Goal: Information Seeking & Learning: Check status

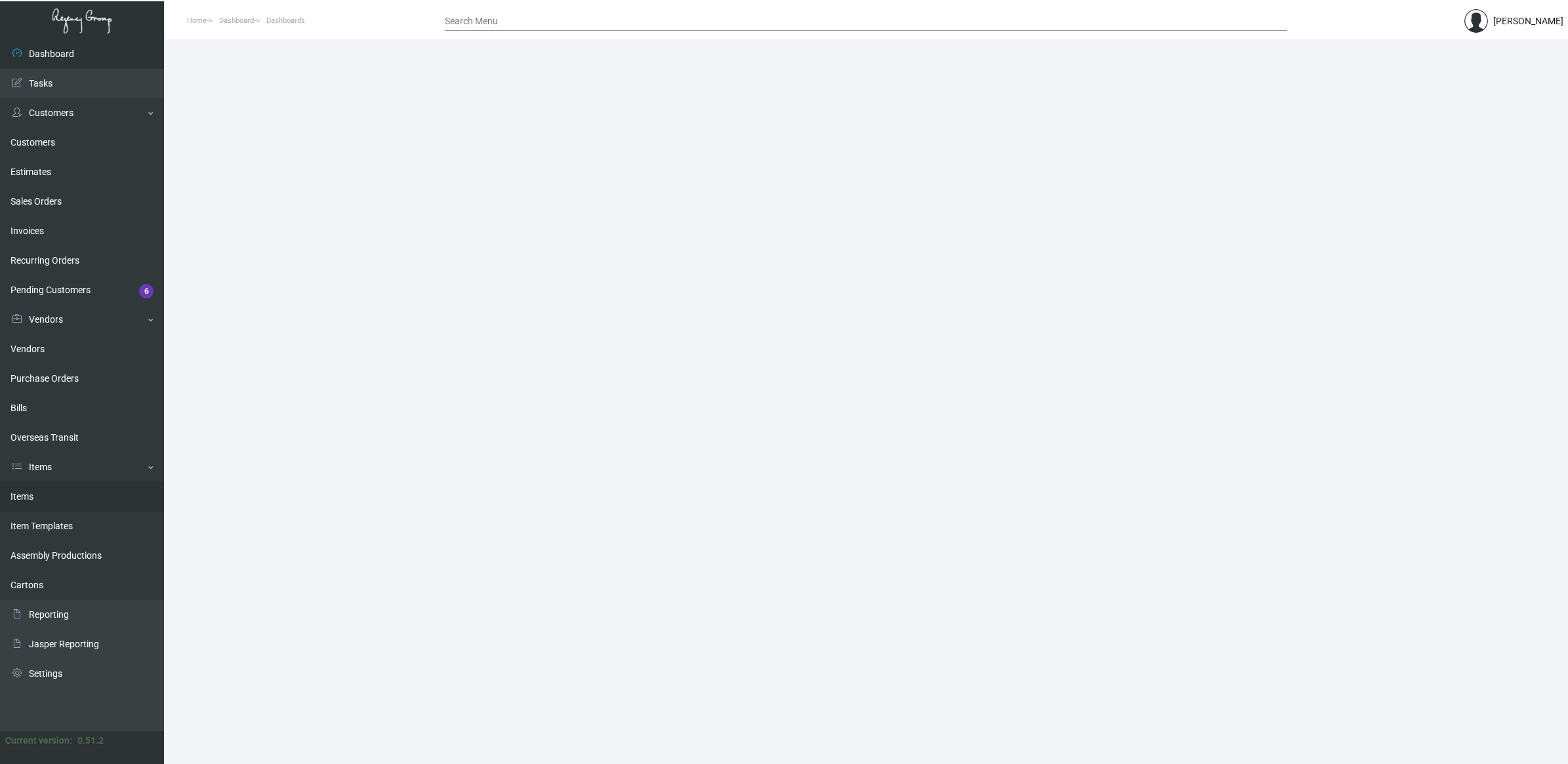
click at [66, 487] on link "Items" at bounding box center [82, 497] width 164 height 29
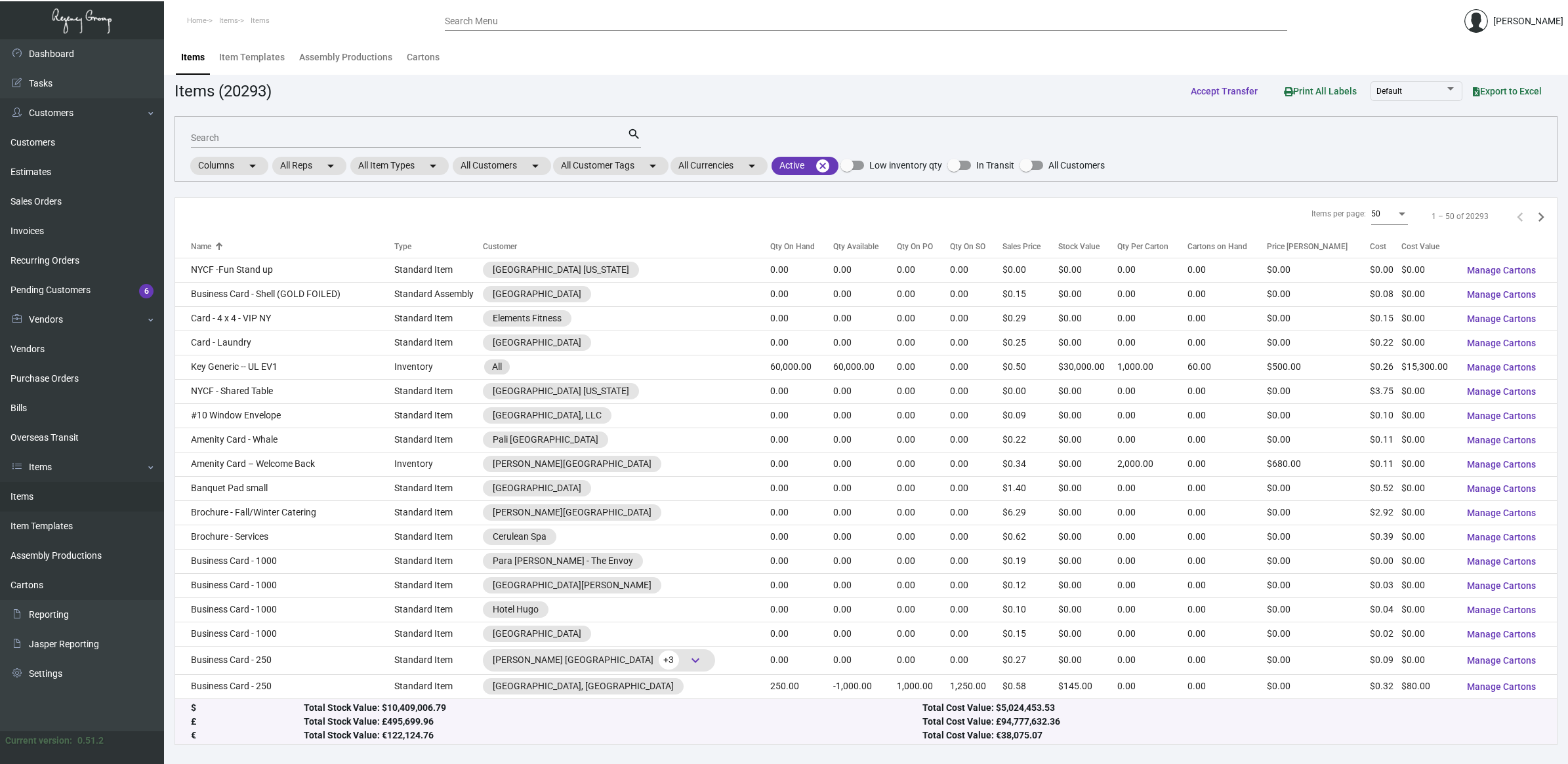
click at [312, 130] on div "Search" at bounding box center [410, 137] width 437 height 20
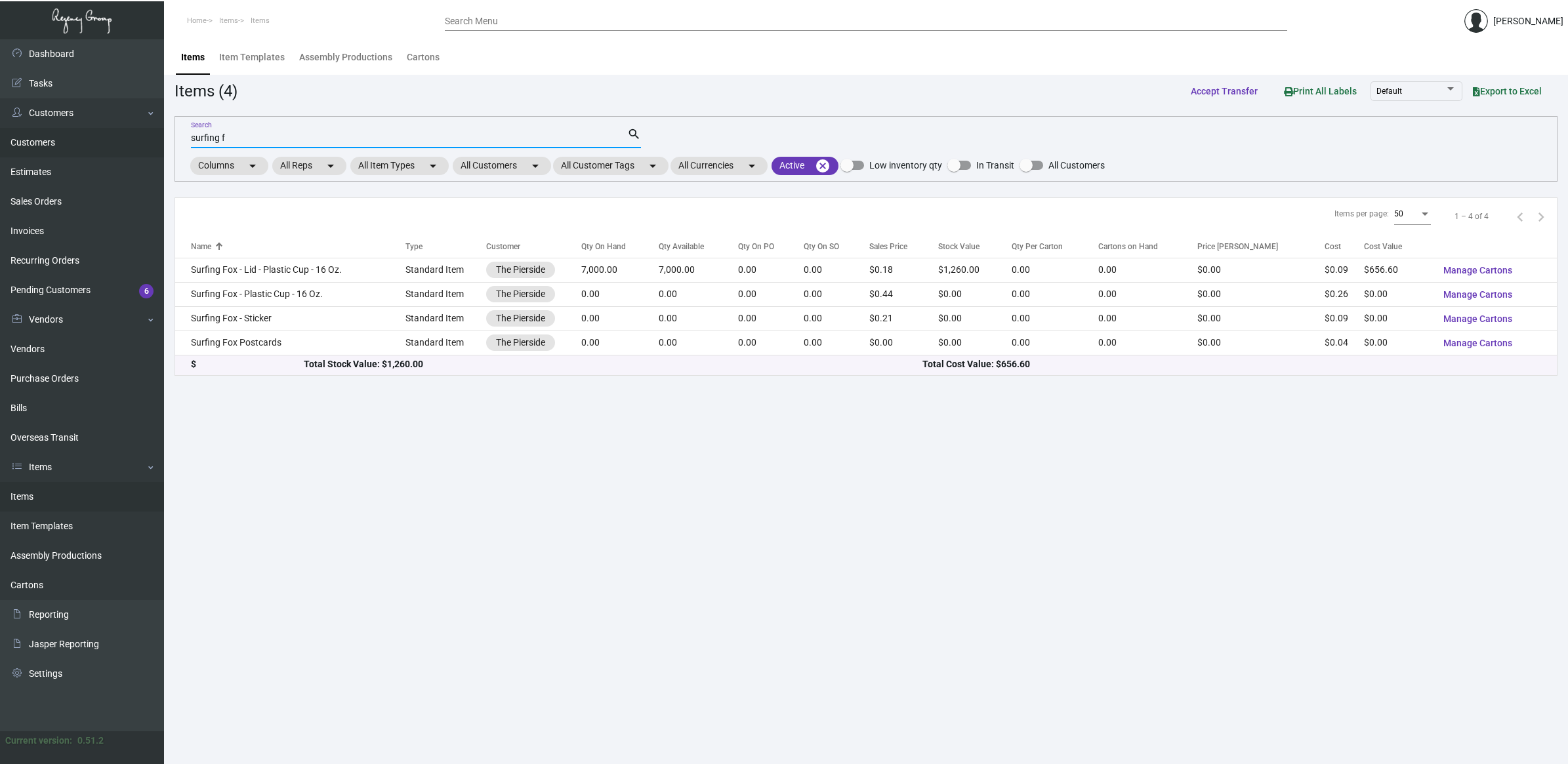
type input "surfing f"
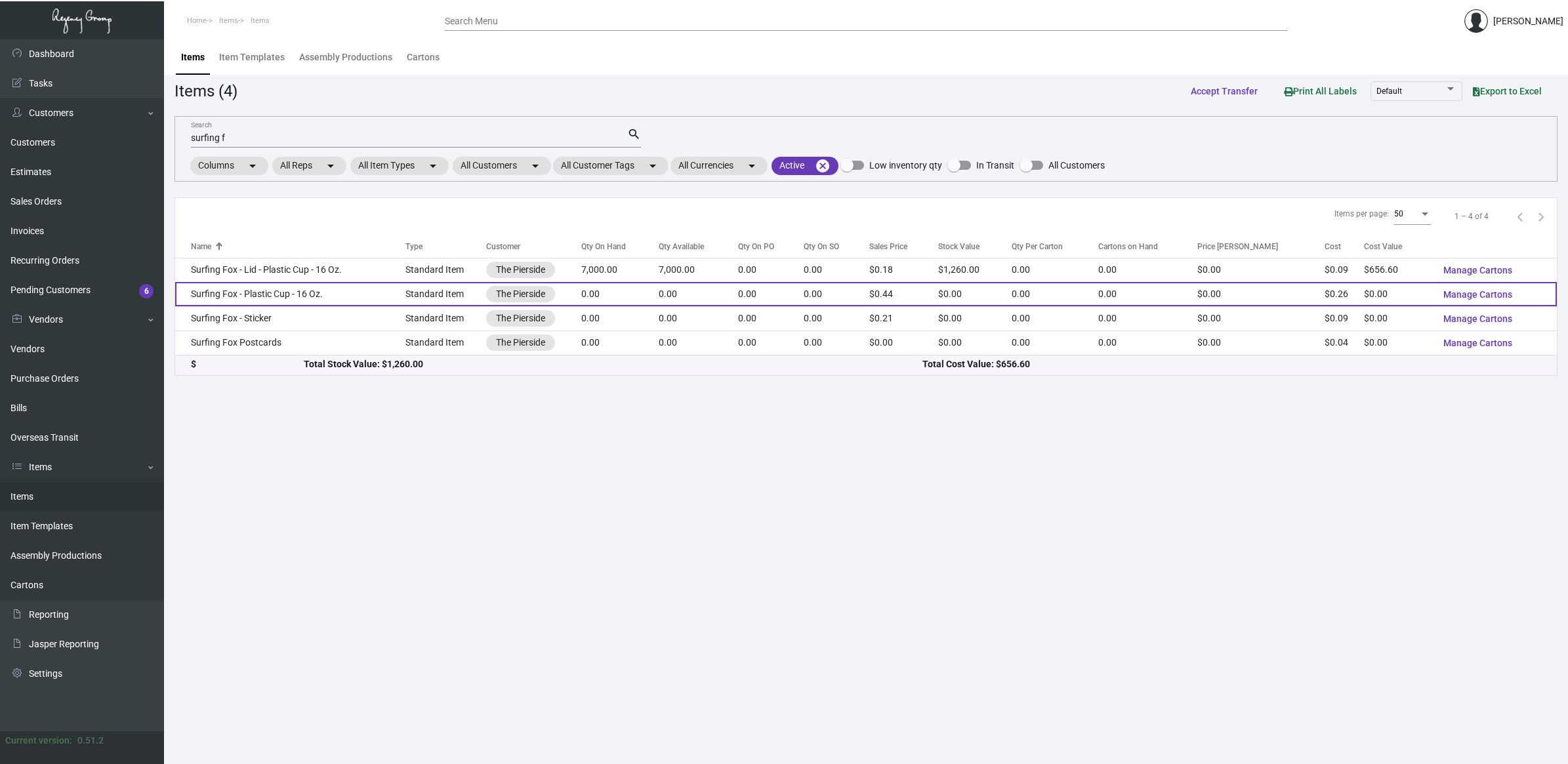
click at [358, 291] on td "Surfing Fox - Plastic Cup - 16 Oz." at bounding box center [290, 294] width 231 height 25
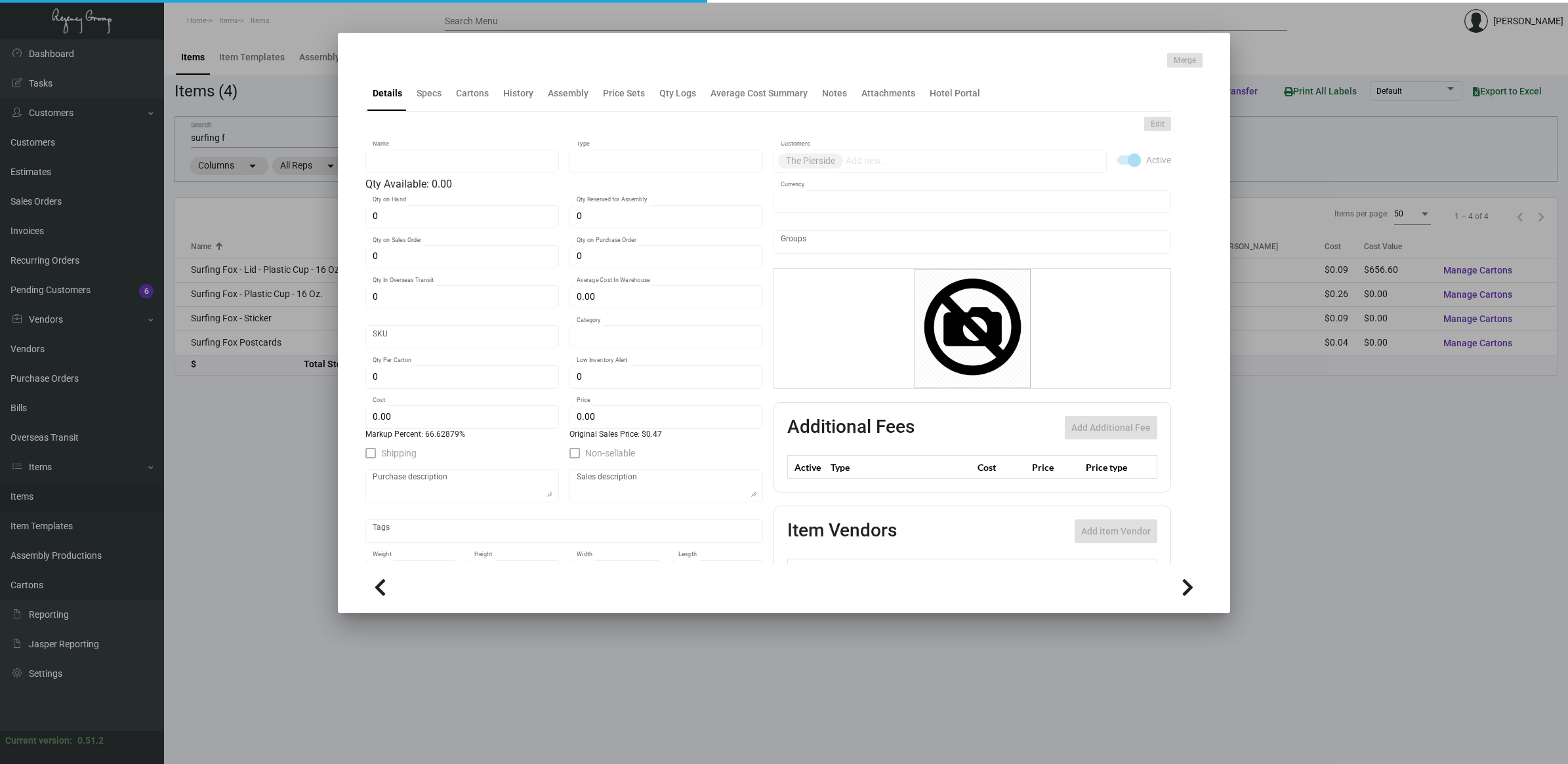
type input "Surfing Fox - Plastic Cup - 16 Oz."
type input "Standard Item"
type input "$ 0.264"
type input "Standard"
type input "1,000"
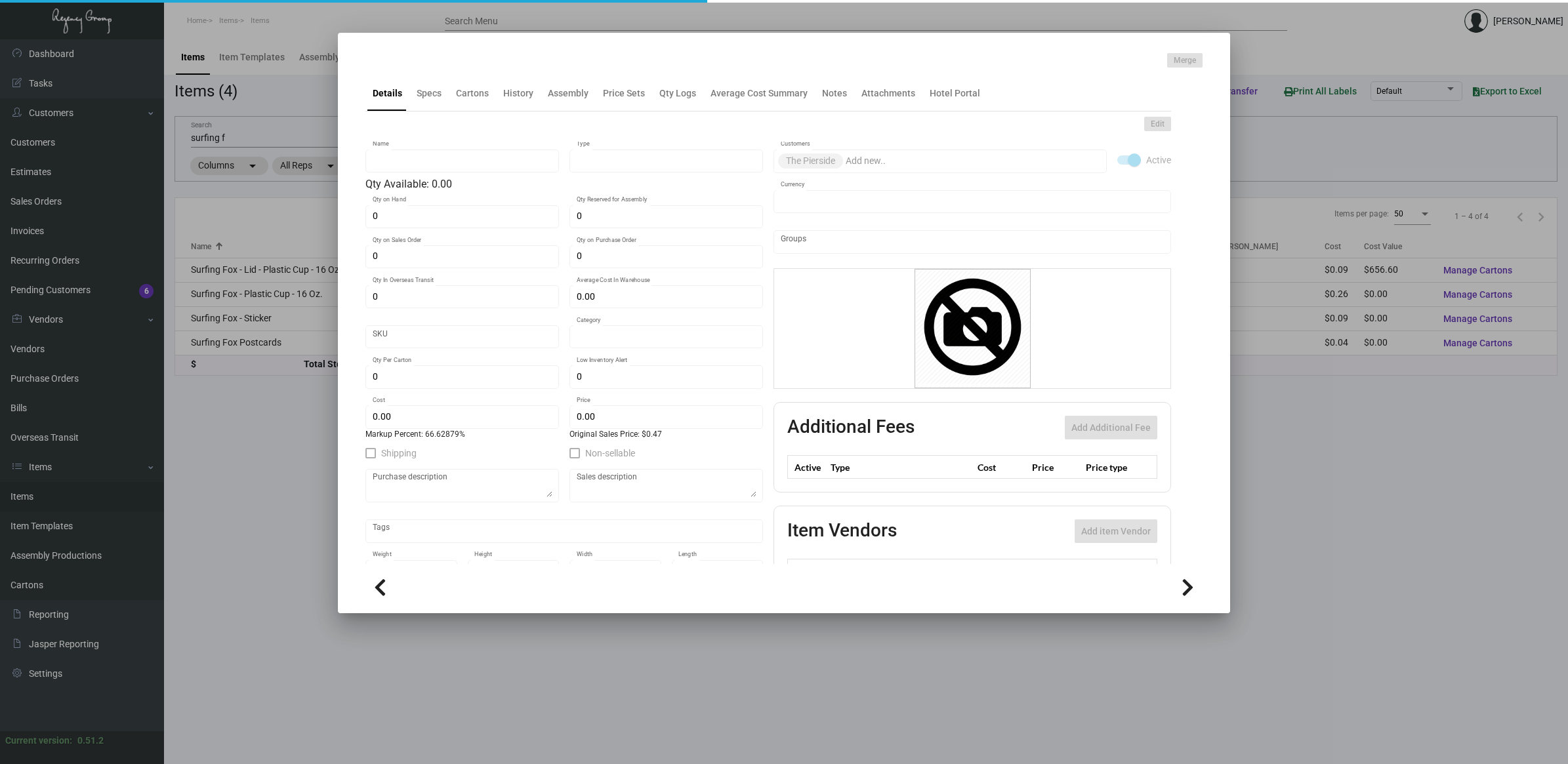
type input "$ 0.264"
type input "$ 0.4399"
checkbox input "true"
type input "United States Dollar $"
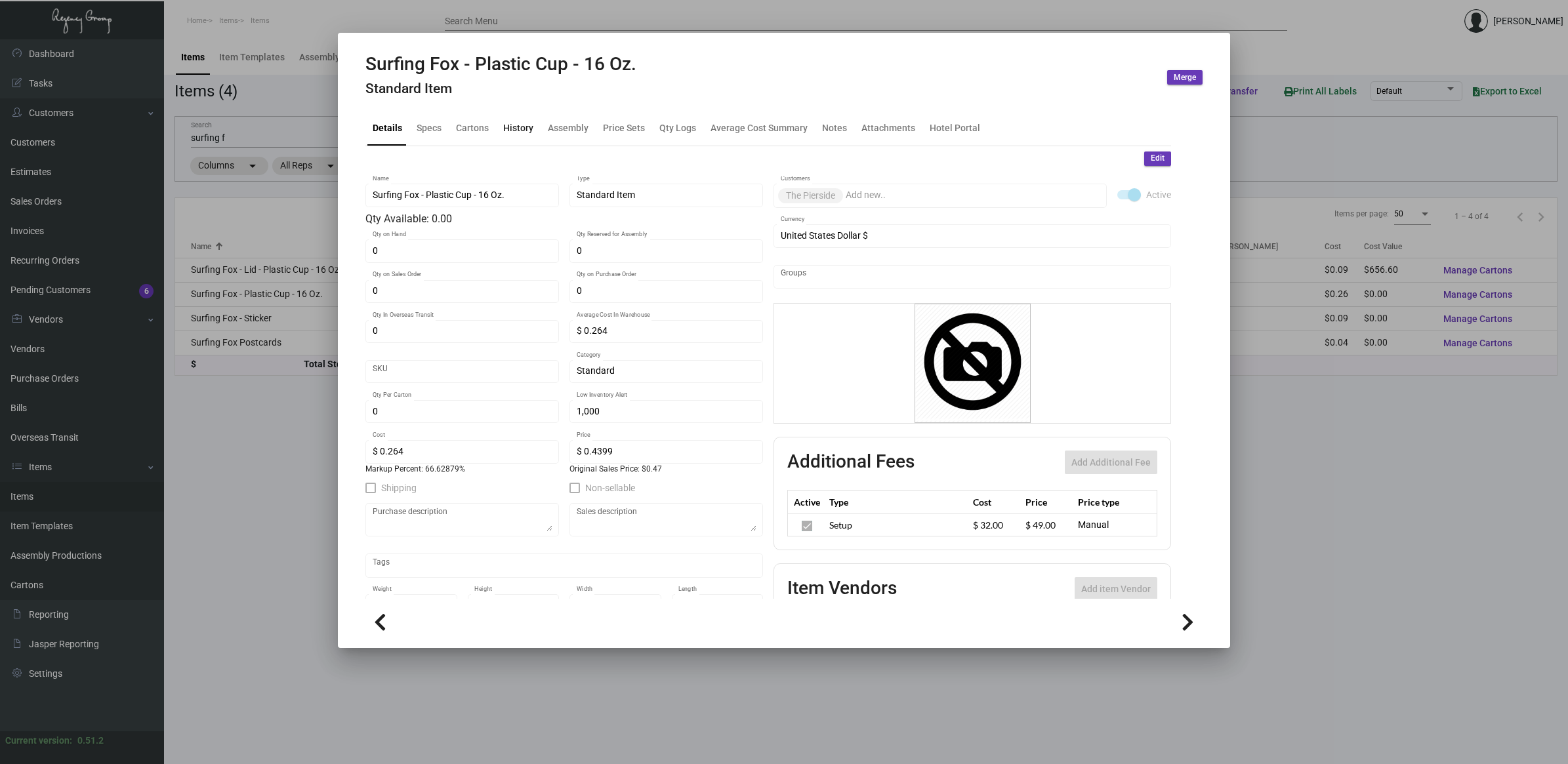
click at [513, 132] on div "History" at bounding box center [518, 127] width 30 height 14
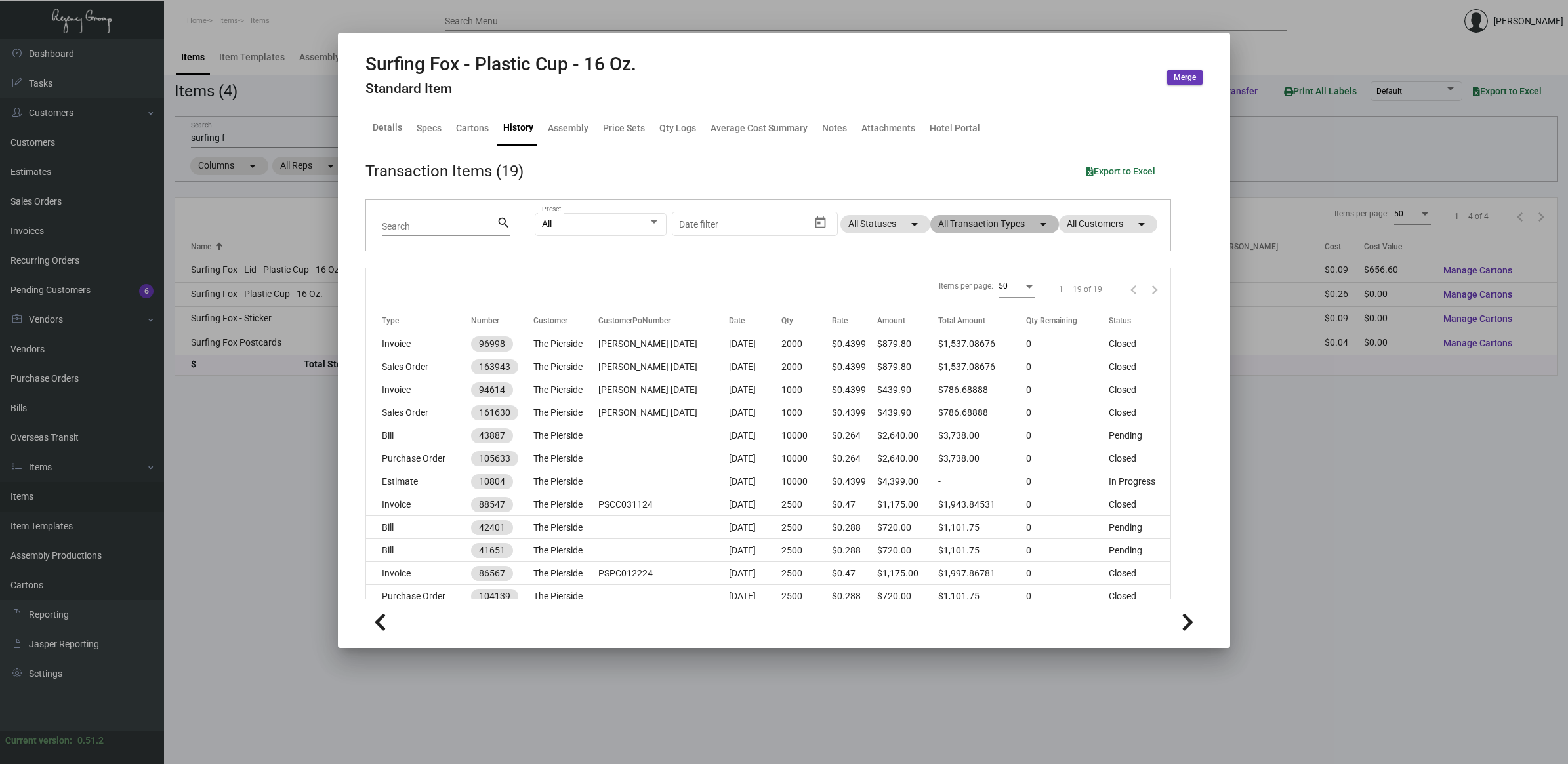
click at [1036, 226] on mat-icon "arrow_drop_down" at bounding box center [1043, 224] width 16 height 16
click at [992, 392] on span "Purchase Order" at bounding box center [974, 392] width 64 height 16
click at [933, 398] on input "Purchase Order" at bounding box center [932, 398] width 1 height 1
checkbox input "true"
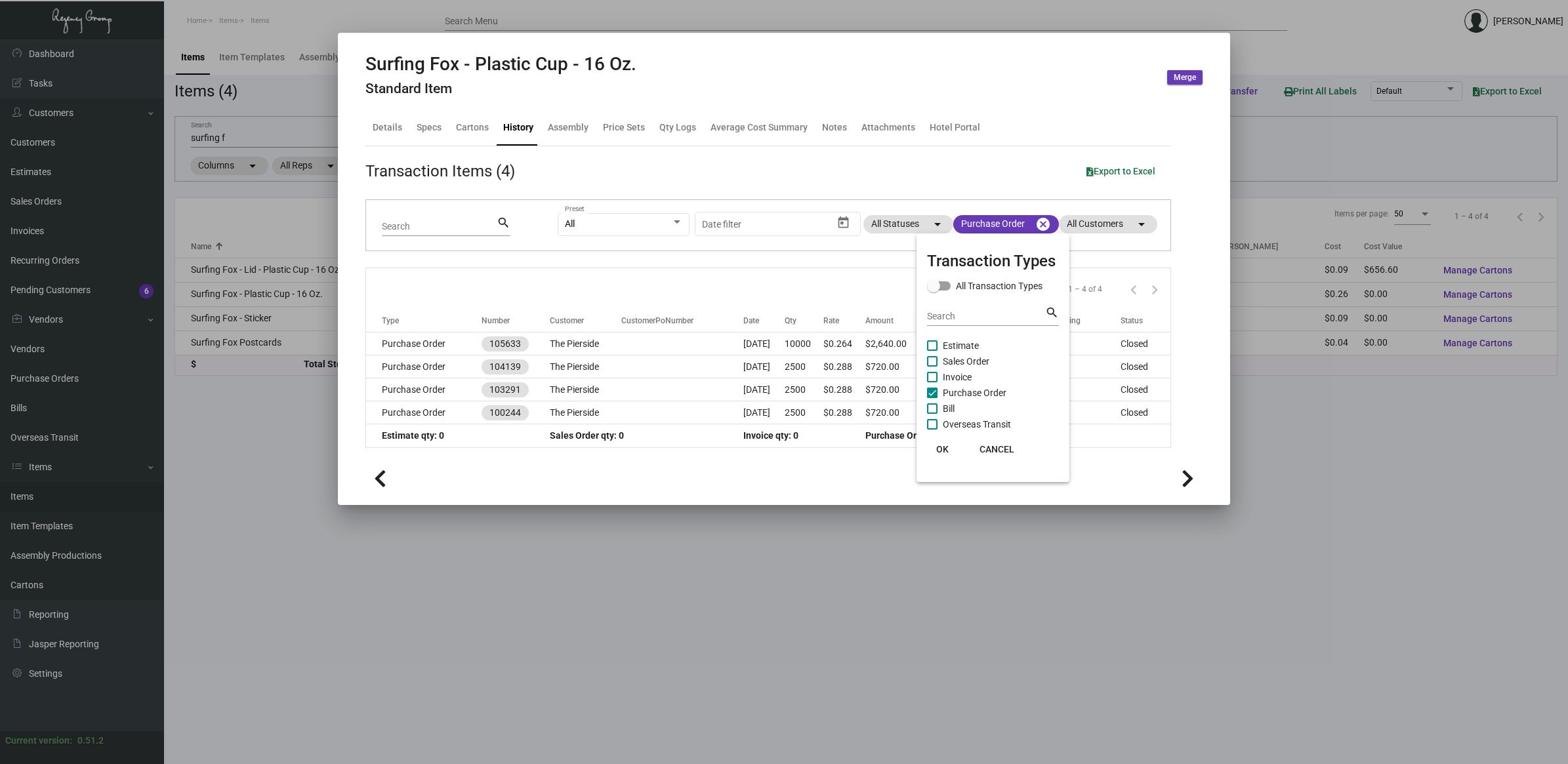
click at [943, 449] on span "OK" at bounding box center [942, 449] width 12 height 11
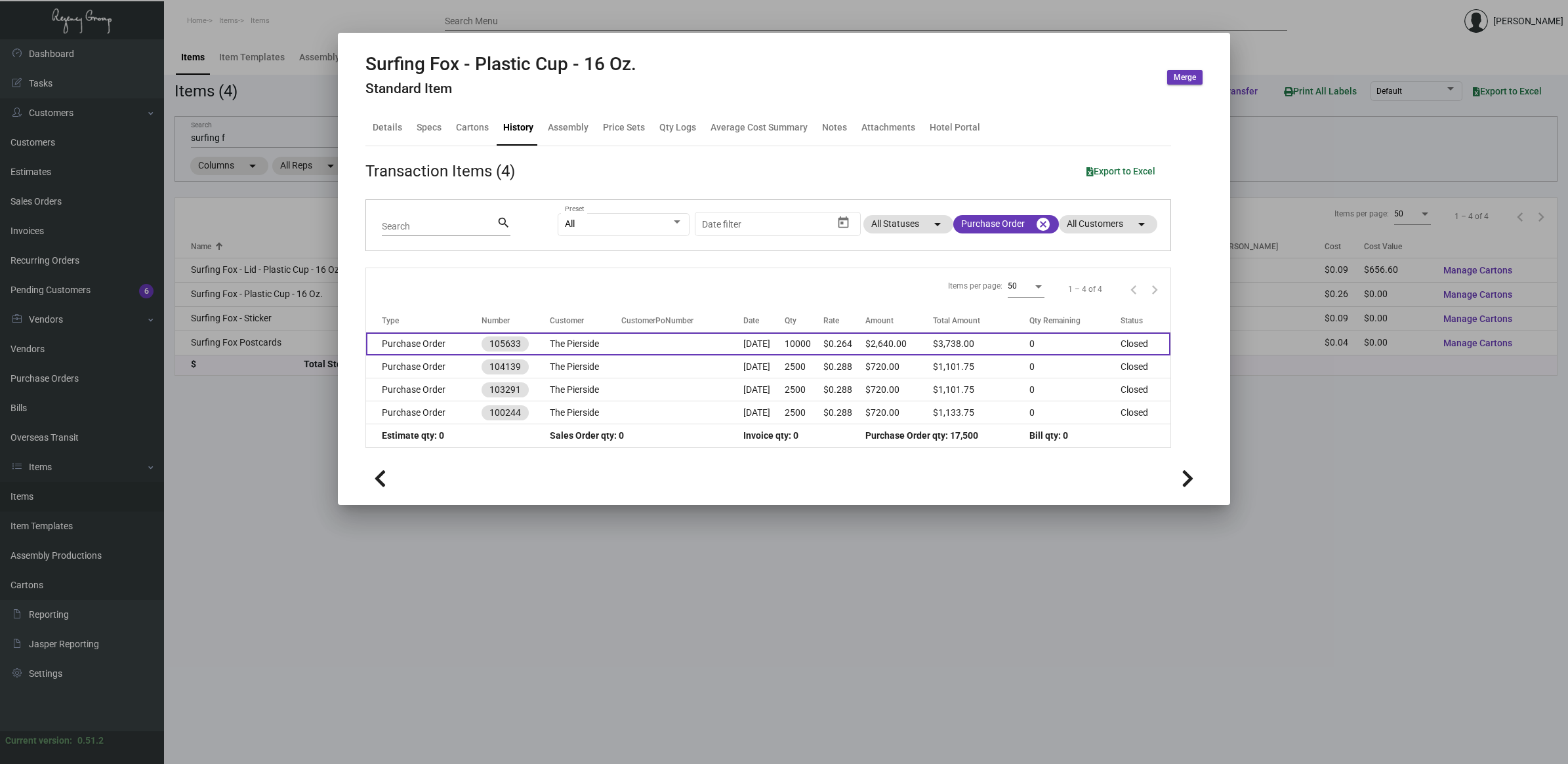
click at [866, 345] on td "$0.264" at bounding box center [844, 344] width 42 height 23
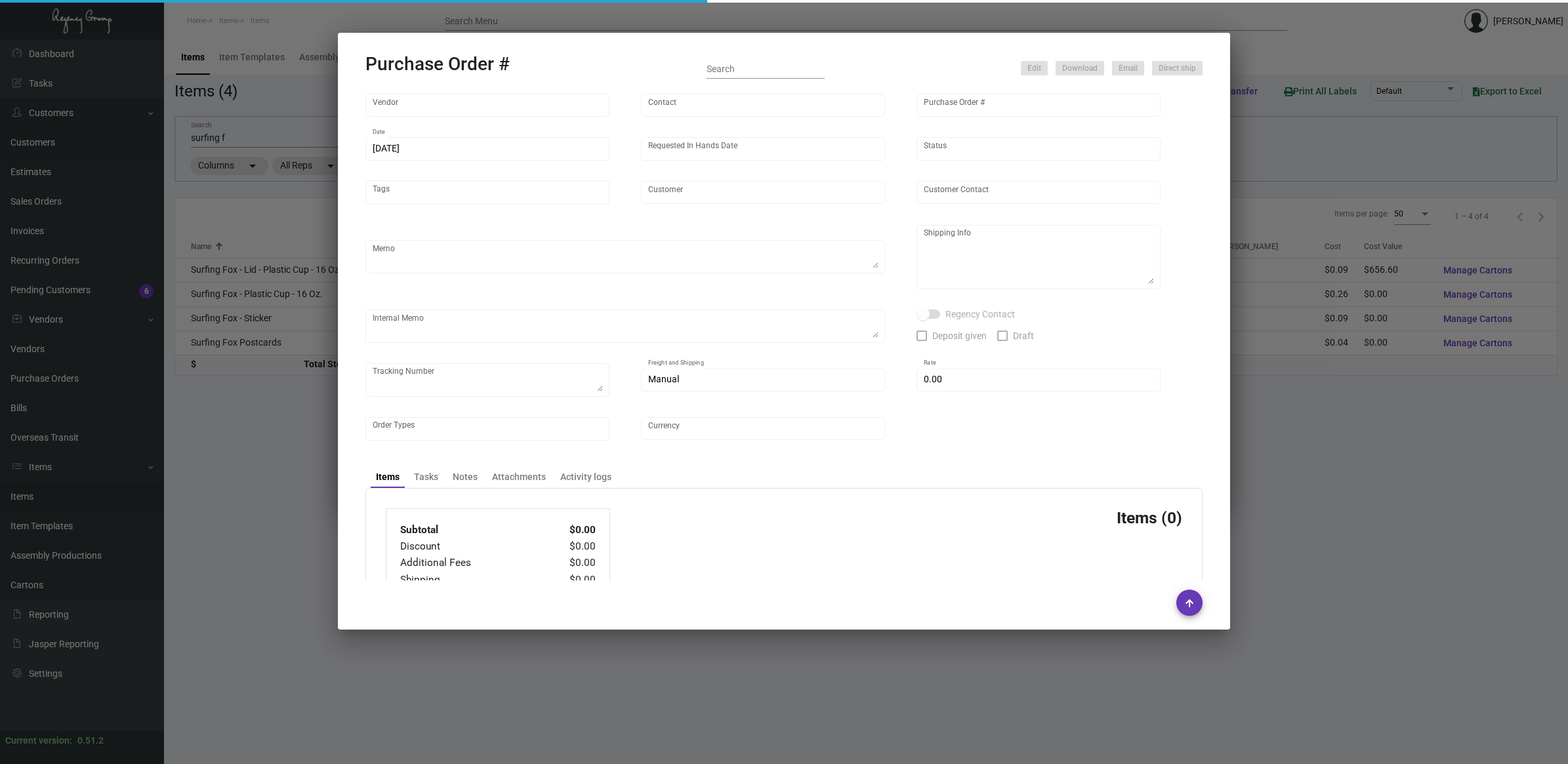
type input "AMERICAN ACCENTS"
type input "Order Entry"
type input "105633"
type input "[DATE]"
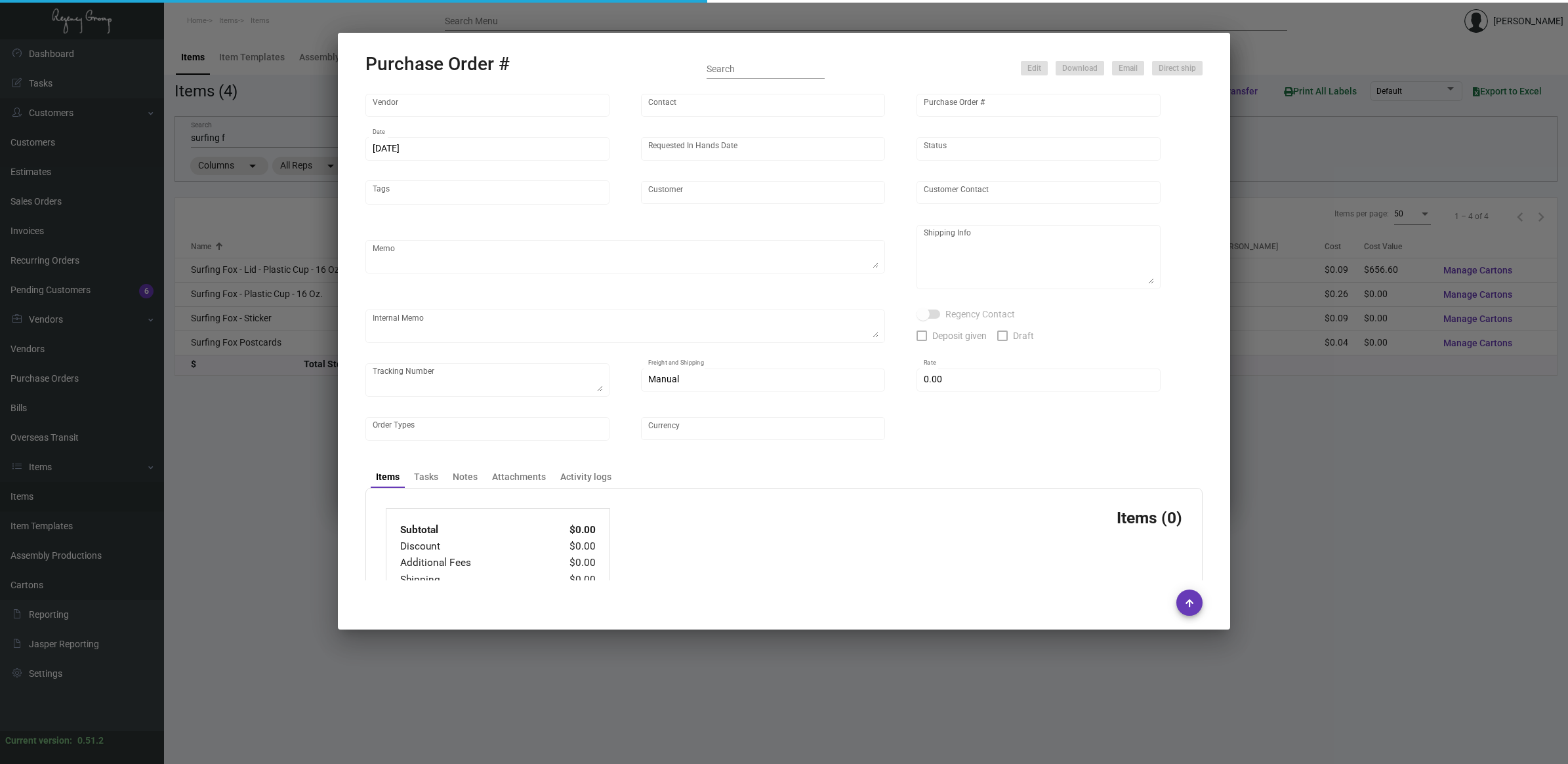
type input "The Pierside"
type textarea "Repeat Previous PO 104139.BLIND Ship via UPS Ground Acct# 1AY276."
type textarea "Regency Group LA [STREET_ADDRESS]"
checkbox input "true"
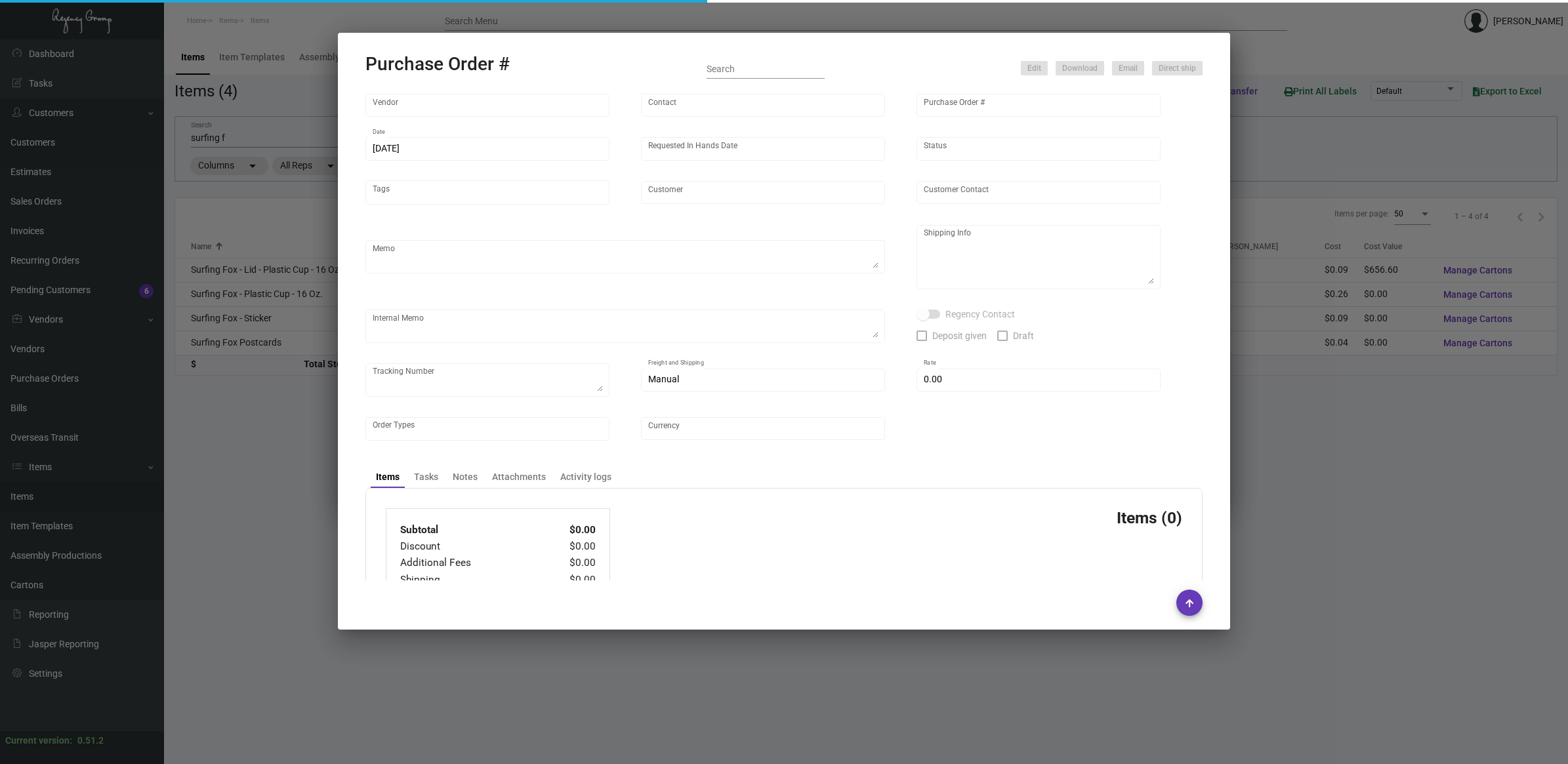
type input "$ 160.00"
type input "United States Dollar $"
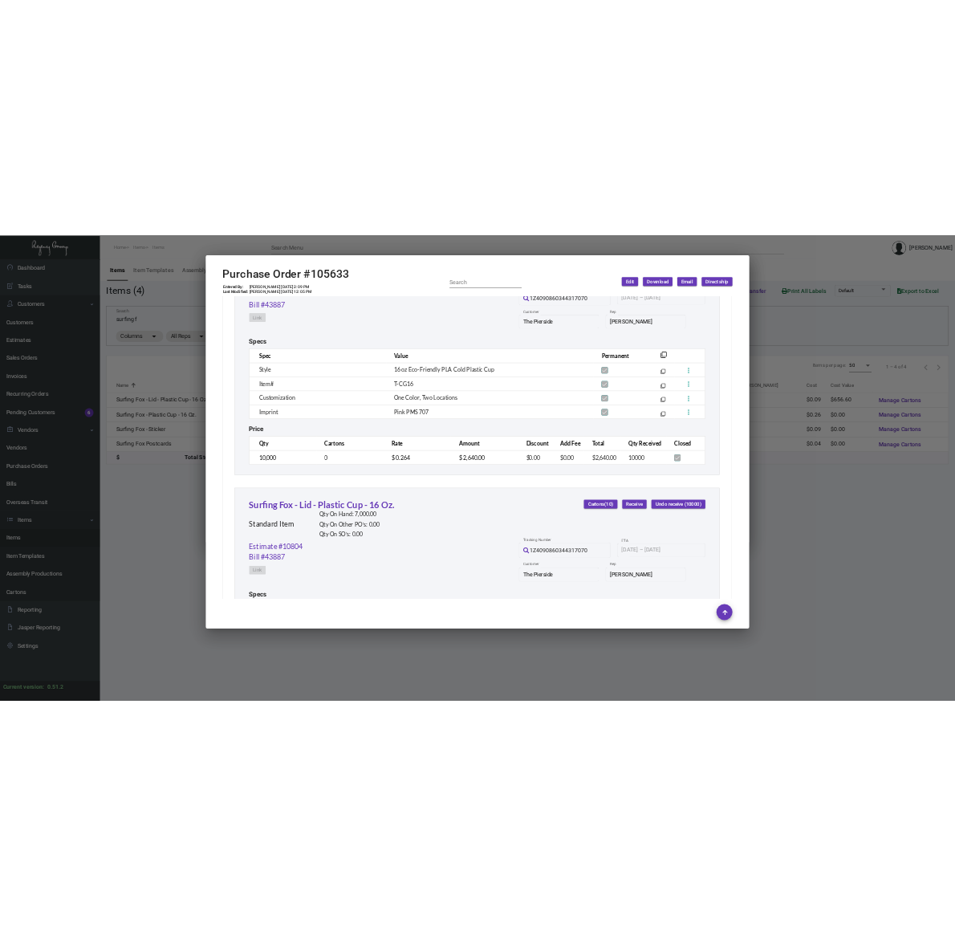
scroll to position [1137, 0]
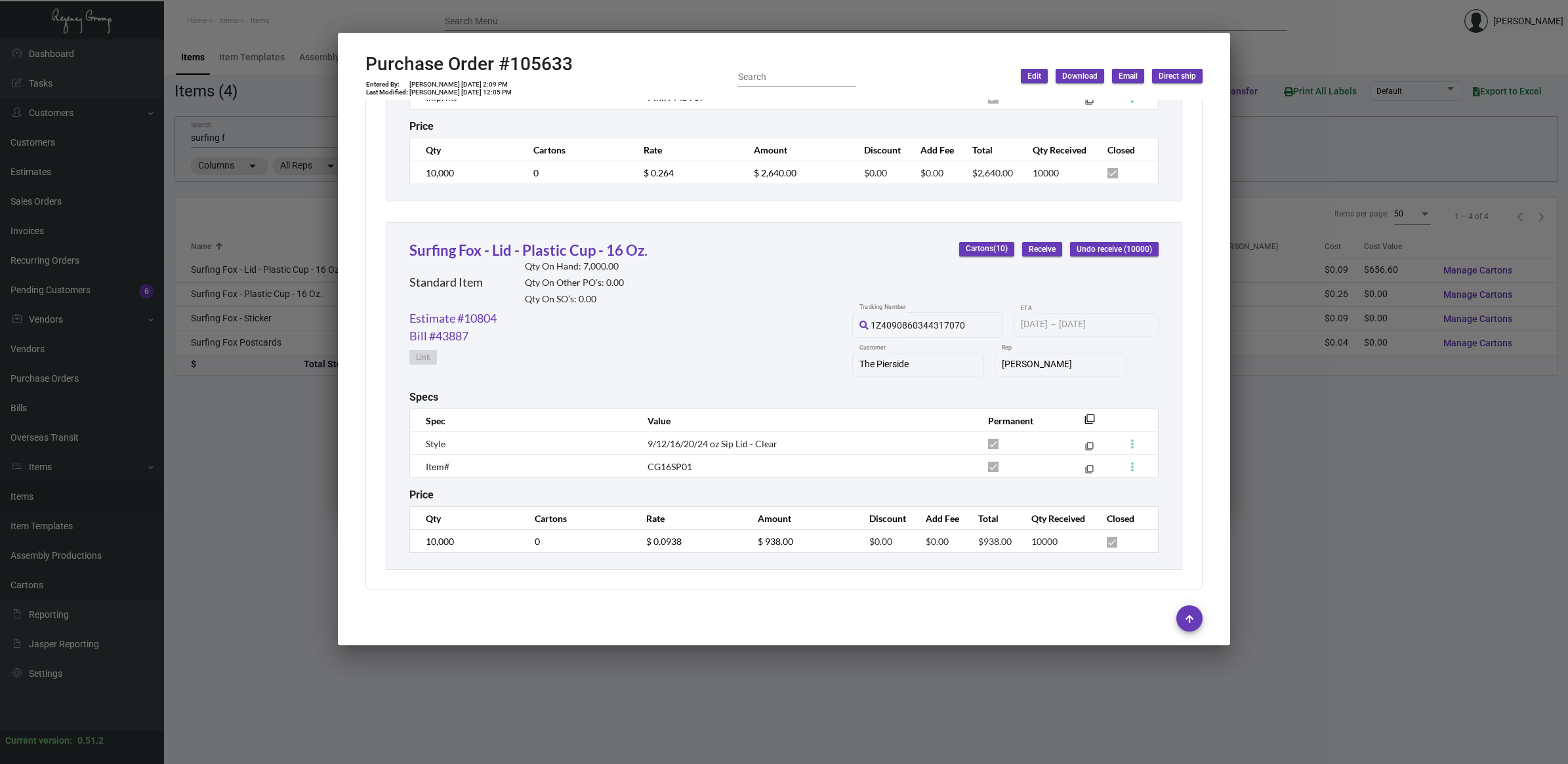
click at [558, 59] on h2 "Purchase Order #105633" at bounding box center [469, 64] width 208 height 22
copy h2 "105633"
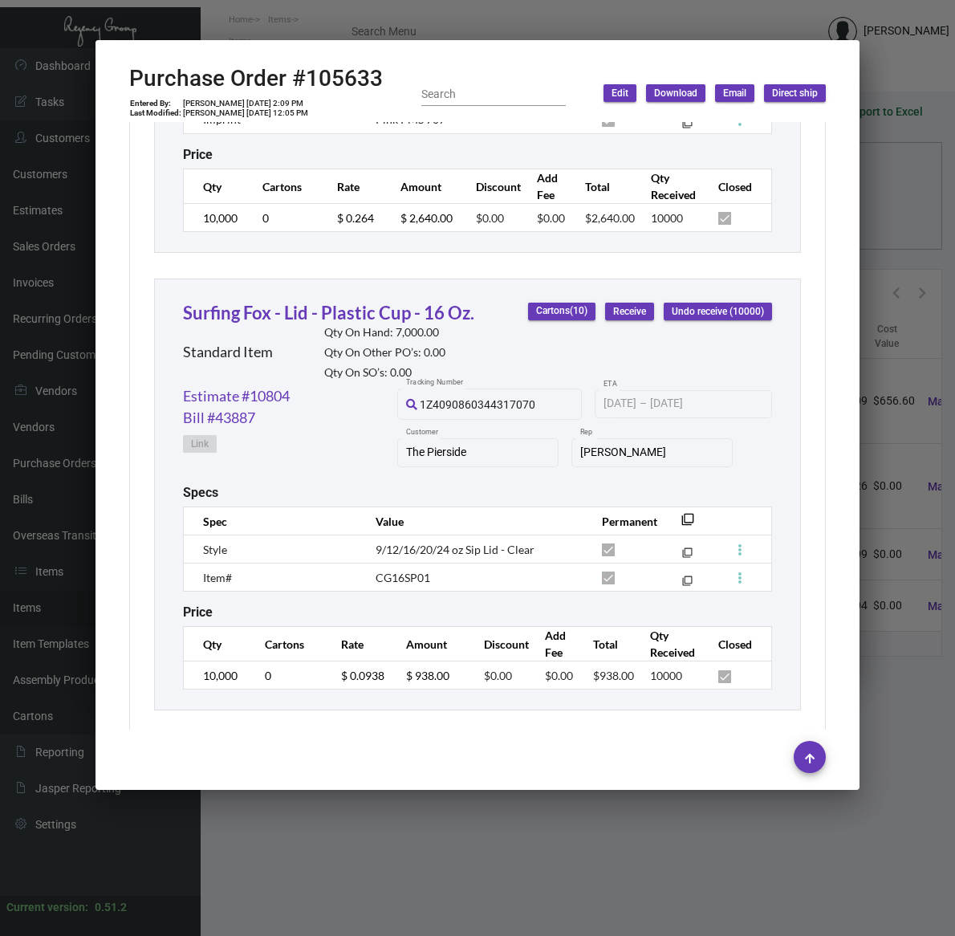
click at [506, 867] on div at bounding box center [477, 468] width 955 height 936
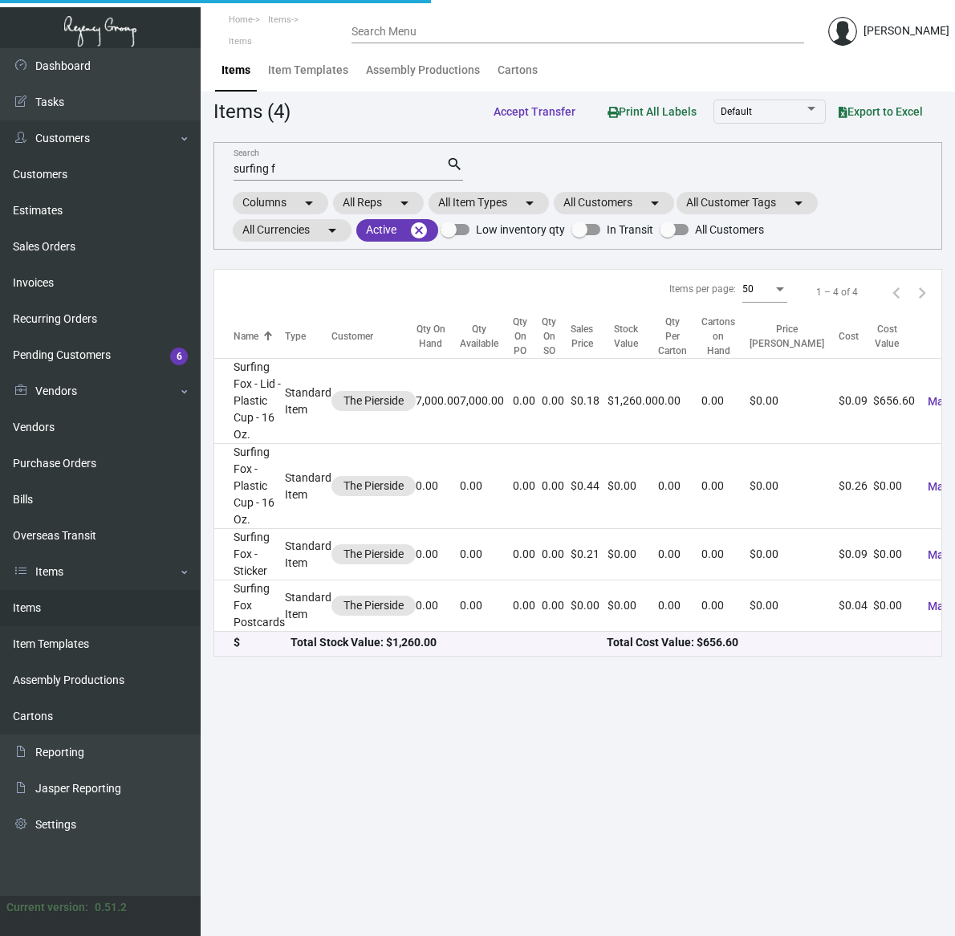
click at [504, 867] on main "Items Item Templates Assembly Productions Cartons Items (4) Accept Transfer Pri…" at bounding box center [578, 492] width 754 height 888
click at [504, 864] on main "Items Item Templates Assembly Productions Cartons Items (4) Accept Transfer Pri…" at bounding box center [578, 492] width 754 height 888
click at [79, 459] on link "Purchase Orders" at bounding box center [100, 463] width 201 height 36
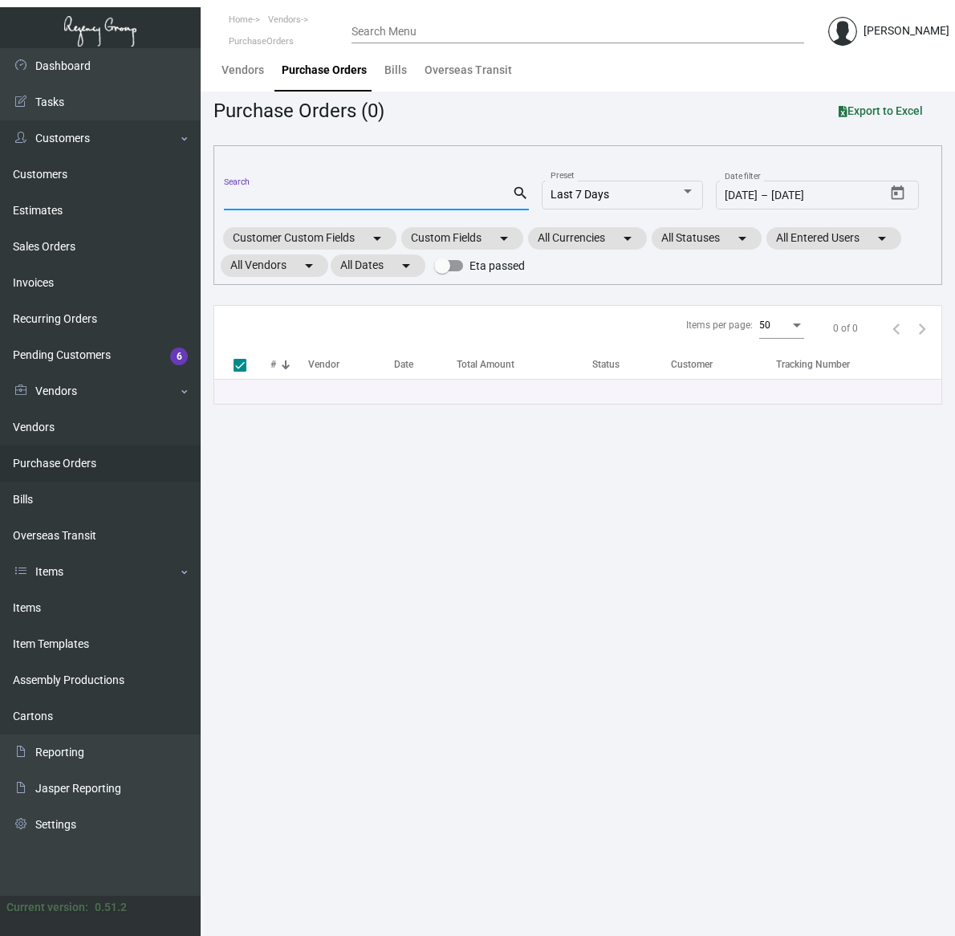
click at [258, 198] on input "Search" at bounding box center [368, 198] width 288 height 13
paste input "107605"
type input "107605"
checkbox input "false"
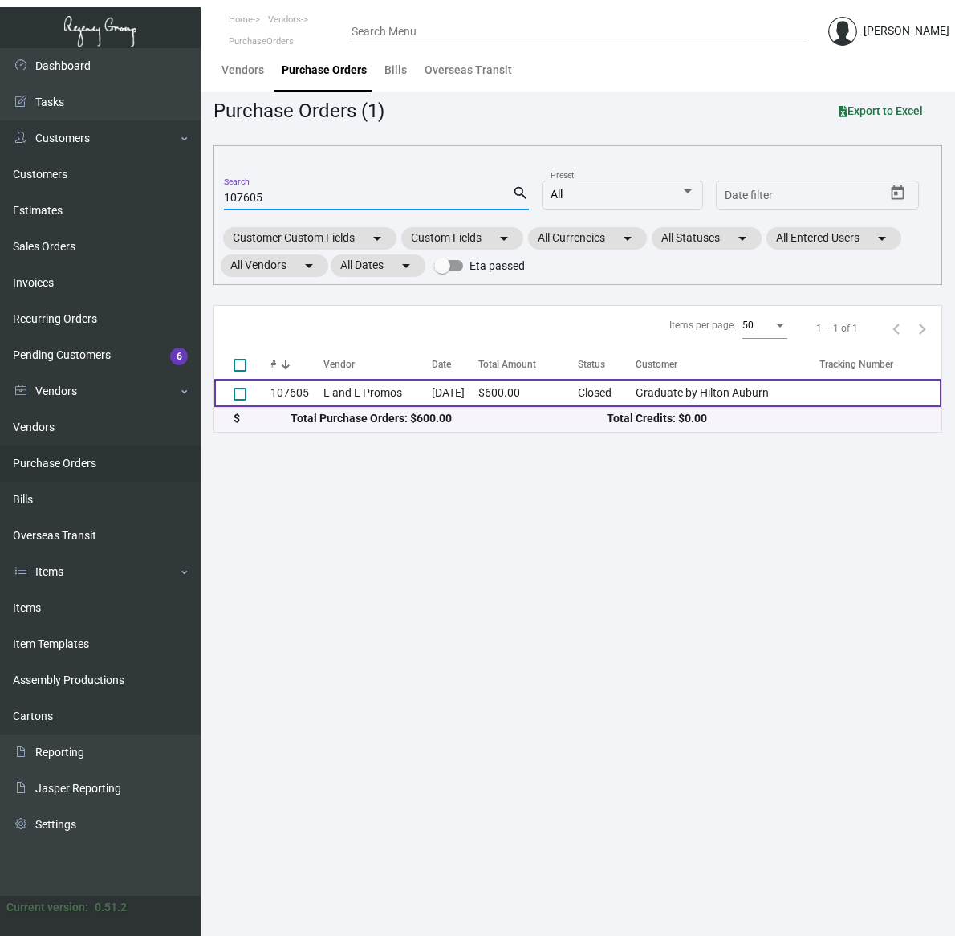
click at [447, 398] on td "[DATE]" at bounding box center [455, 393] width 47 height 28
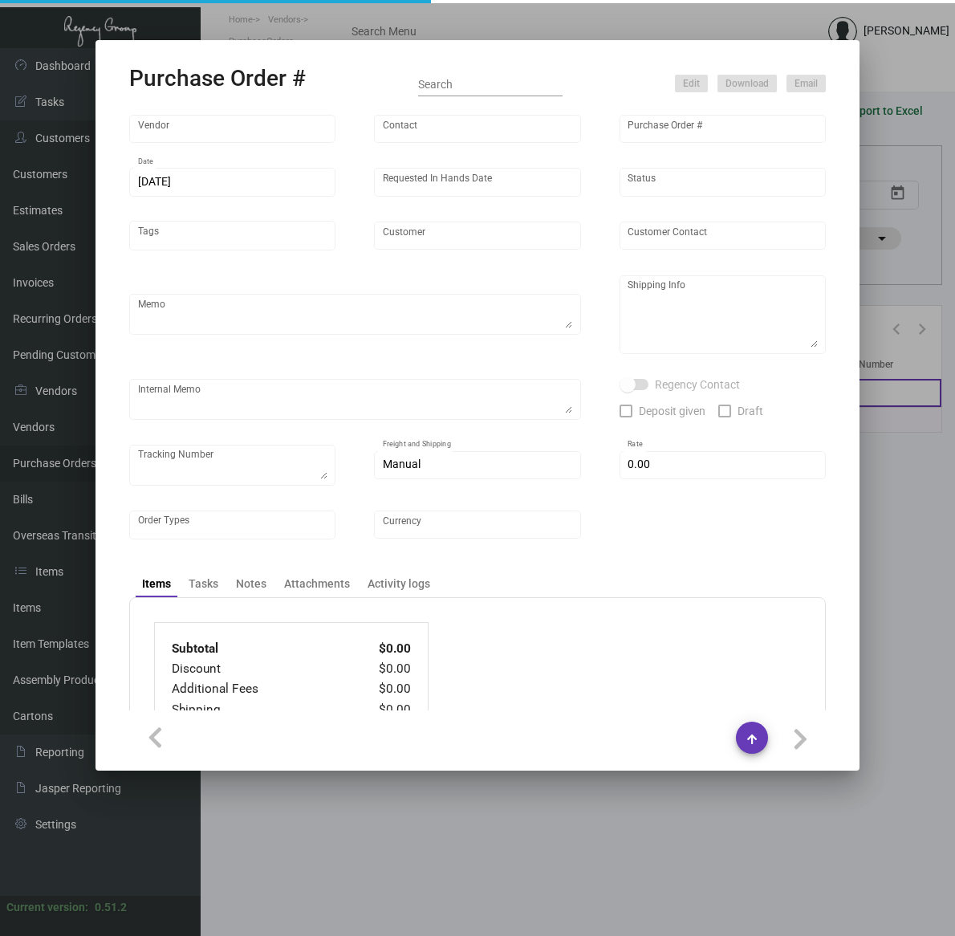
type input "L and L Promos"
type input "[PERSON_NAME]"
type input "107605"
type input "[DATE]"
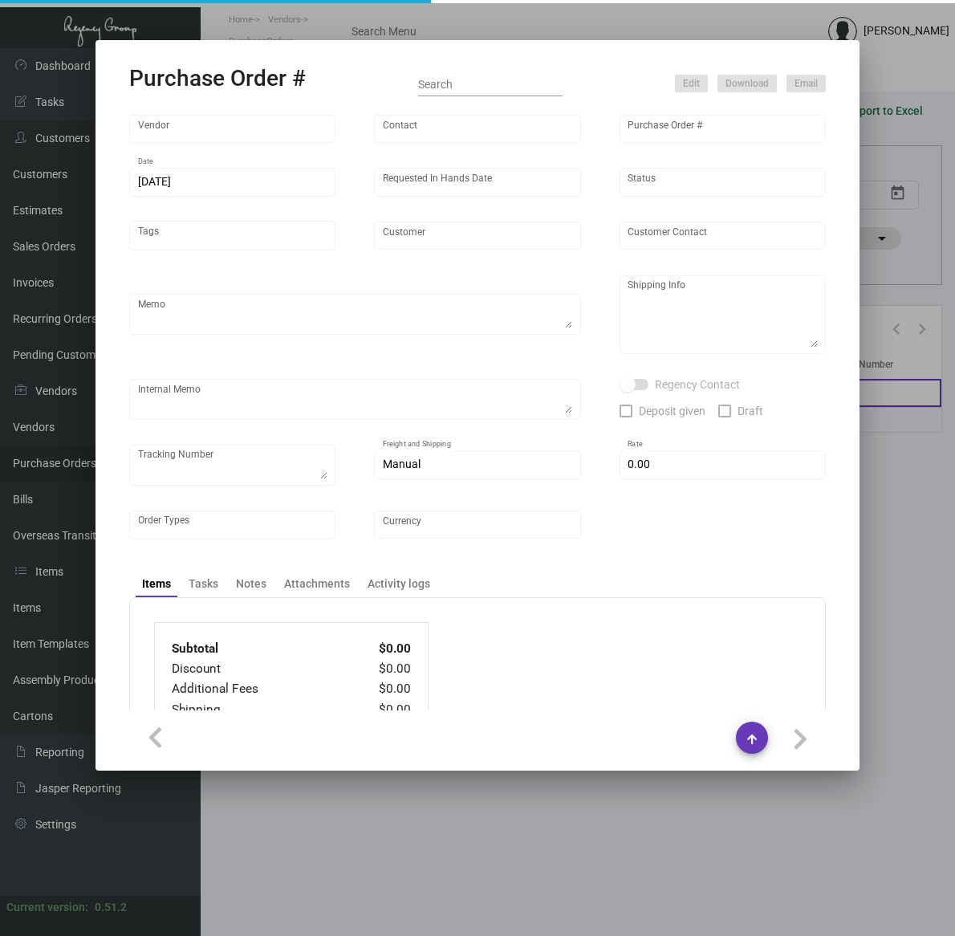
type input "Graduate by Hilton Auburn"
type textarea "Via Boat"
type textarea "Regency Group NJ - [PERSON_NAME] [STREET_ADDRESS]"
type textarea "1ZG2G1560324426056 4 boxes for PO#107605"
checkbox input "true"
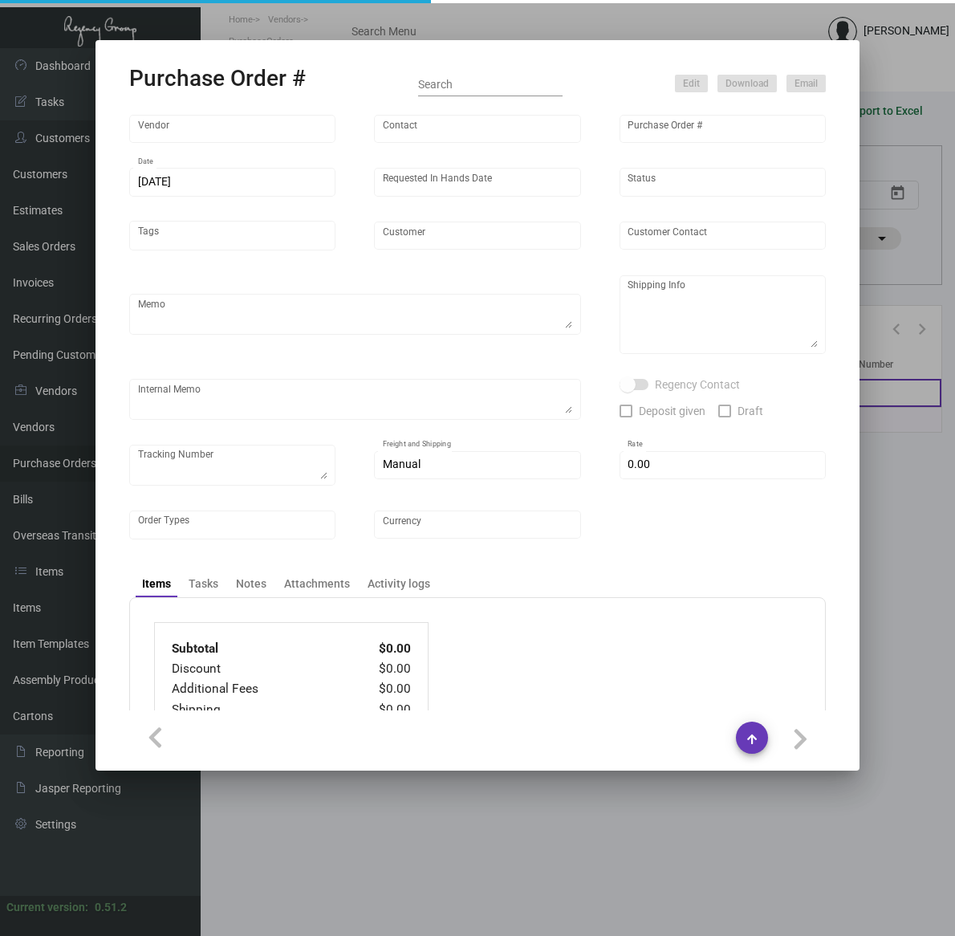
type input "$ 0.00"
type input "United States Dollar $"
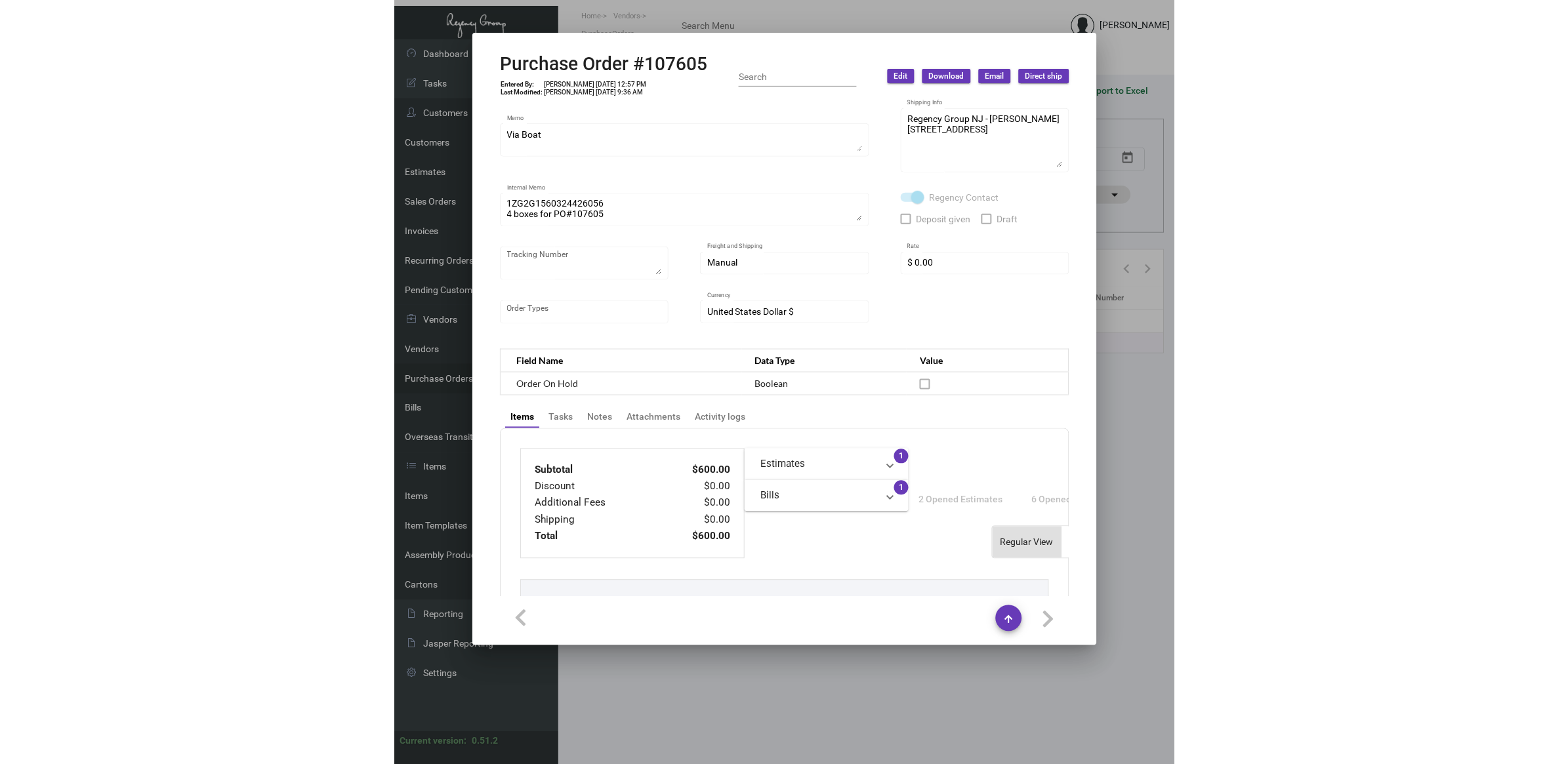
scroll to position [581, 0]
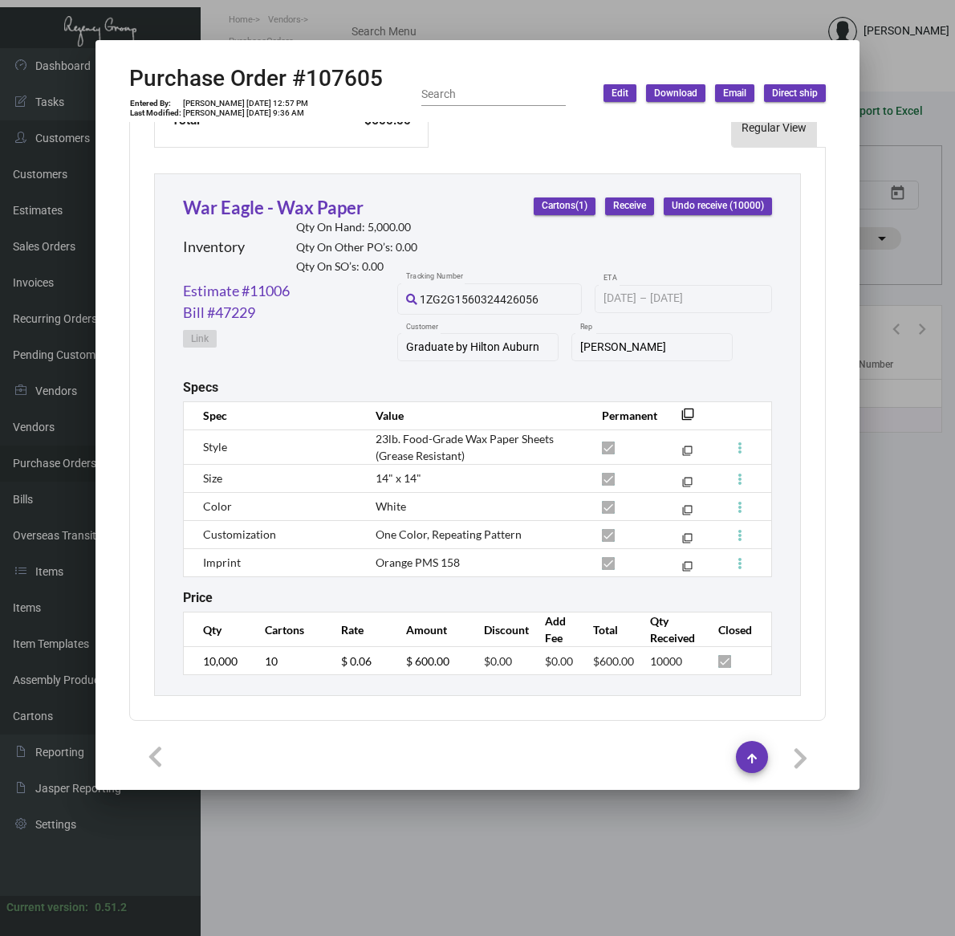
click at [403, 555] on span "Orange PMS 158" at bounding box center [418, 562] width 84 height 14
copy tr "Orange PMS 158 filter_none"
drag, startPoint x: 483, startPoint y: 453, endPoint x: 494, endPoint y: 451, distance: 10.7
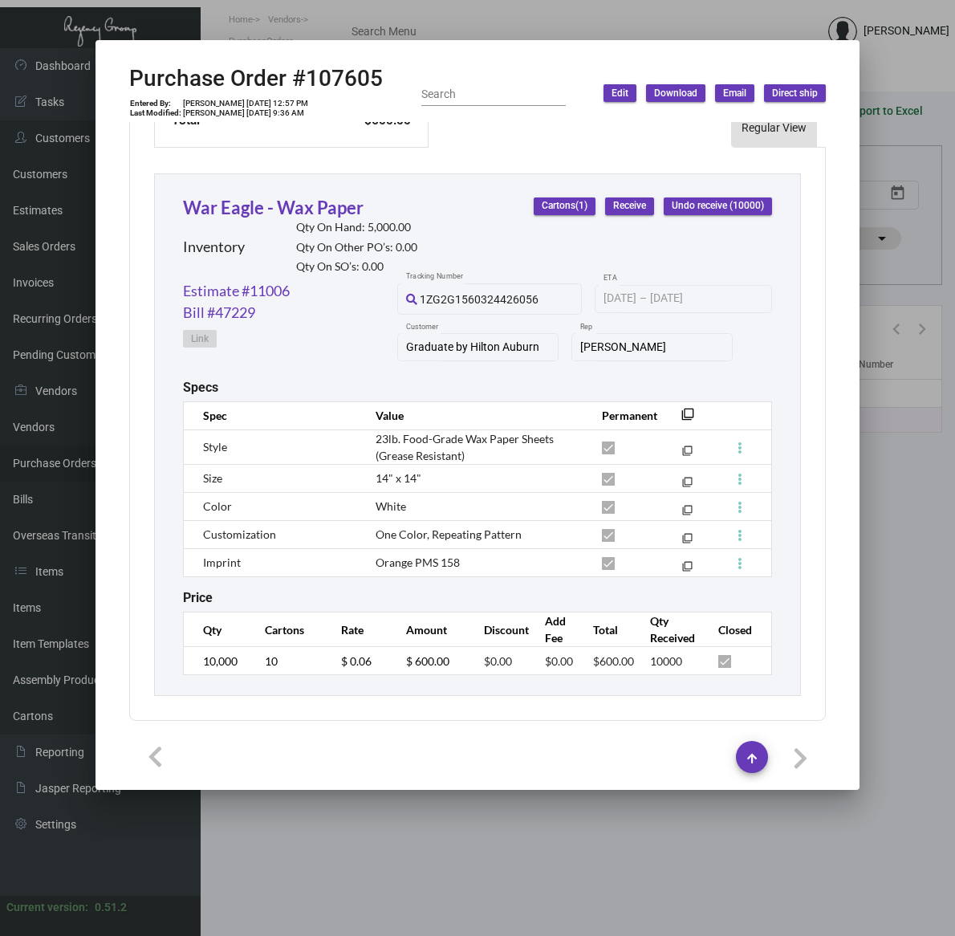
click at [486, 464] on td "14" x 14"" at bounding box center [473, 478] width 226 height 28
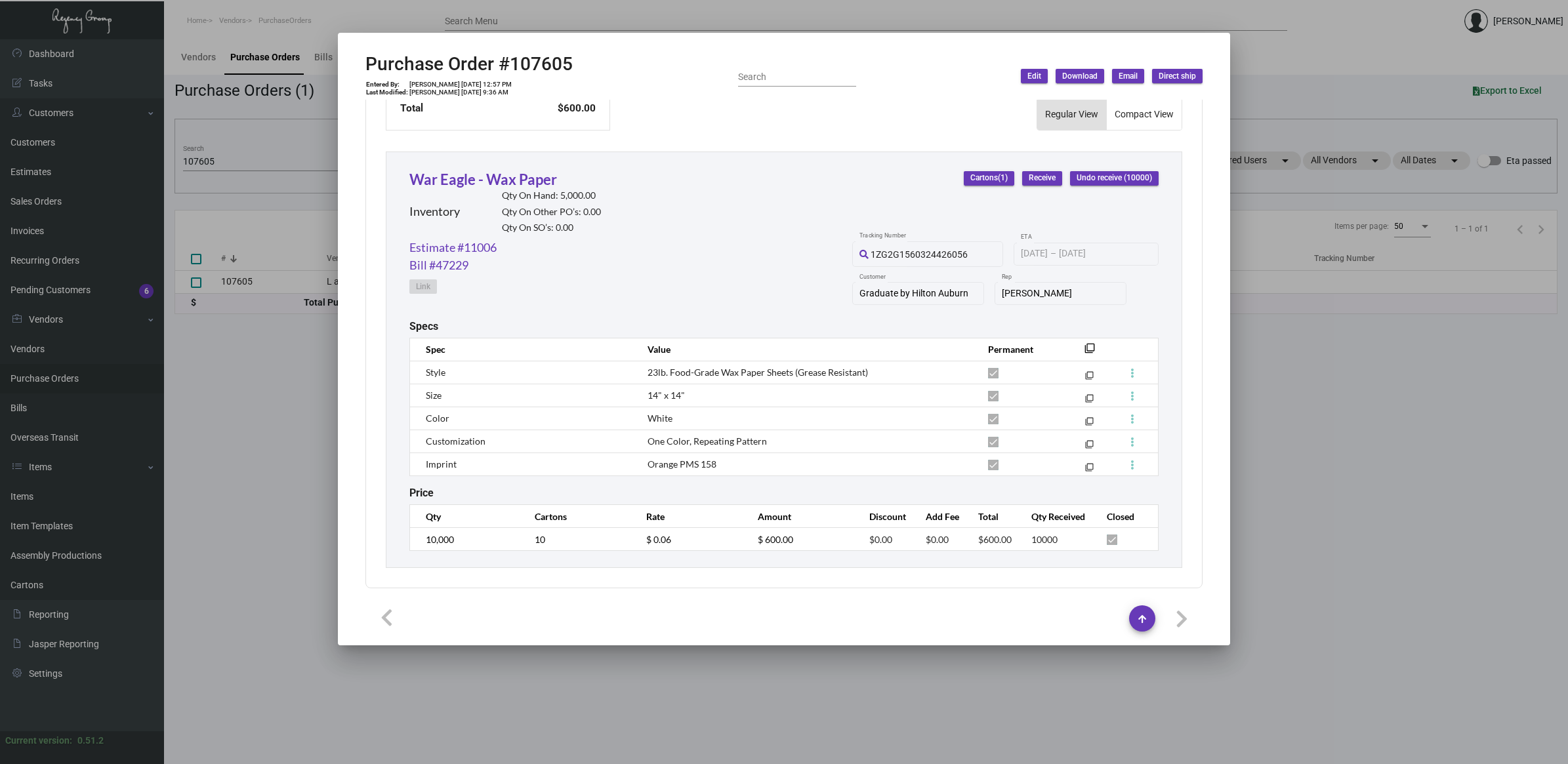
scroll to position [558, 0]
click at [224, 431] on div at bounding box center [784, 382] width 1568 height 764
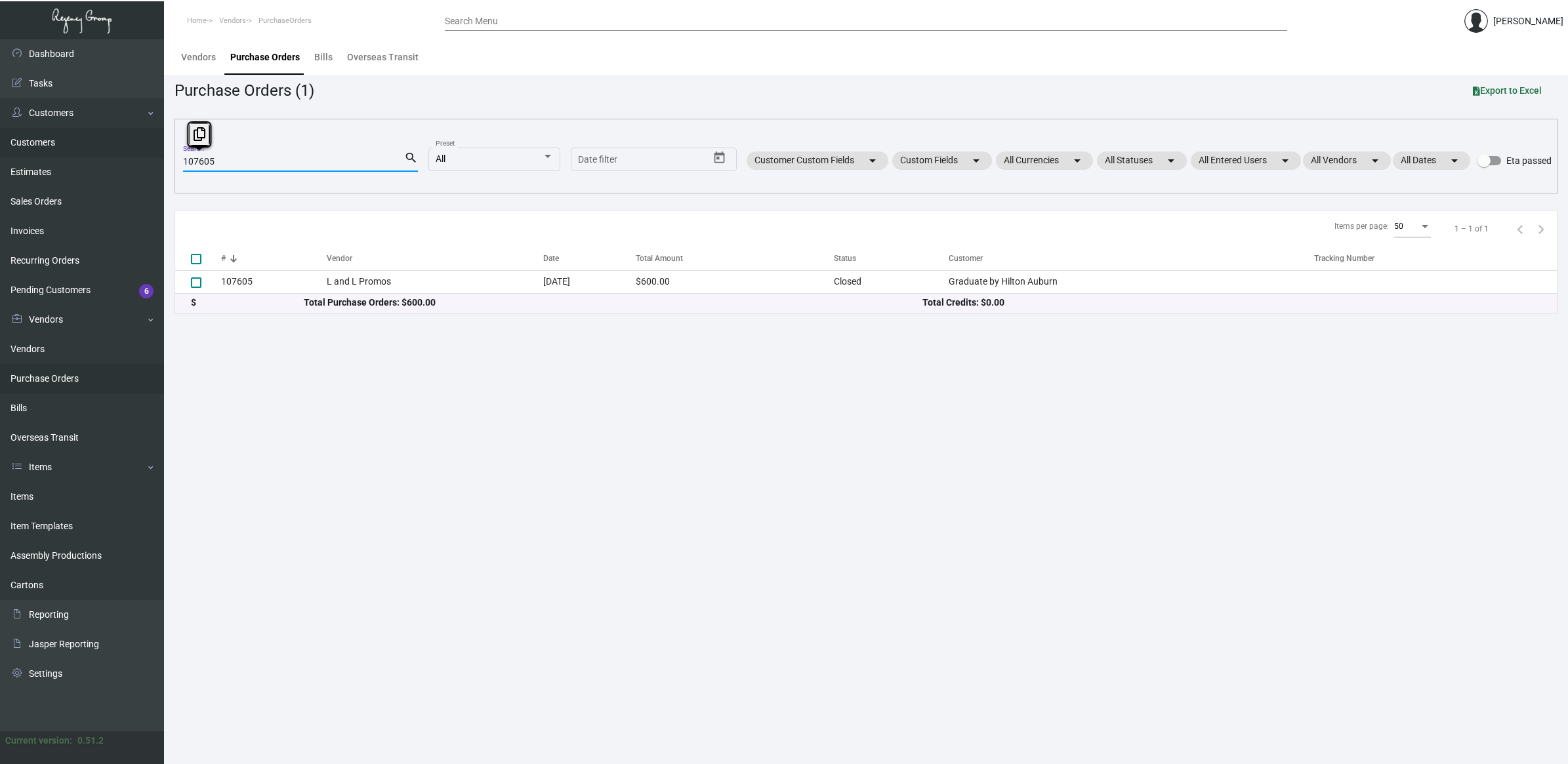
drag, startPoint x: 240, startPoint y: 155, endPoint x: 95, endPoint y: 151, distance: 145.1
click at [95, 151] on div "Dashboard Dashboard Tasks Customers Customers Estimates Sales Orders Invoices R…" at bounding box center [784, 401] width 1568 height 725
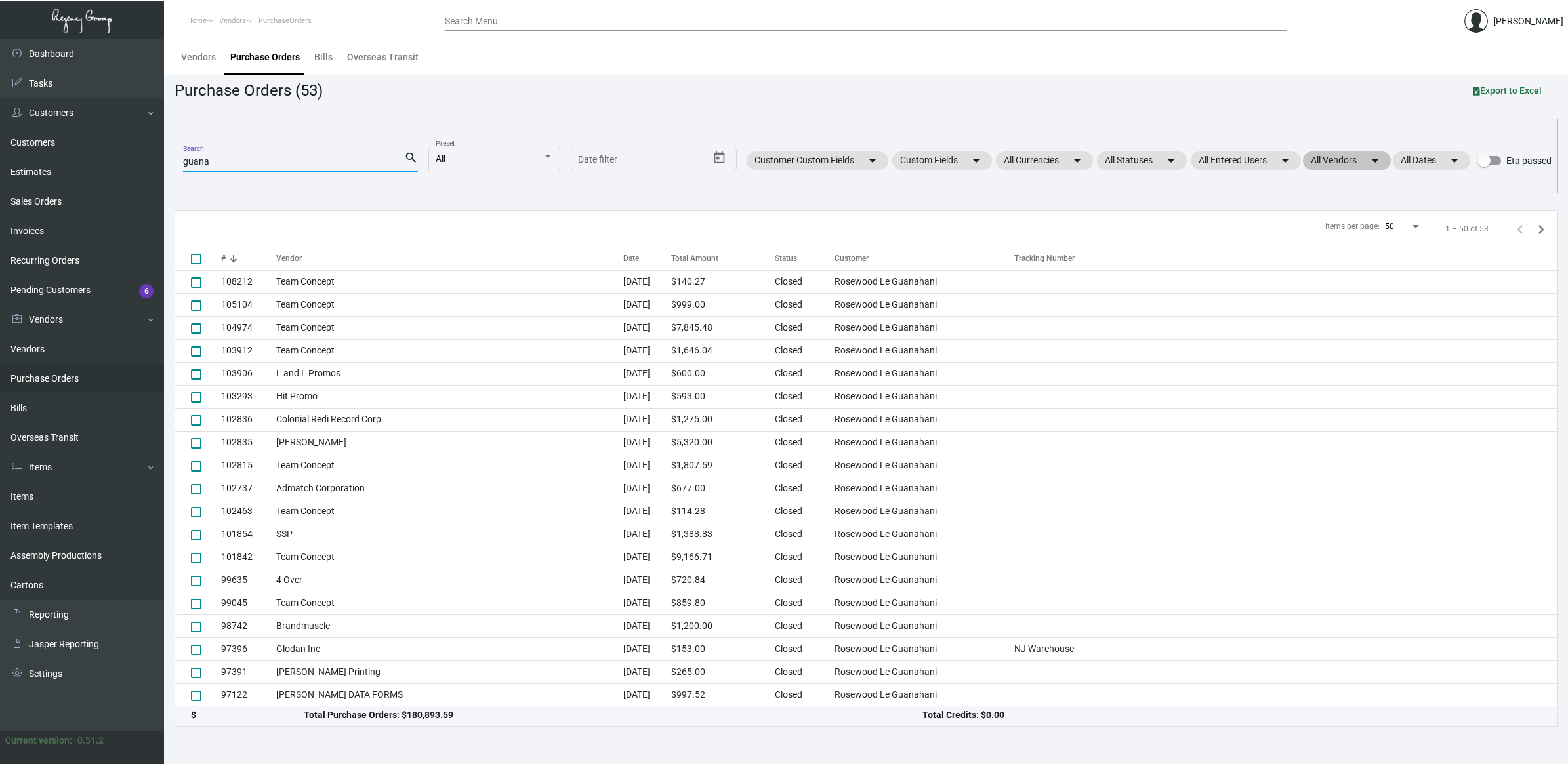
type input "guana"
click at [1328, 158] on mat-chip "All Vendors arrow_drop_down" at bounding box center [1347, 160] width 88 height 18
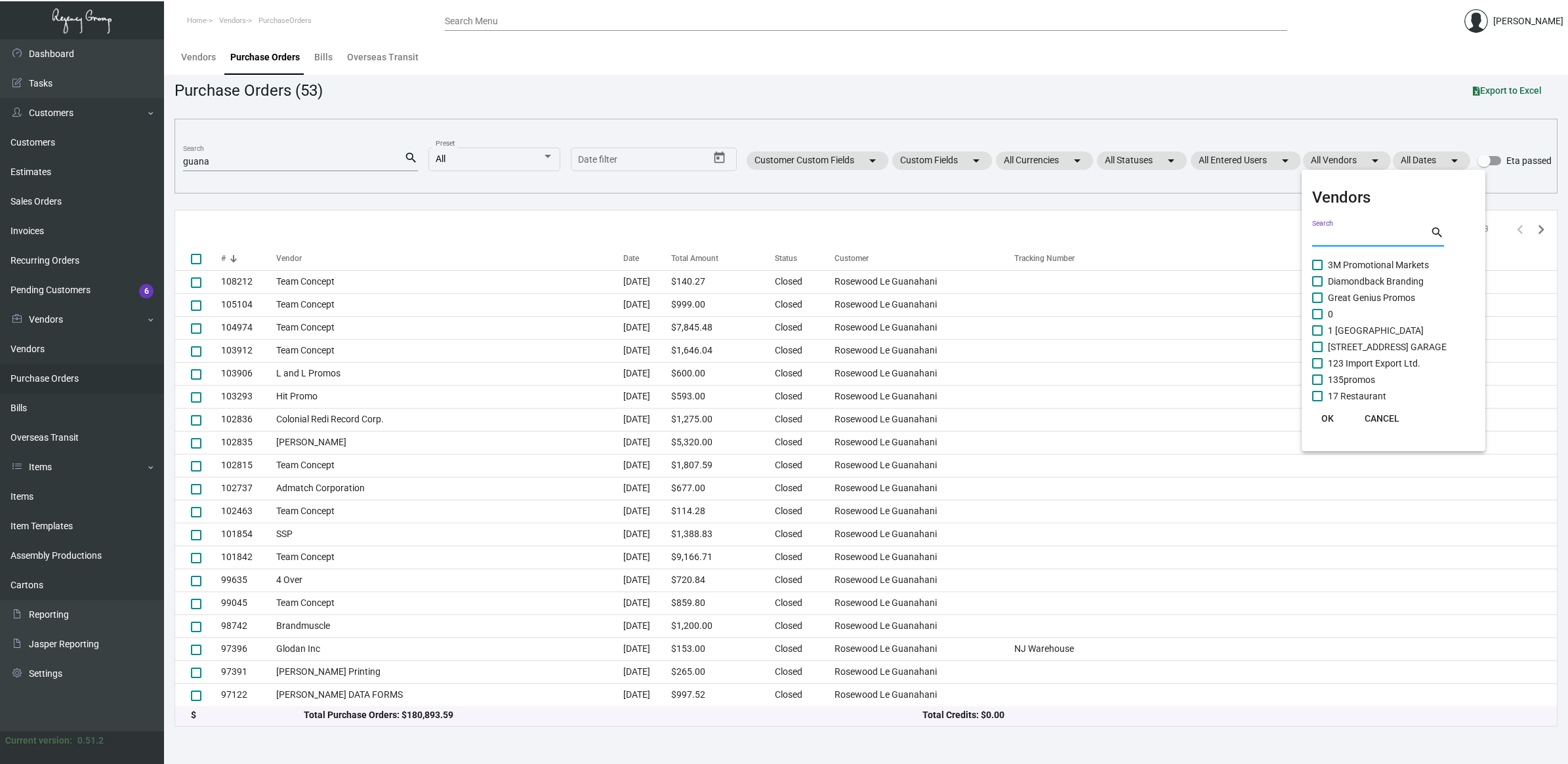
click at [1345, 233] on input "Search" at bounding box center [1371, 236] width 118 height 11
type input "brandm"
click at [1321, 283] on span at bounding box center [1317, 281] width 11 height 11
click at [1318, 287] on input "Brandmuscle" at bounding box center [1317, 287] width 1 height 1
checkbox input "true"
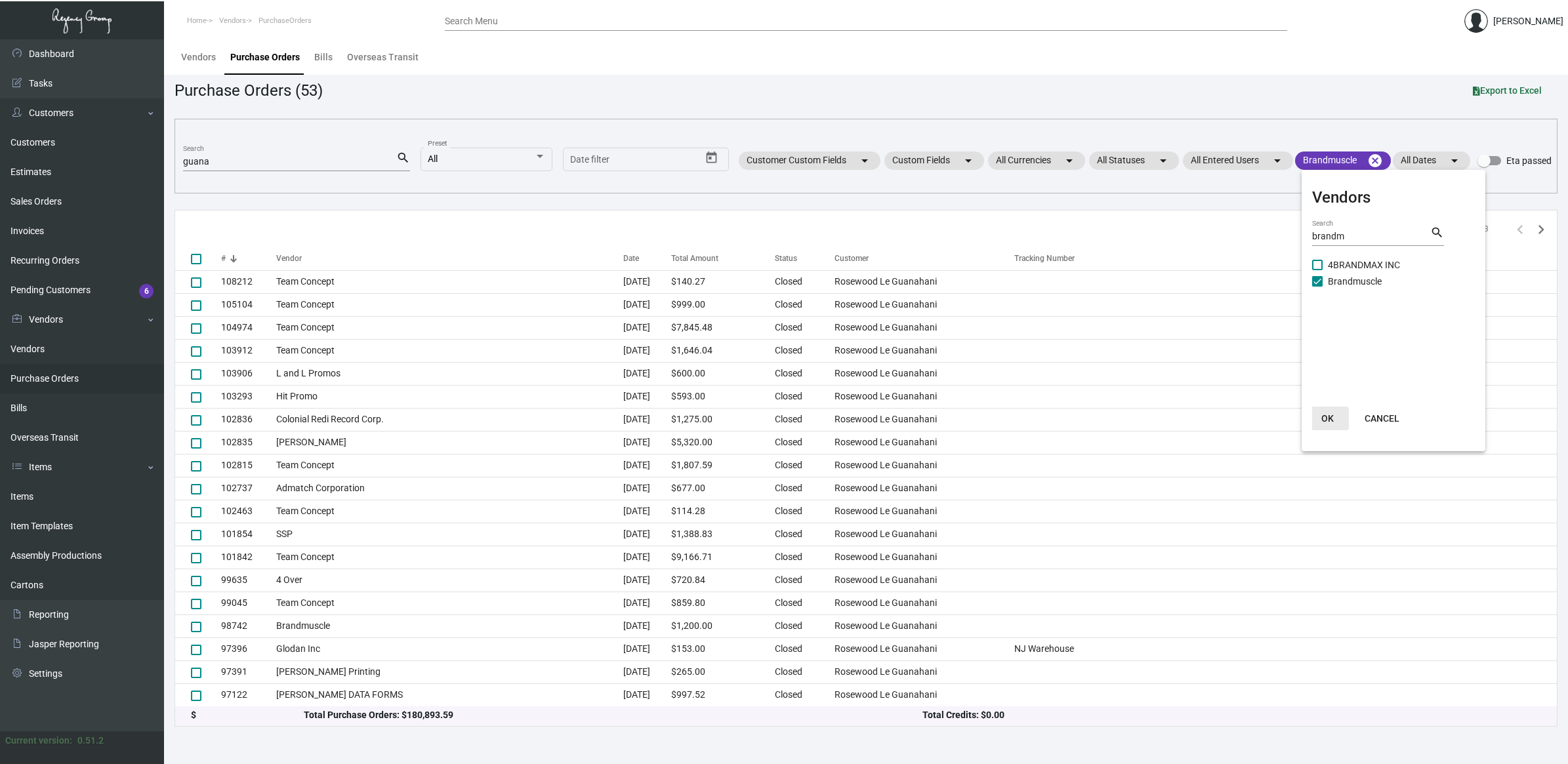
click at [1331, 420] on span "OK" at bounding box center [1327, 418] width 12 height 11
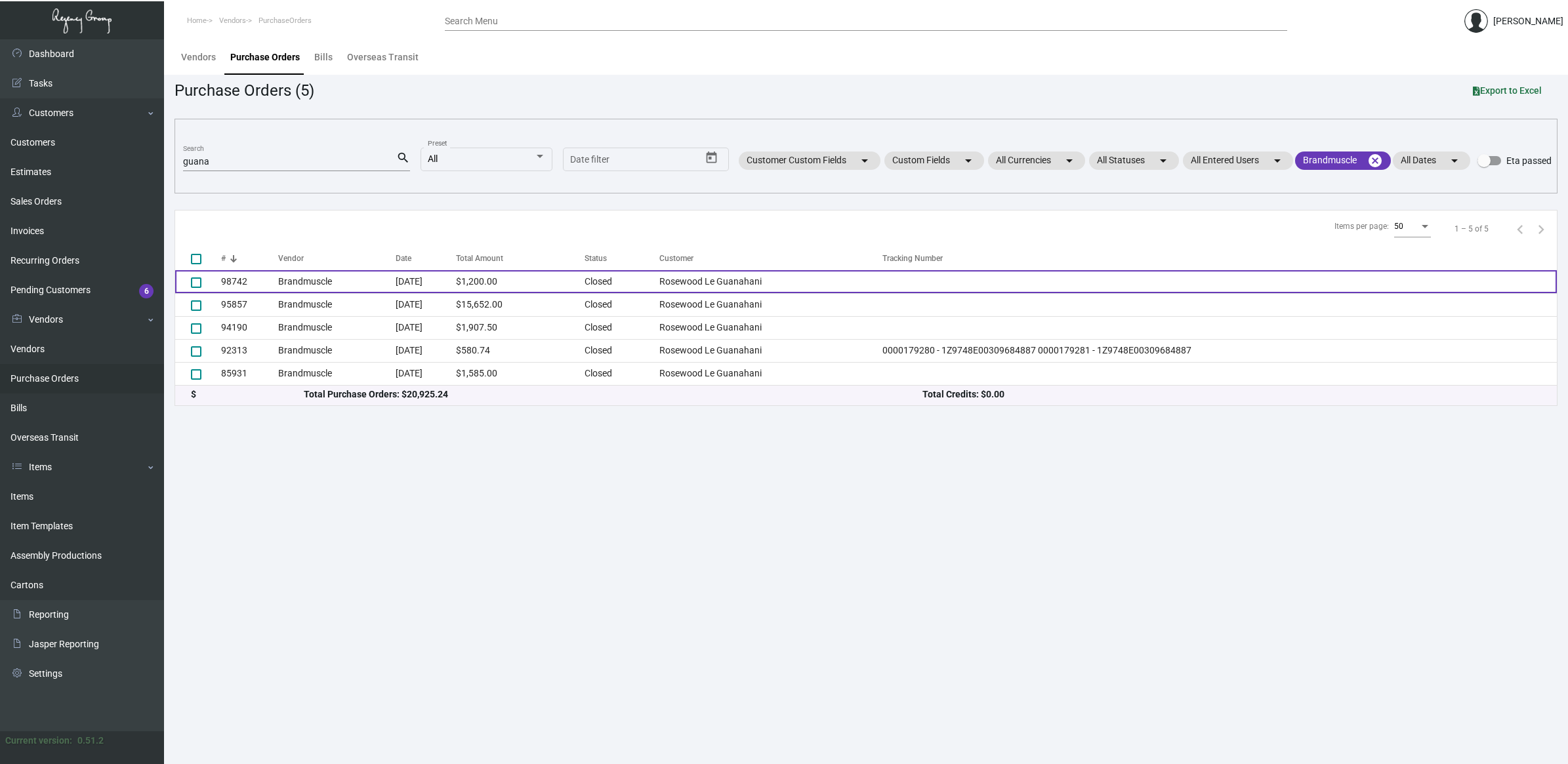
click at [379, 272] on td "Brandmuscle" at bounding box center [337, 282] width 118 height 23
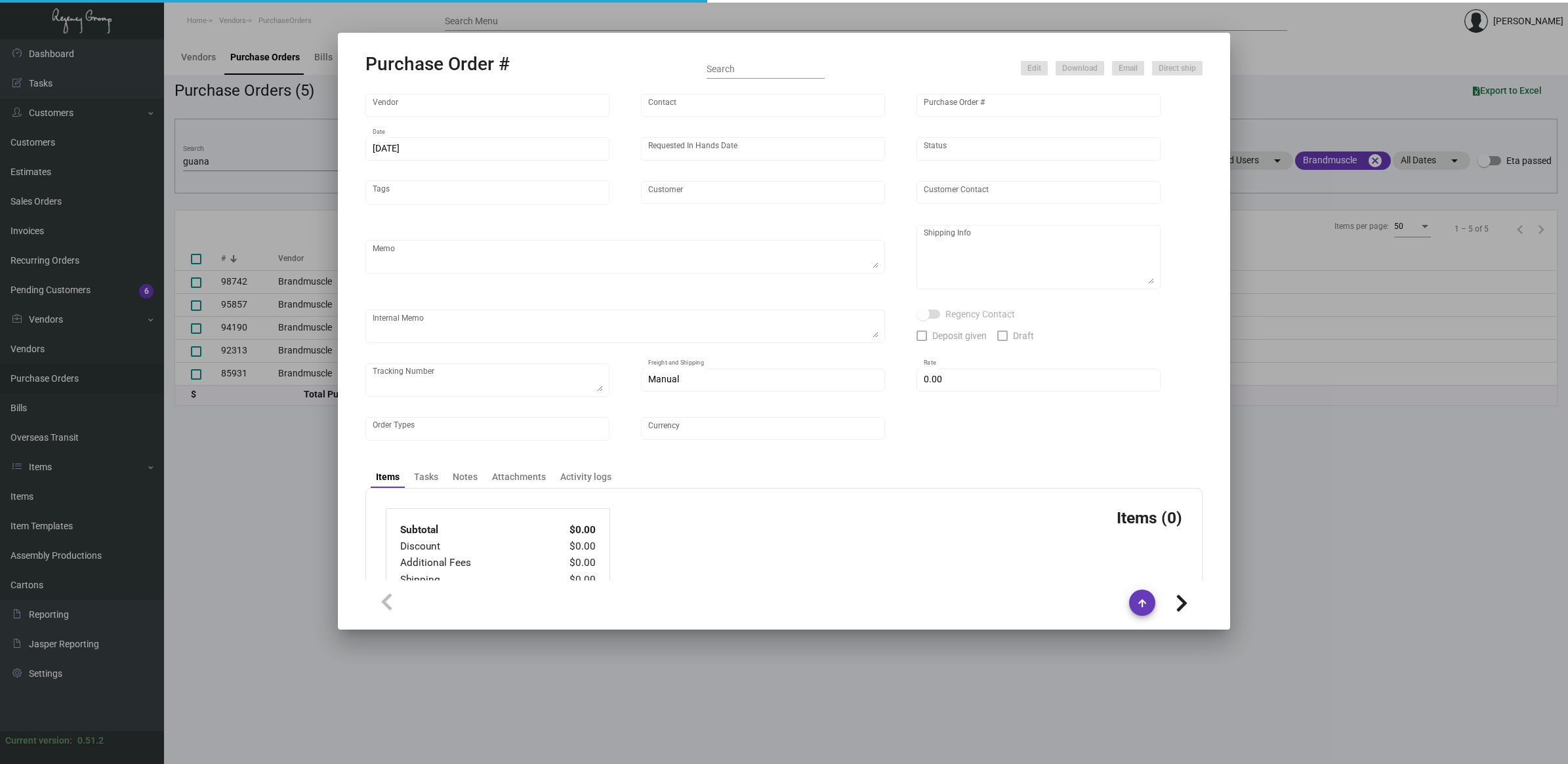
type input "Brandmuscle"
type input "[PERSON_NAME]"
type input "98742"
type input "[DATE]"
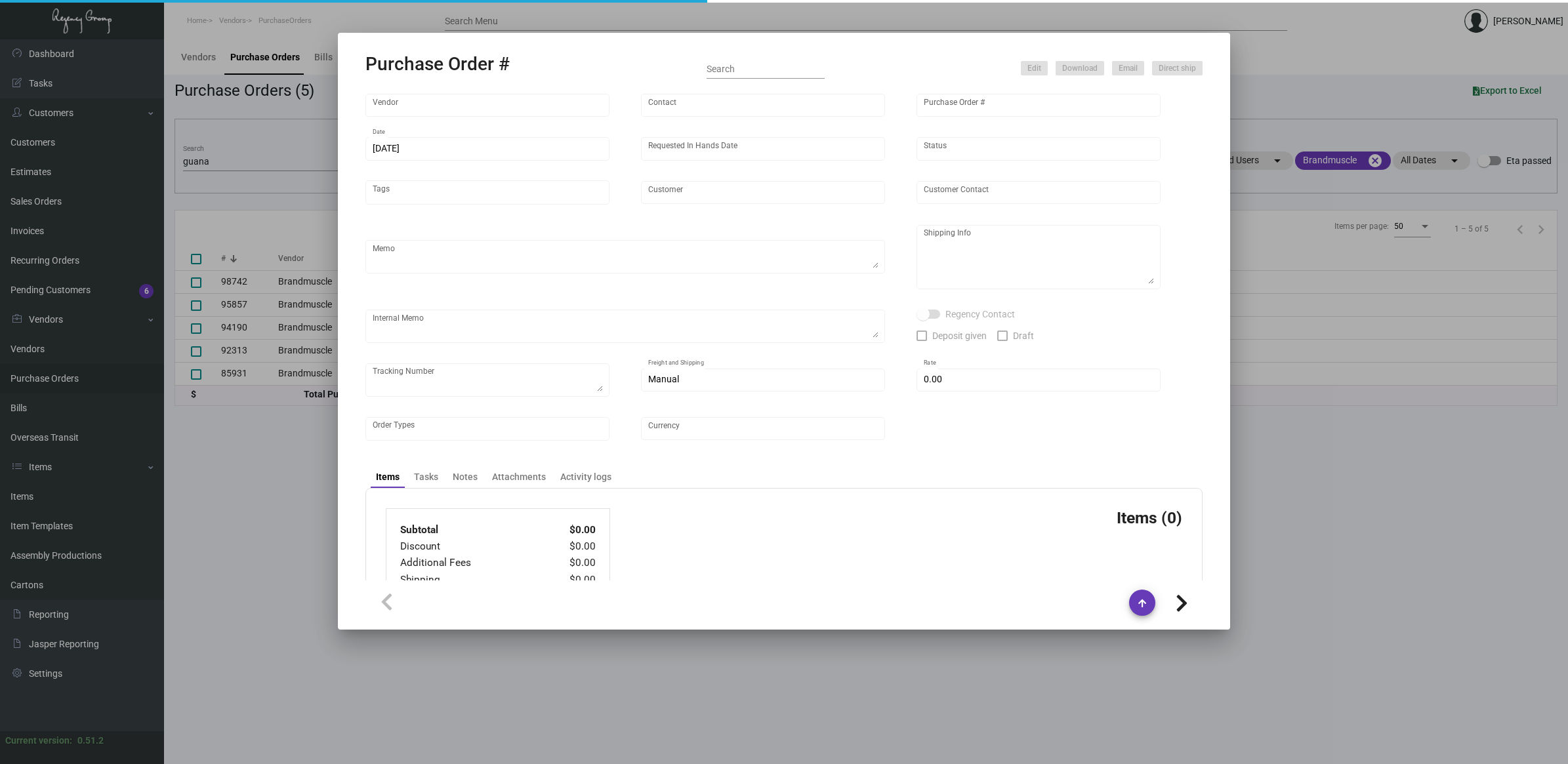
type input "Rosewood Le Guanahani"
type textarea "SO 263632. Pre-production samples for Purchase Order #95857"
type textarea "[PERSON_NAME] Regency Group [GEOGRAPHIC_DATA] [STREET_ADDRESS][US_STATE]"
checkbox input "true"
type input "$ 0.00"
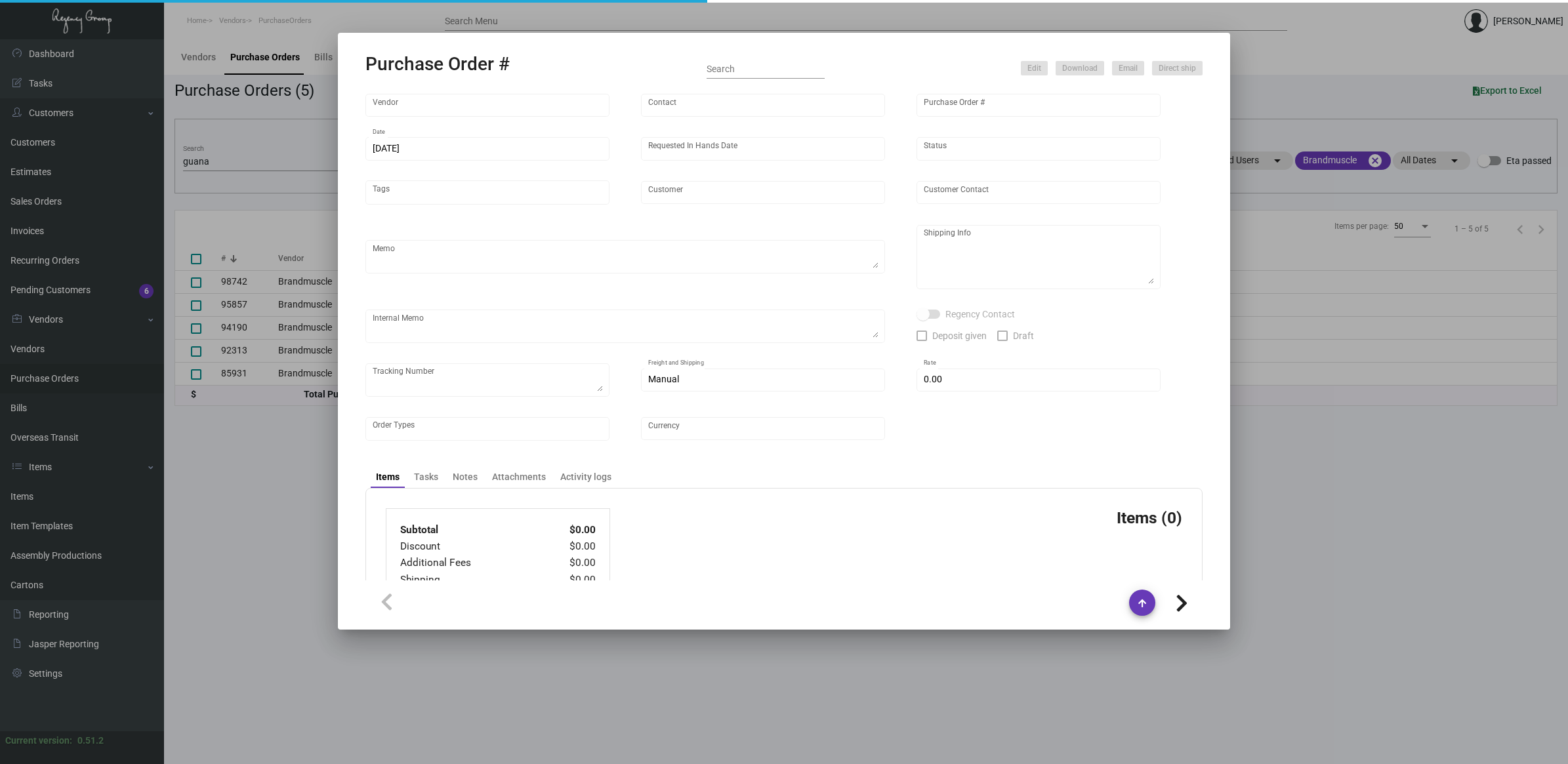
type input "United States Dollar $"
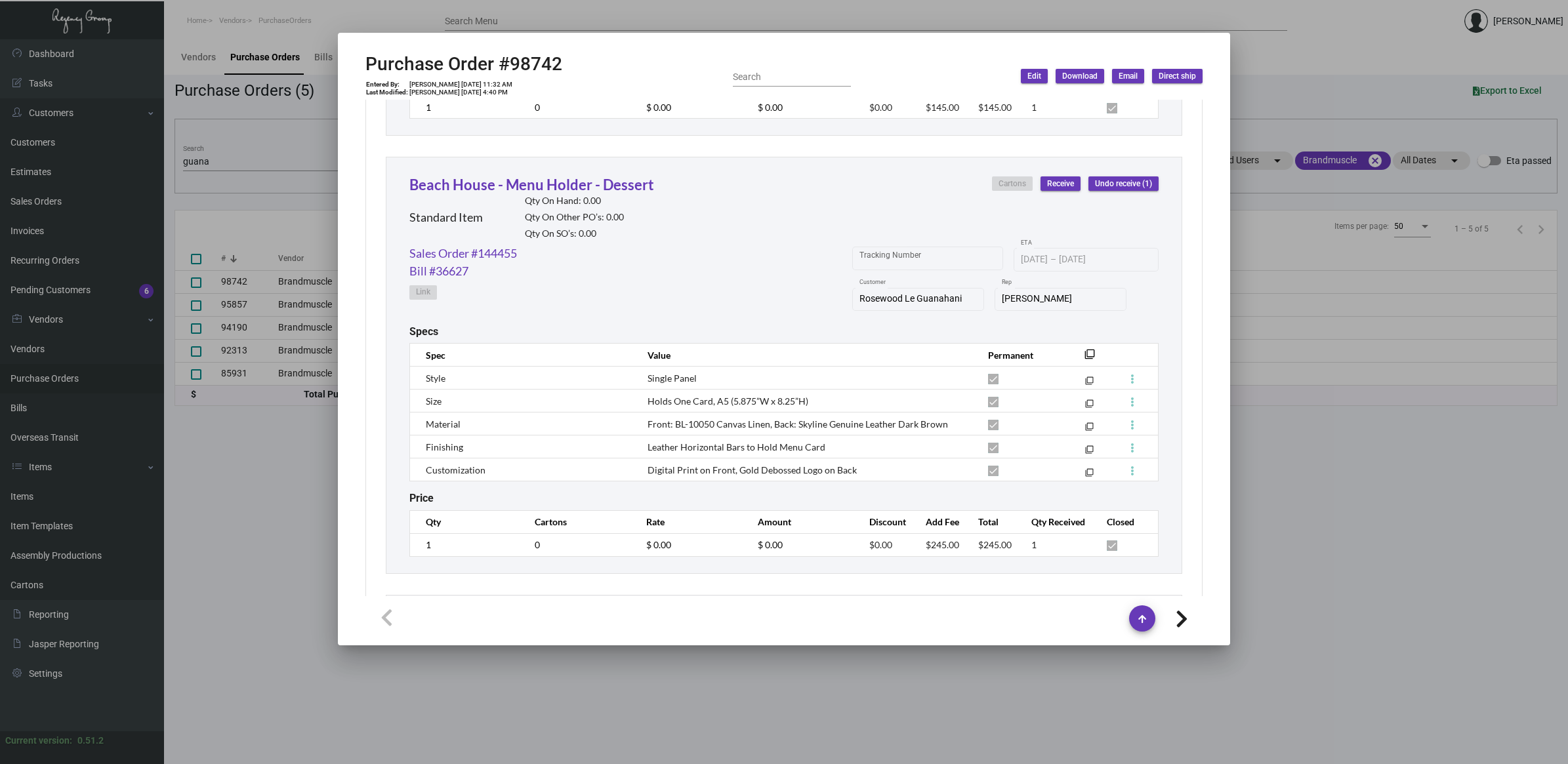
scroll to position [968, 0]
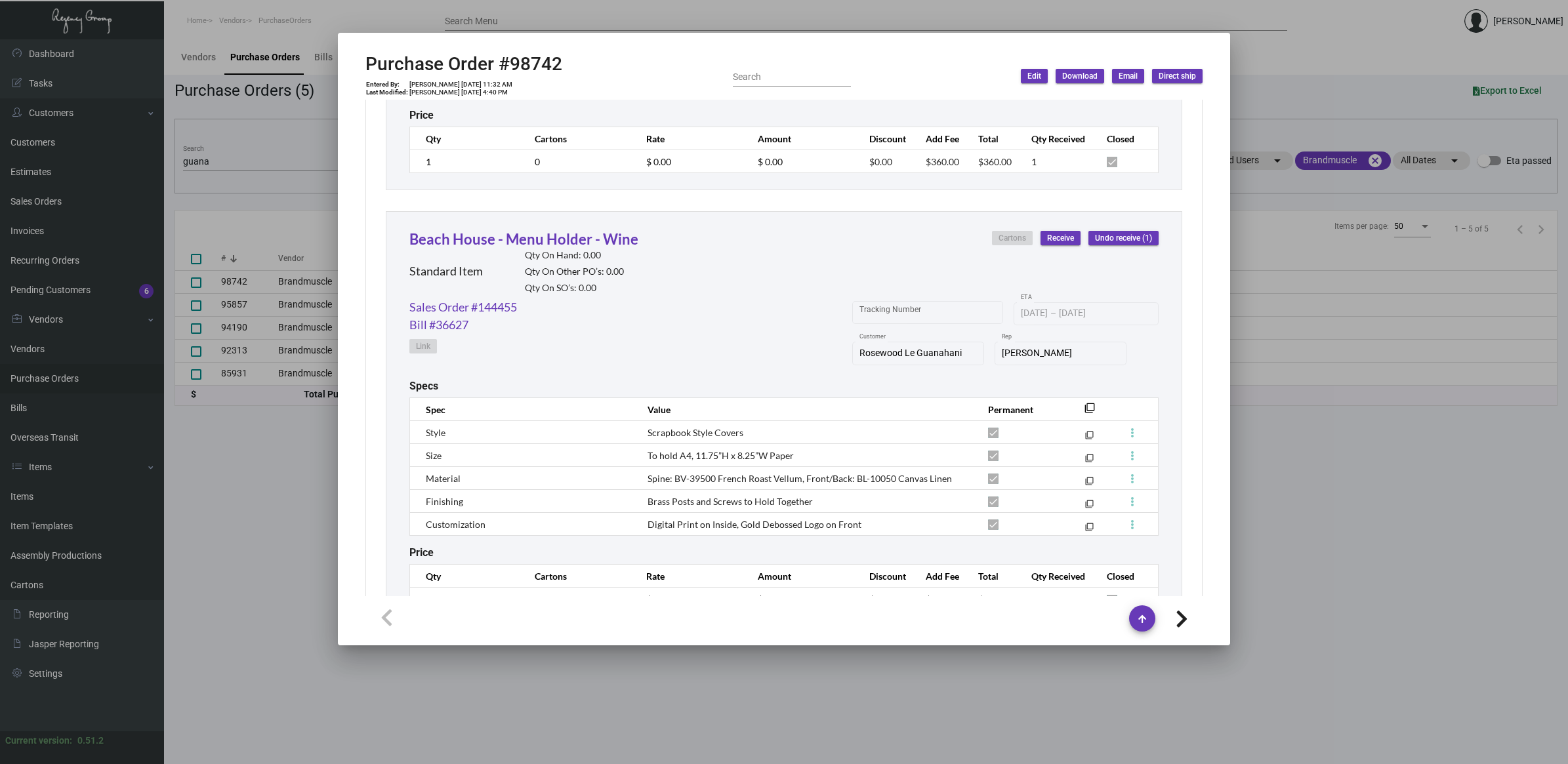
click at [1188, 614] on icon at bounding box center [1181, 619] width 12 height 20
type input "95857"
type input "[DATE]"
type textarea "Ship via UPS Ground Acct# 1AY276."
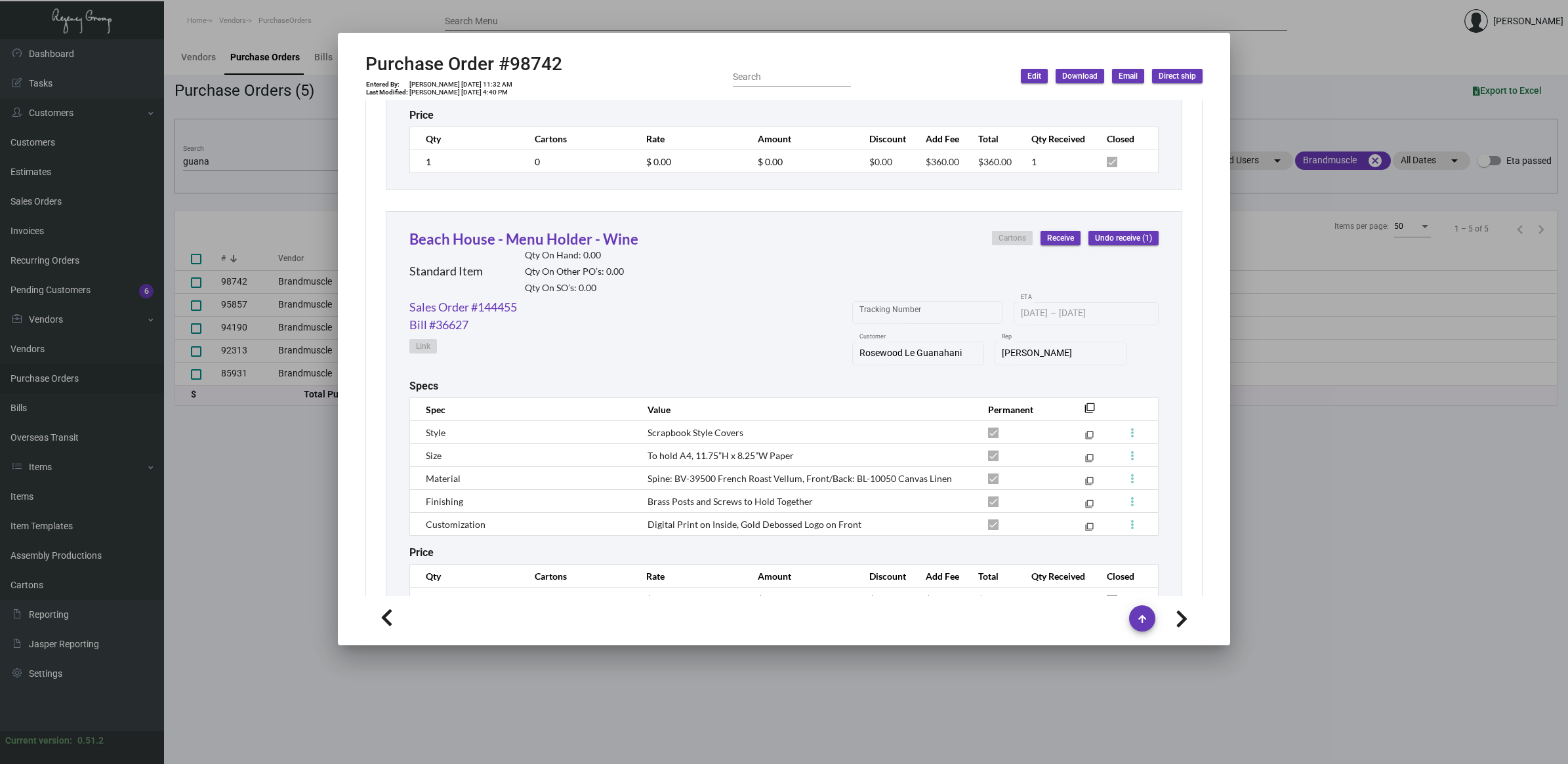
type textarea "[PERSON_NAME] Regency Group NJ [STREET_ADDRESS]"
type input "Regency Group [GEOGRAPHIC_DATA]"
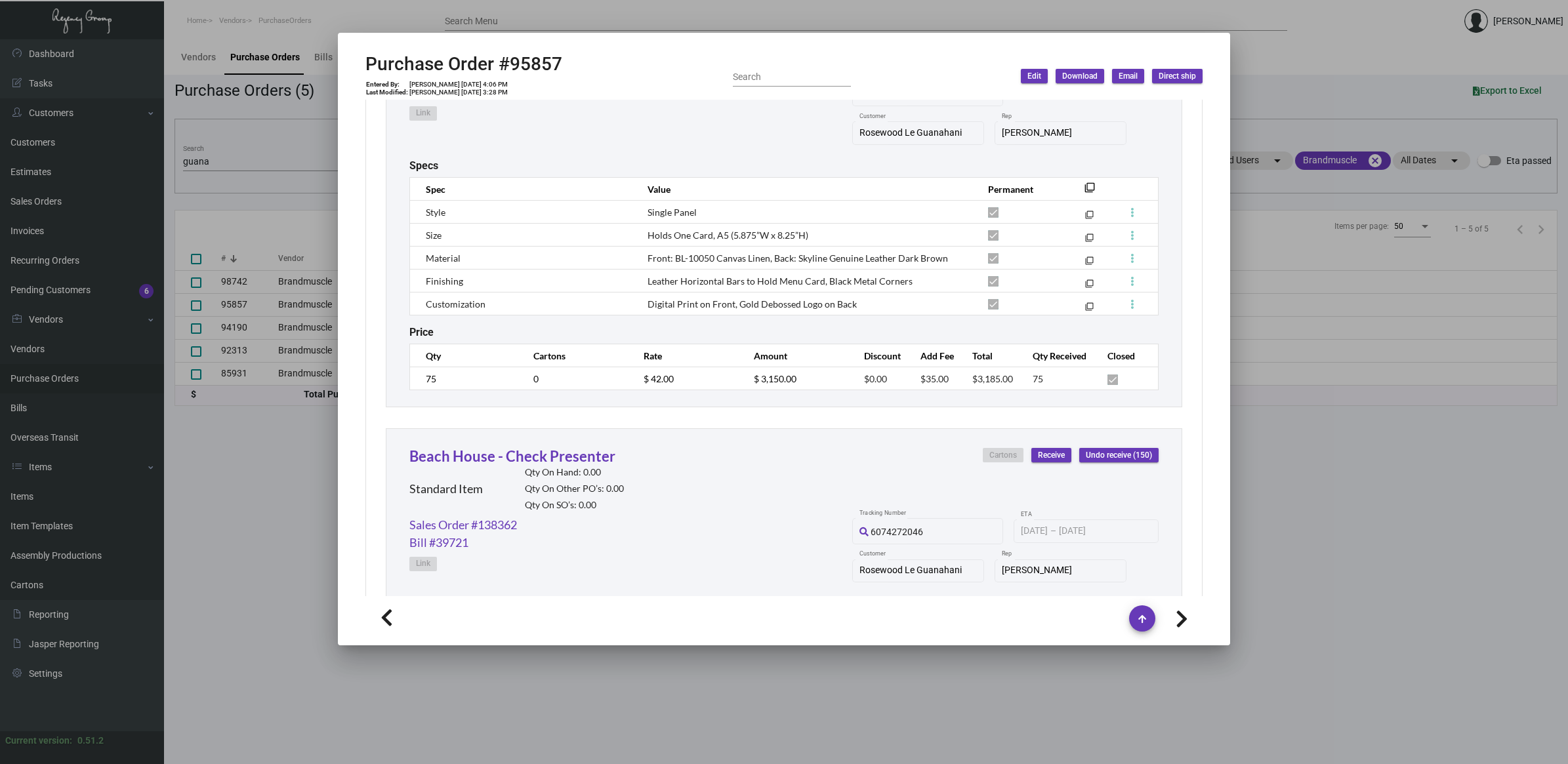
scroll to position [1870, 0]
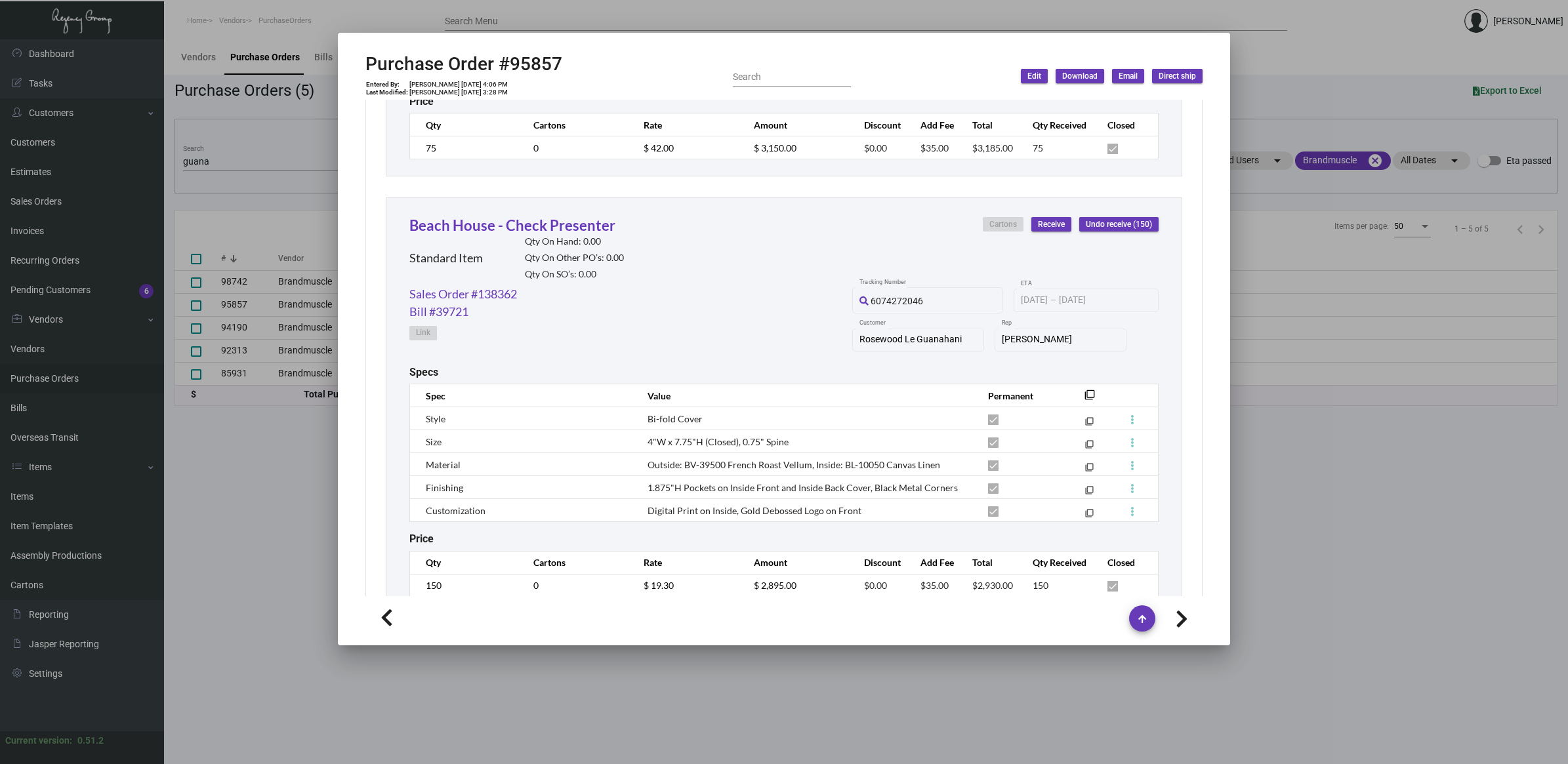
click at [1185, 618] on icon at bounding box center [1181, 619] width 12 height 20
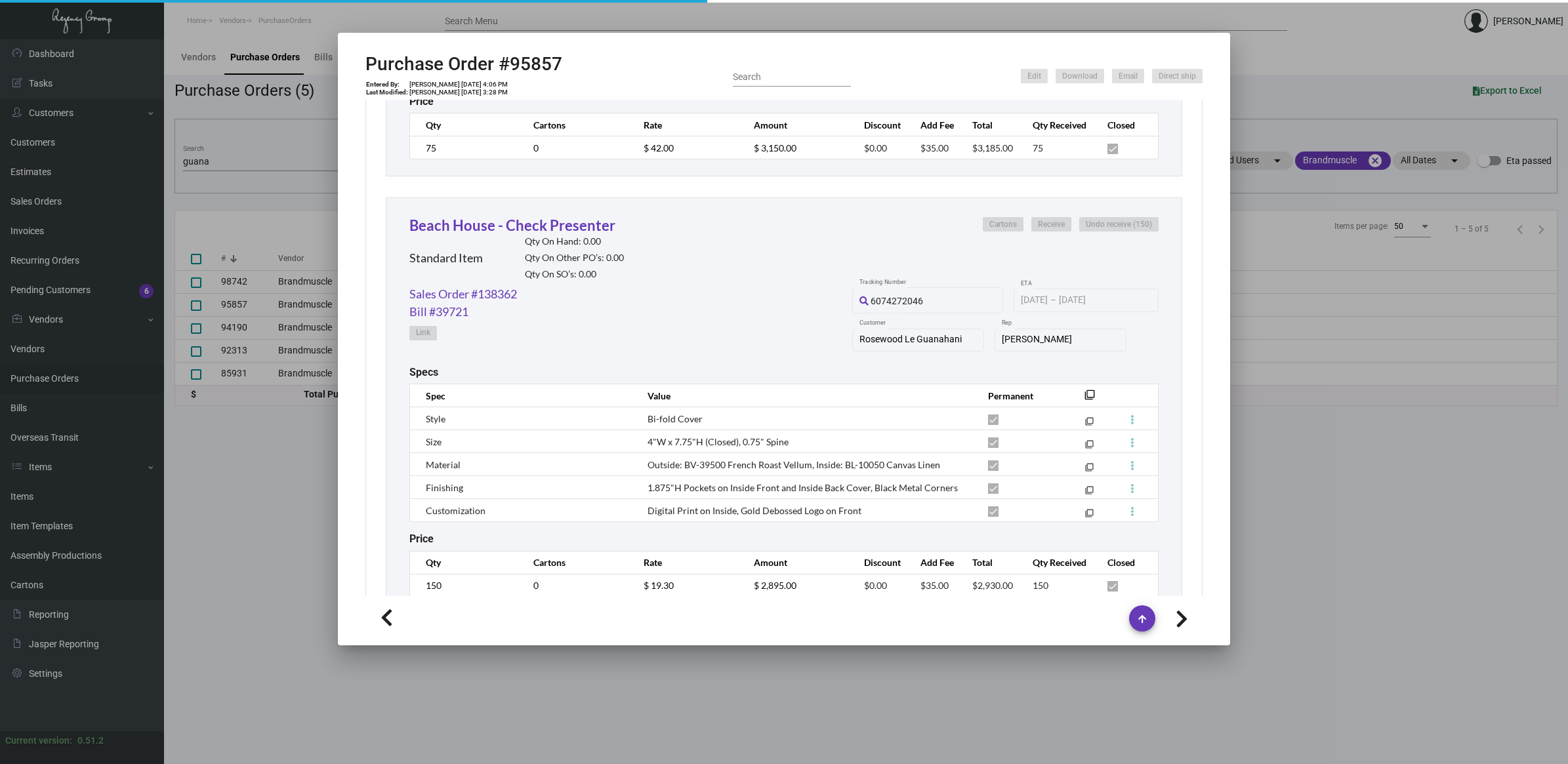
type input "94190"
type input "[DATE]"
type textarea "BLIND Ship."
type textarea "[PERSON_NAME] Regency Group NJ [STREET_ADDRESS]"
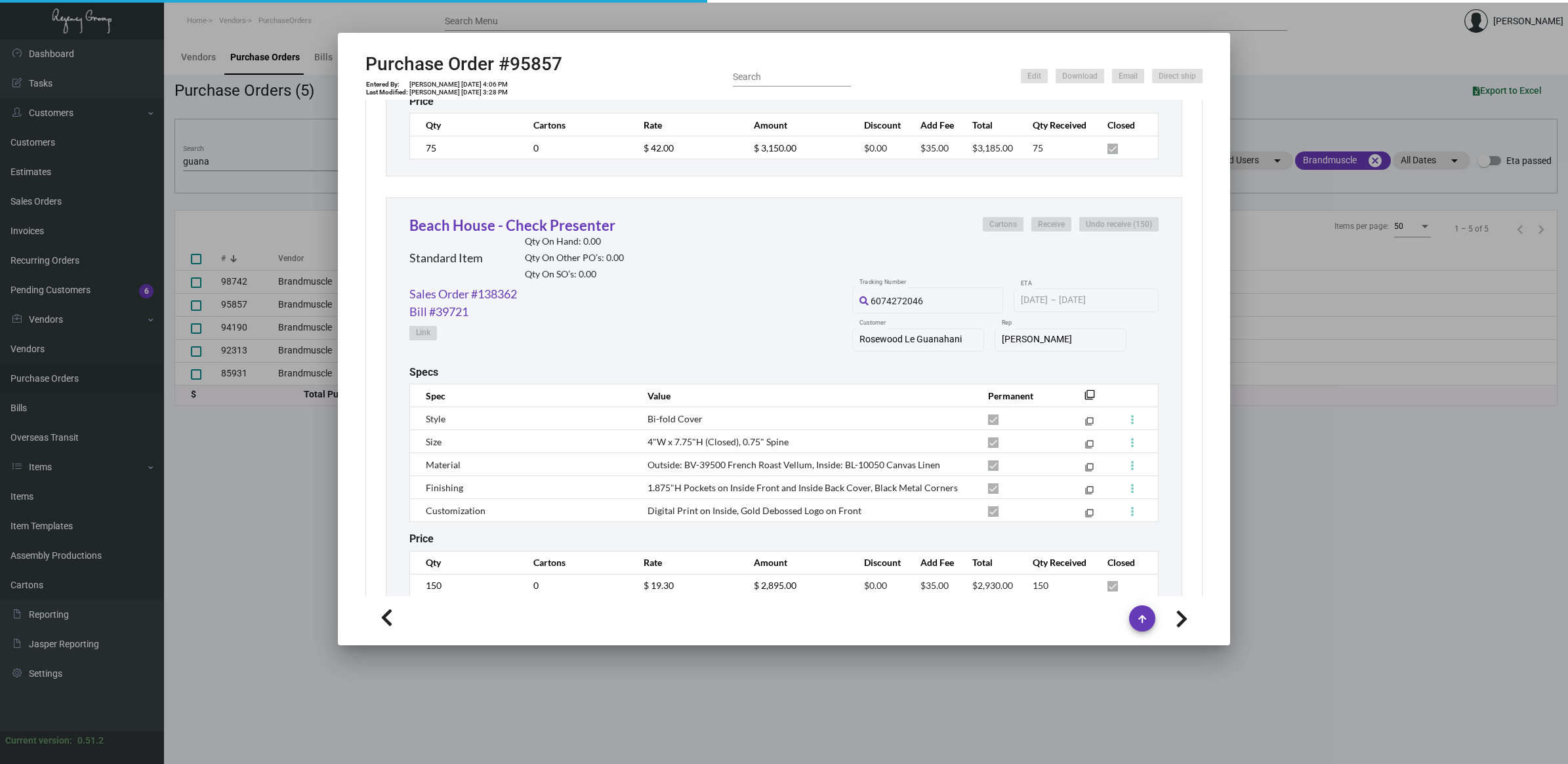
scroll to position [548, 0]
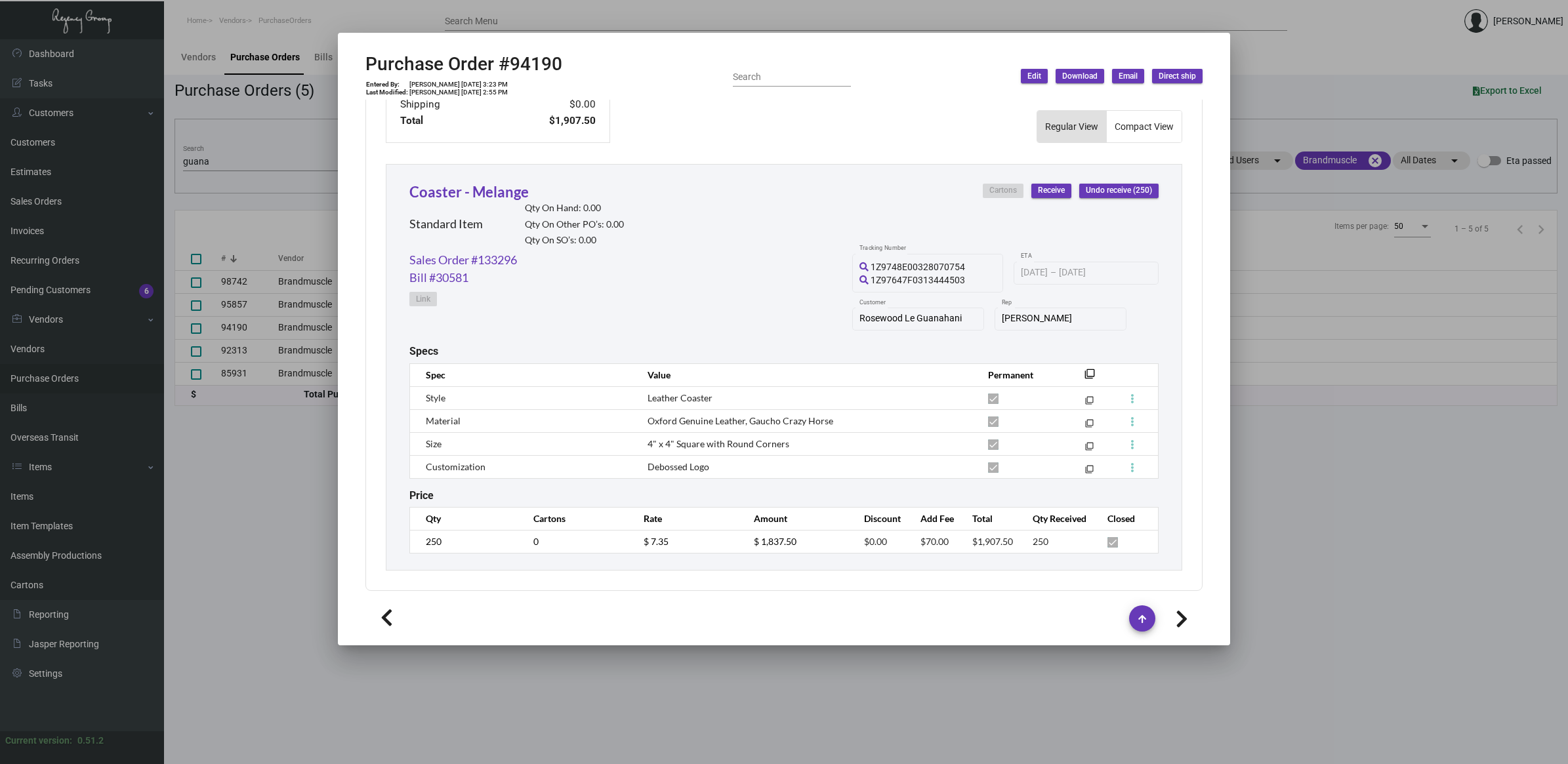
click at [1181, 623] on icon at bounding box center [1181, 619] width 12 height 20
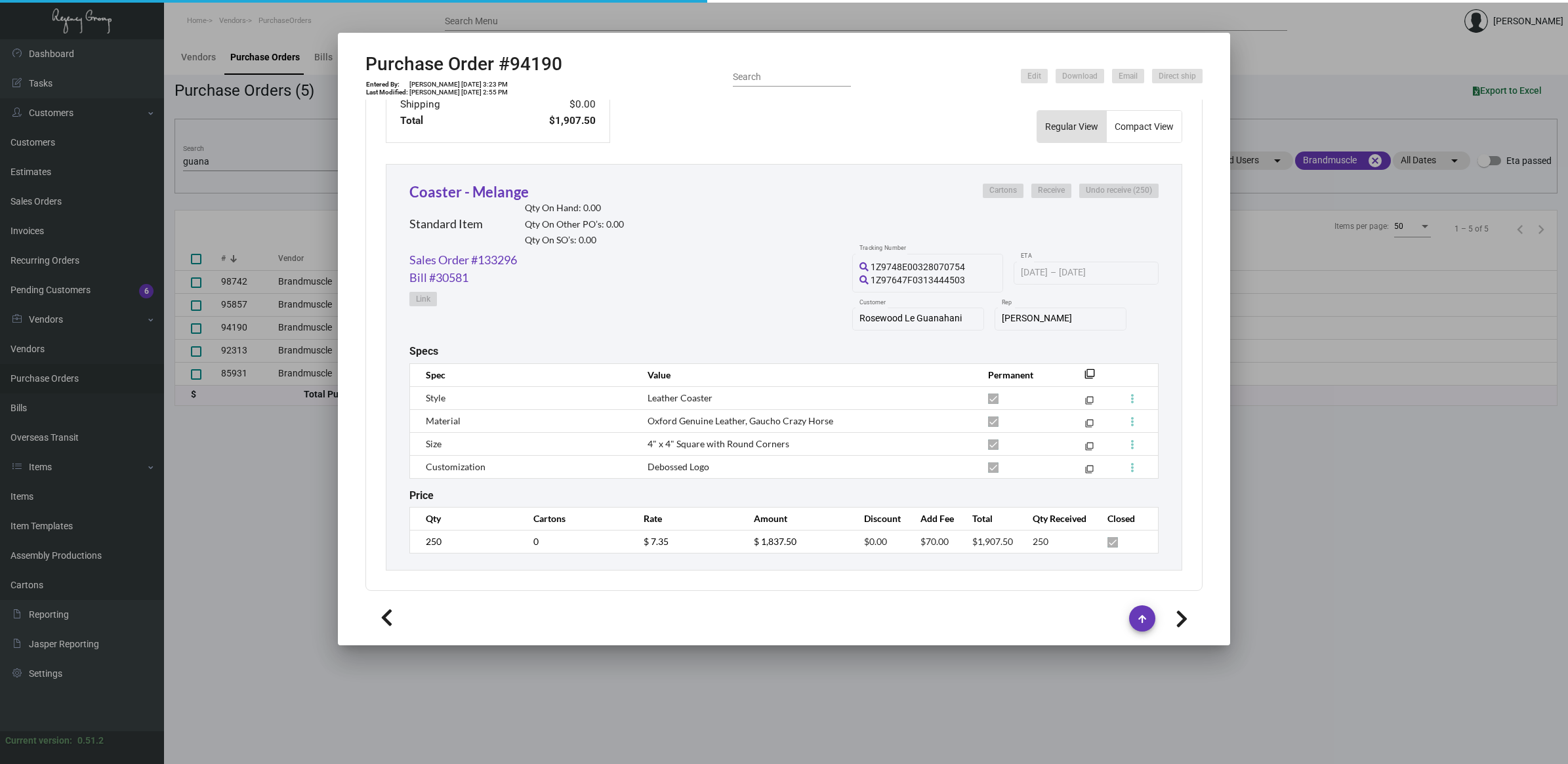
type input "92313"
type input "[DATE]"
type textarea "Create a pre-production sample before full production."
type textarea "[PERSON_NAME] Le Guanahani [STREET_ADDRESS][MEDICAL_DATA]"
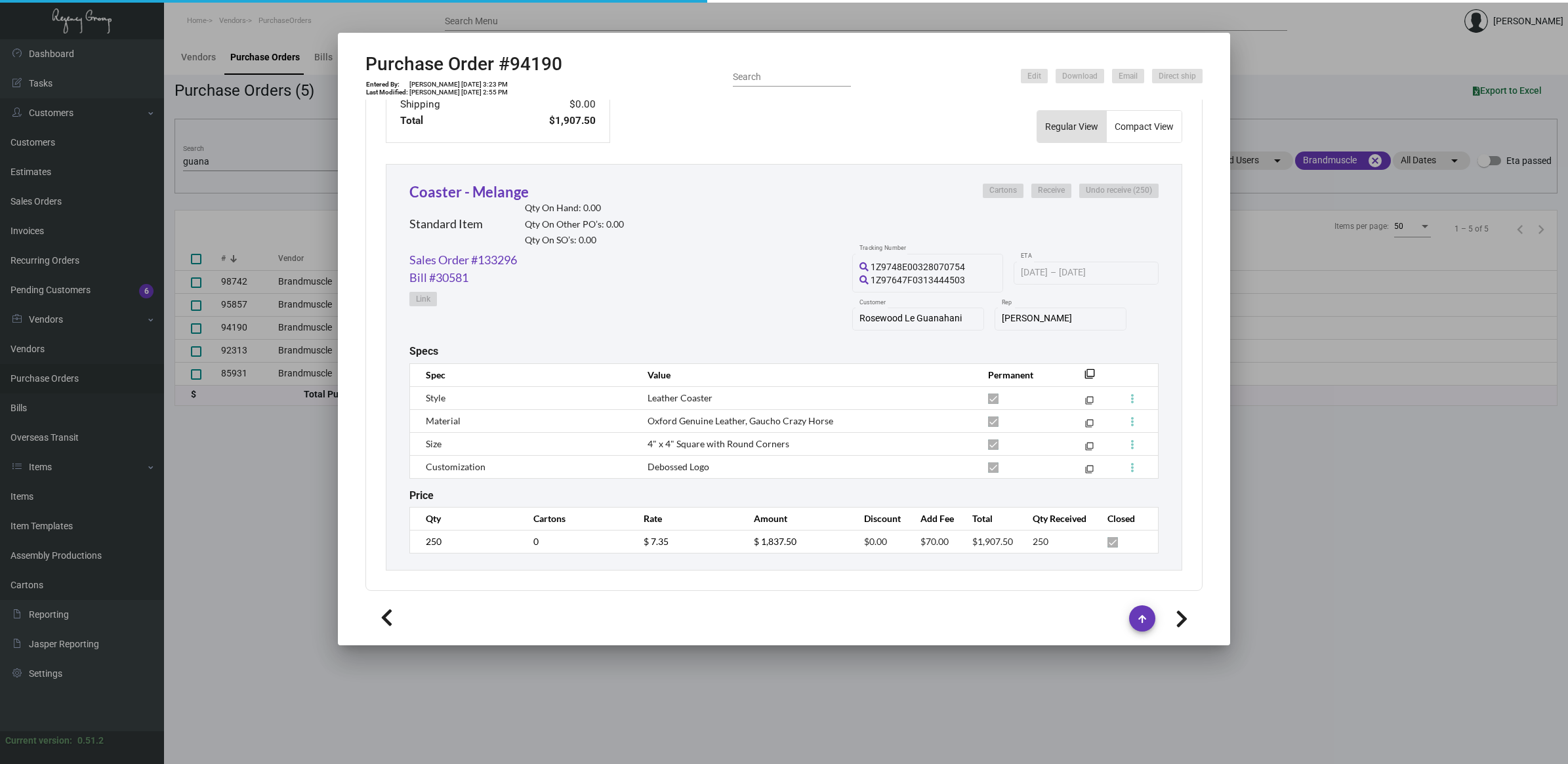
checkbox input "false"
type textarea "0000179280 - 1Z9748E00309684887 0000179281 - 1Z9748E00309684887"
type input "$ 25.74"
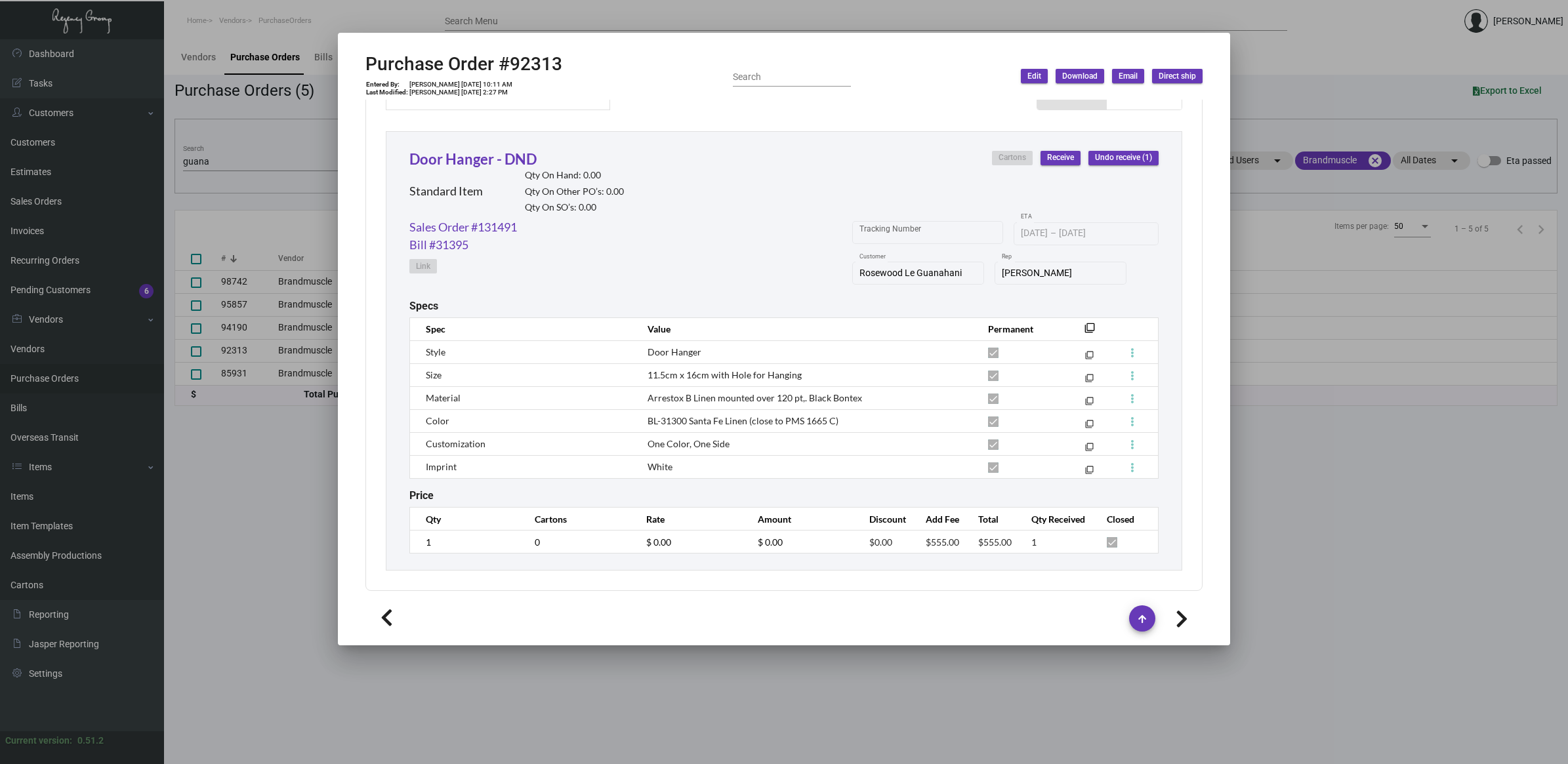
click at [1183, 614] on icon at bounding box center [1181, 619] width 12 height 20
type input "85931"
type input "[DATE]"
type textarea "Pre-production Samples. Ship via UPS Ground Acct# 1AY276."
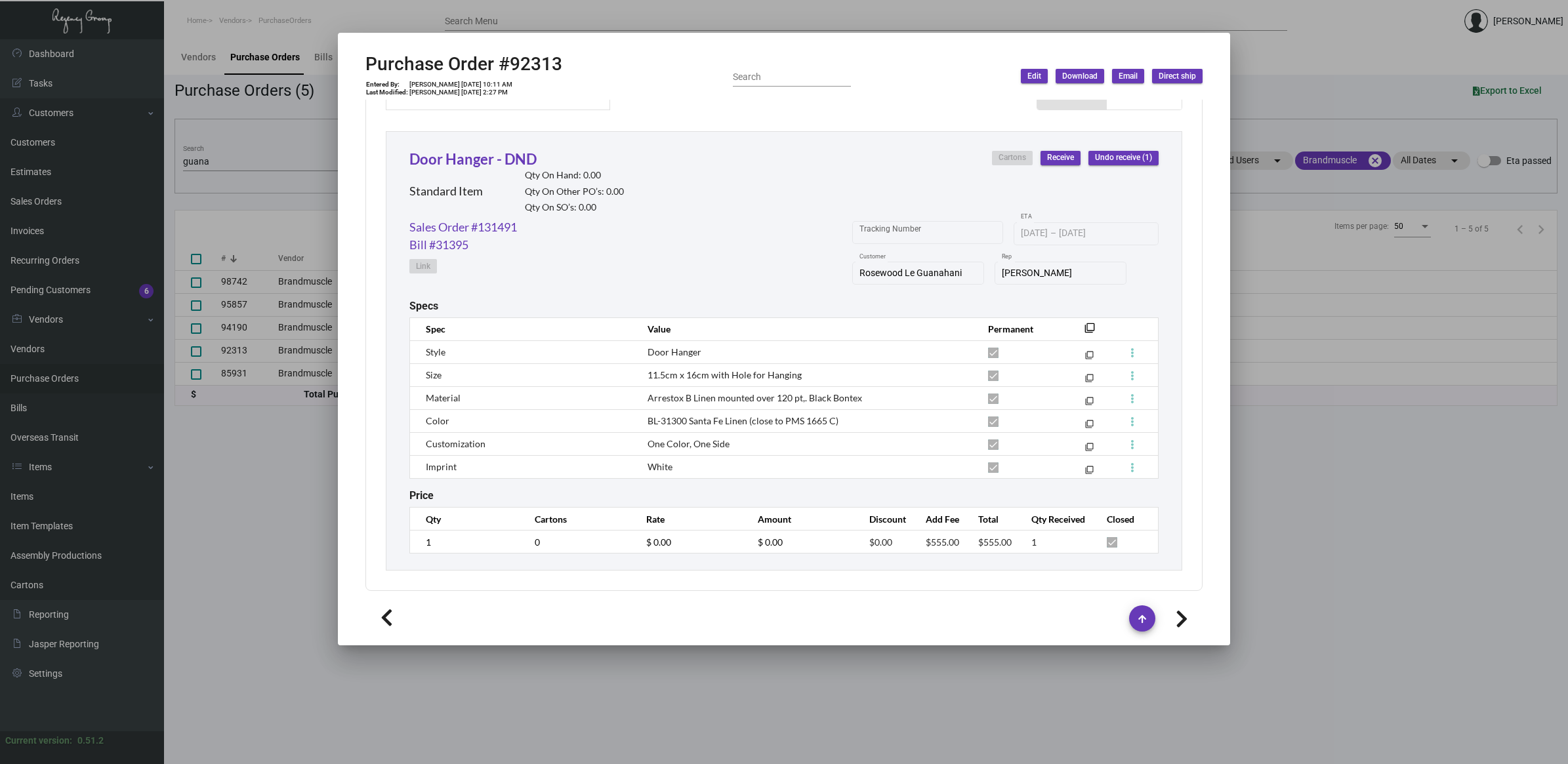
type textarea "[PERSON_NAME] Odor Regency Group [GEOGRAPHIC_DATA] [STREET_ADDRESS][US_STATE]"
checkbox input "true"
type input "$ 0.00"
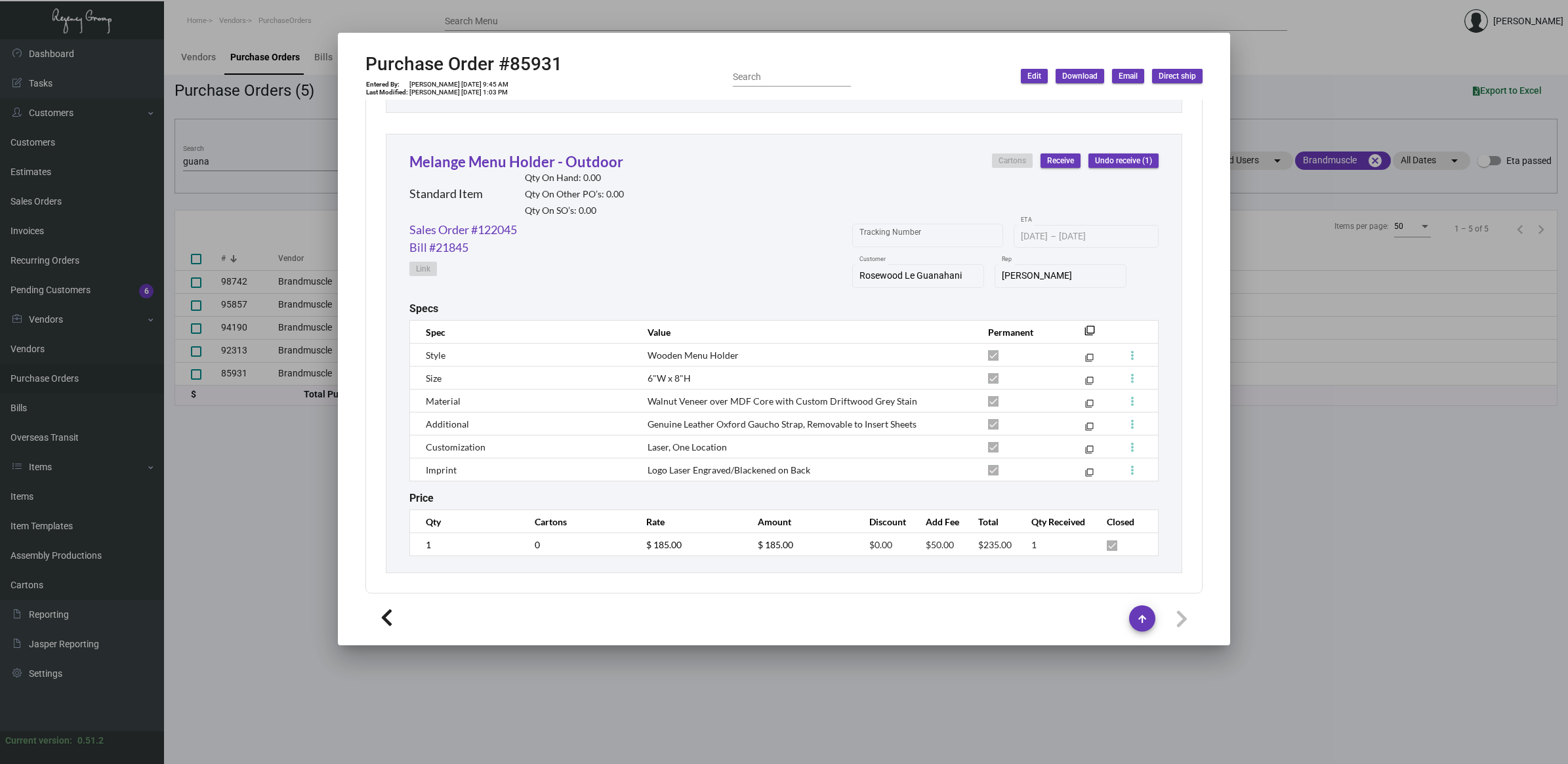
scroll to position [2894, 0]
click at [723, 656] on div at bounding box center [784, 382] width 1568 height 764
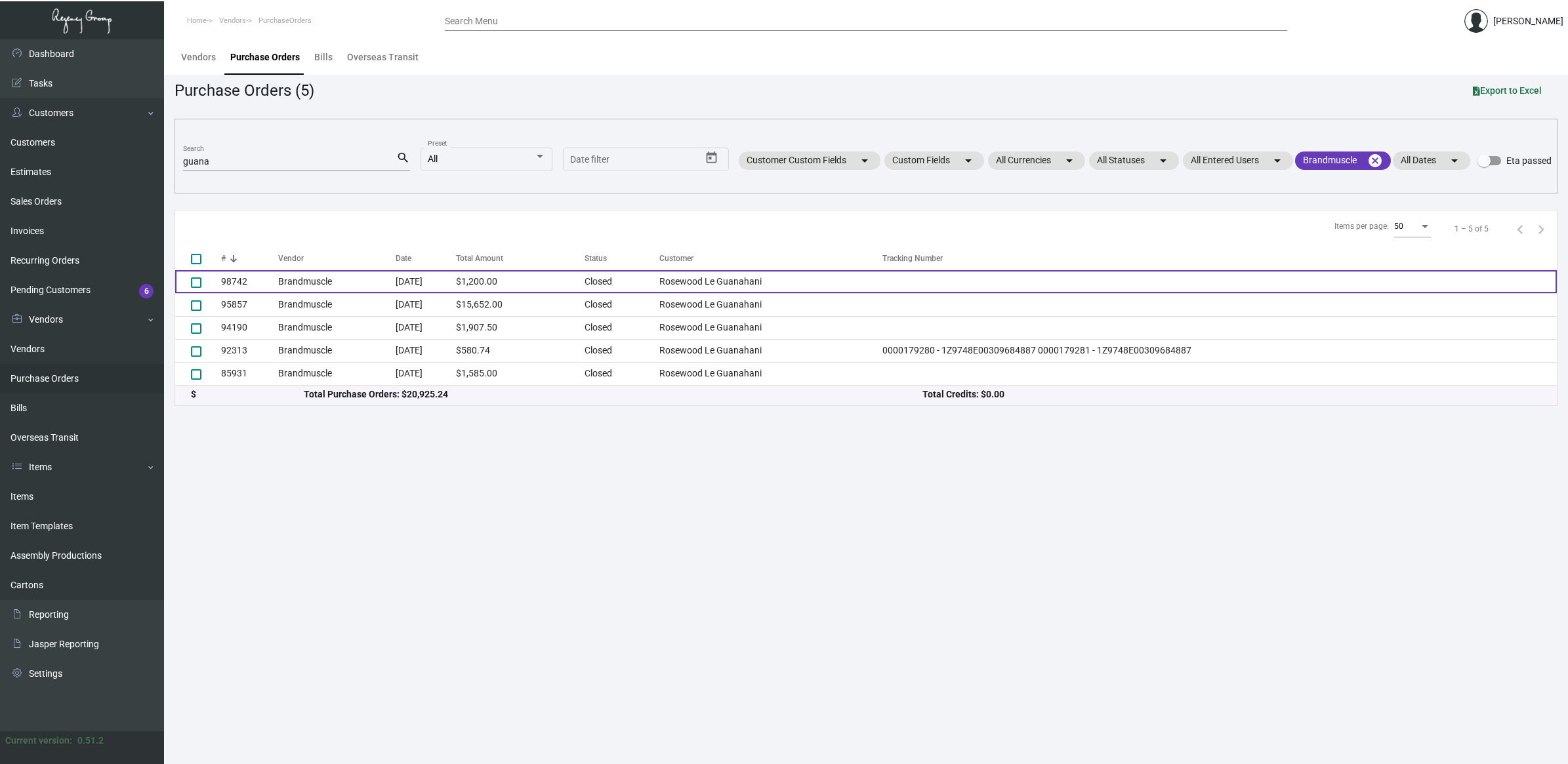
click at [378, 279] on td "Brandmuscle" at bounding box center [337, 282] width 118 height 23
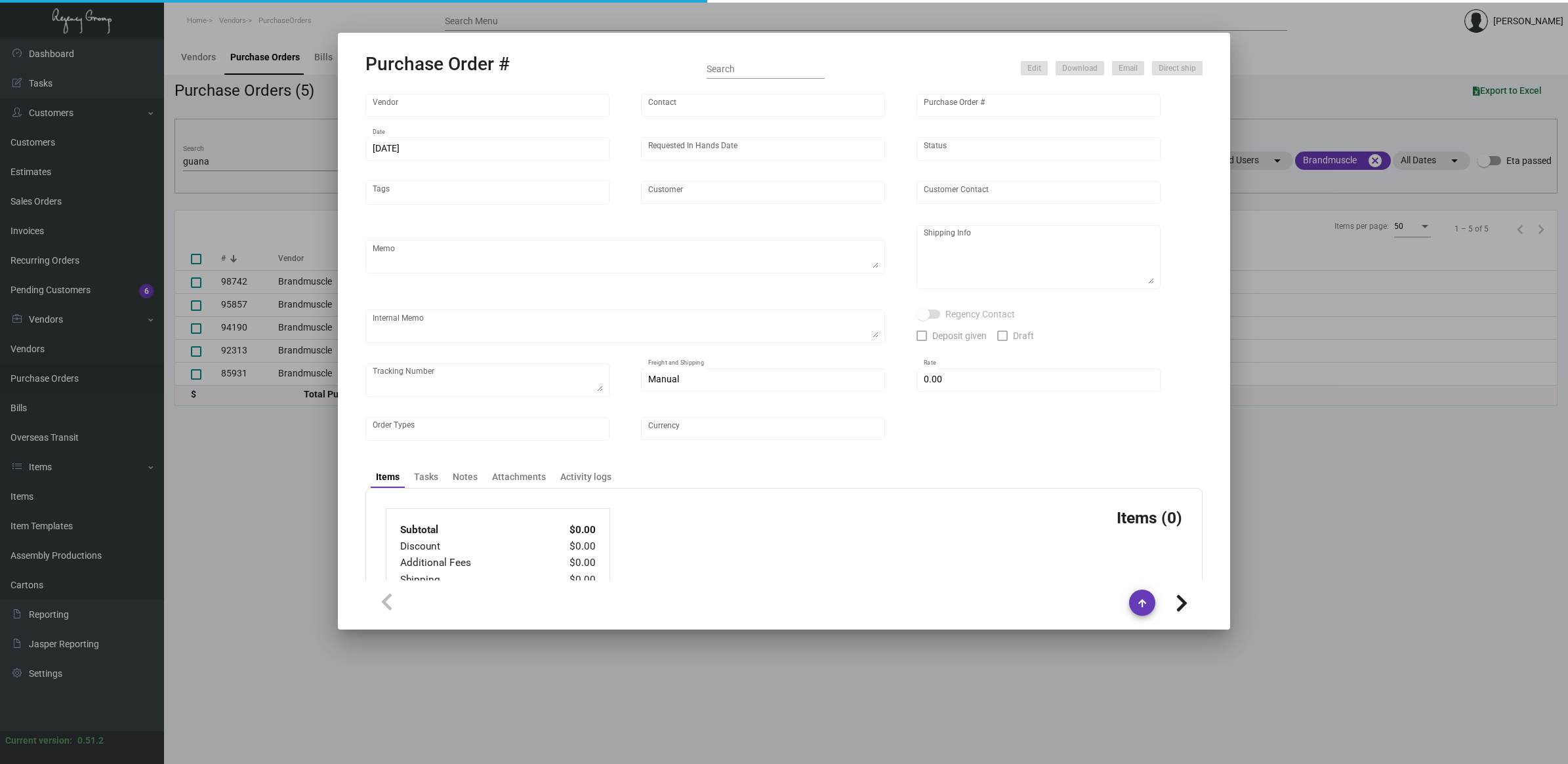
type input "Brandmuscle"
type input "[PERSON_NAME]"
type input "98742"
type input "[DATE]"
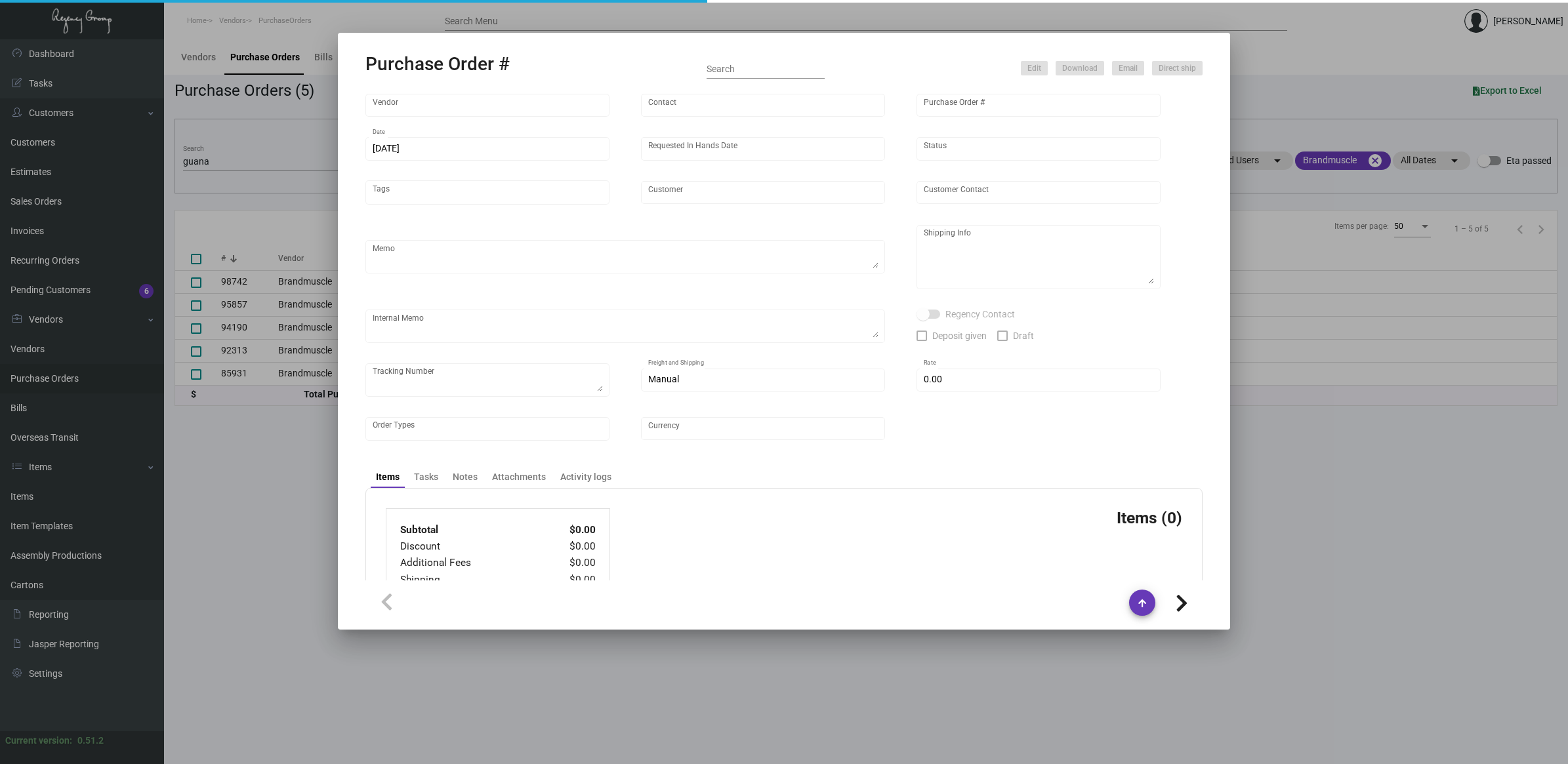
type input "Rosewood Le Guanahani"
type textarea "SO 263632. Pre-production samples for Purchase Order #95857"
type textarea "[PERSON_NAME] Regency Group [GEOGRAPHIC_DATA] [STREET_ADDRESS][US_STATE]"
checkbox input "true"
type input "$ 0.00"
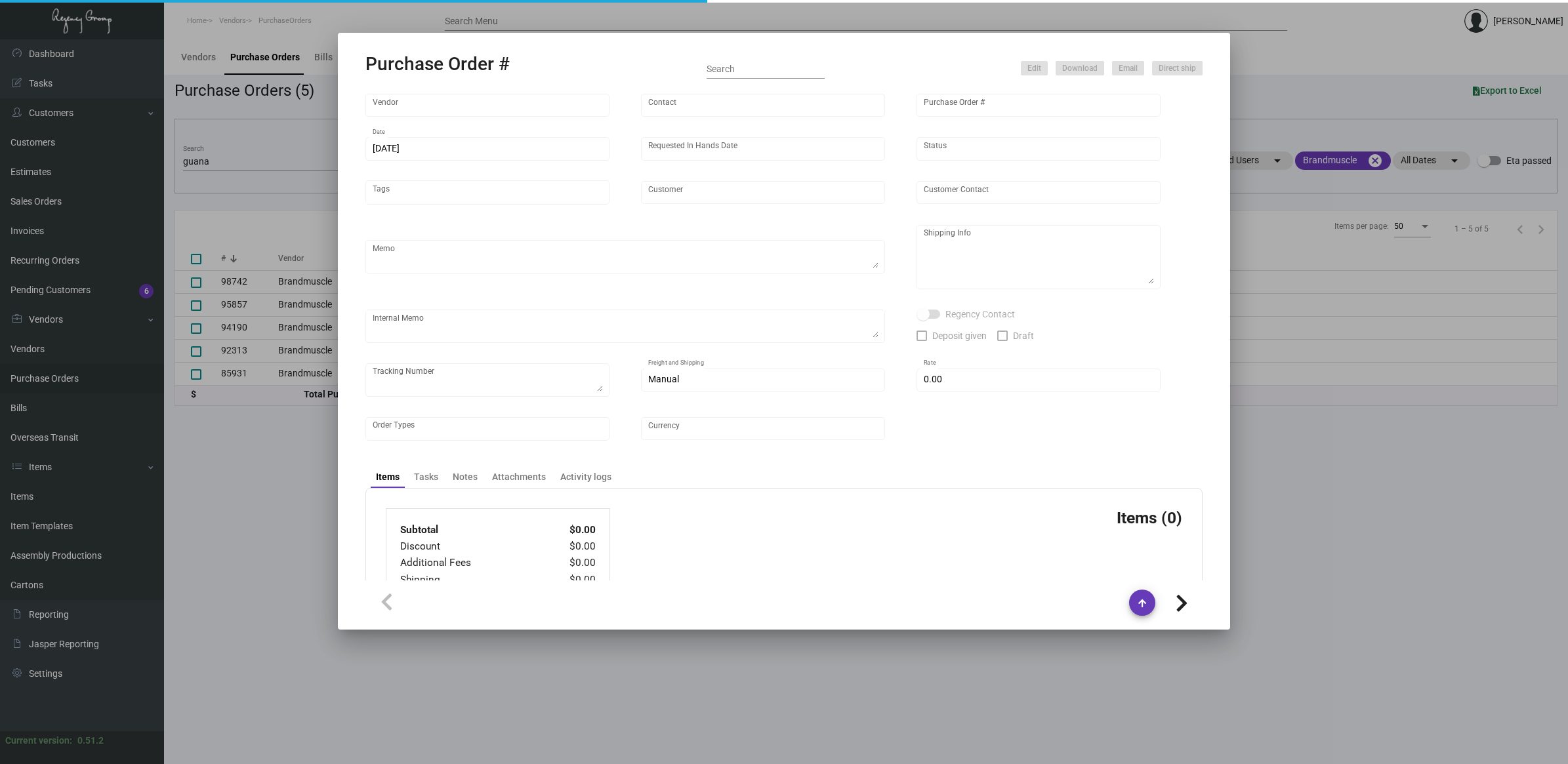
type input "United States Dollar $"
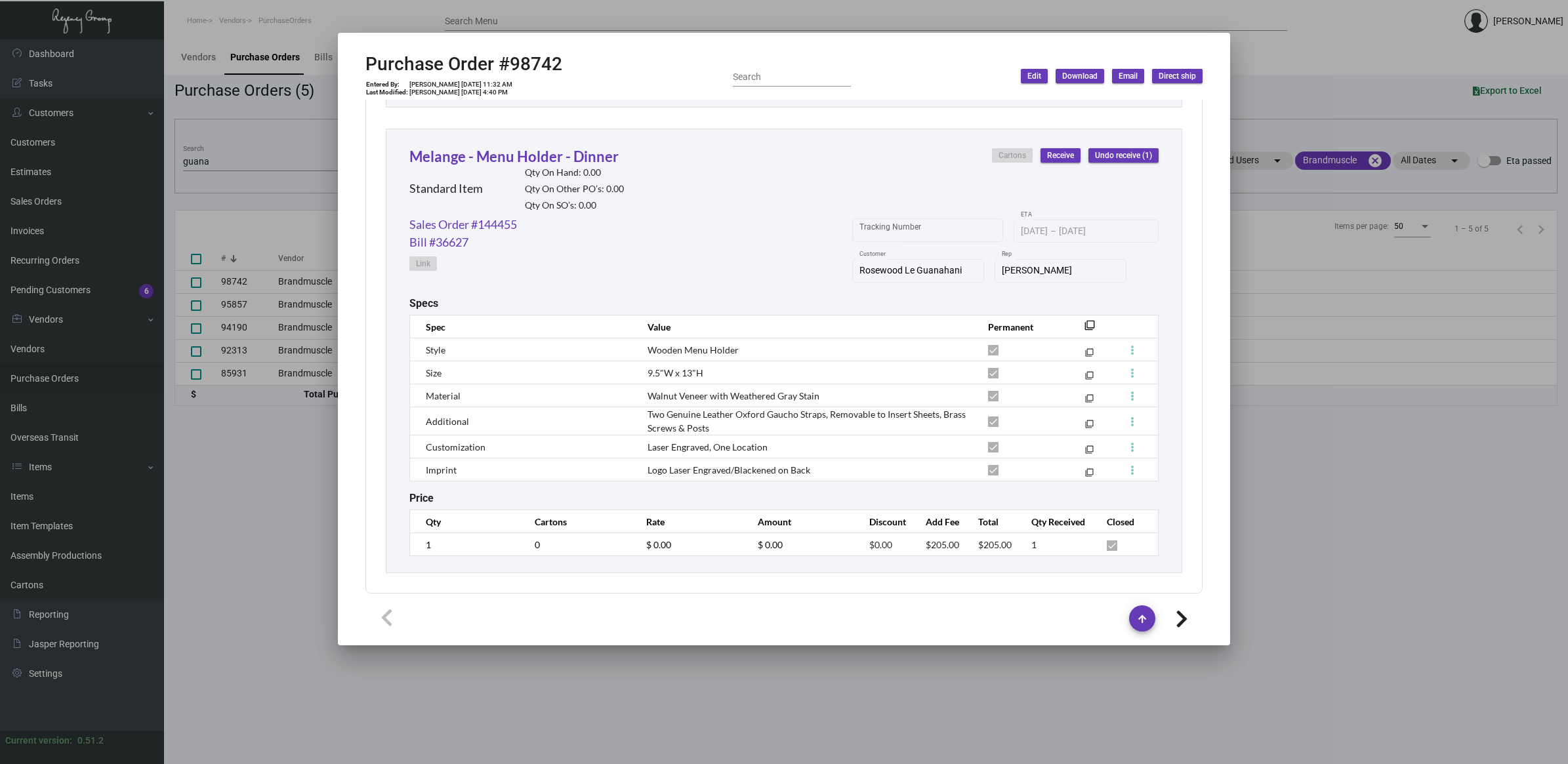
scroll to position [2854, 0]
click at [1185, 619] on icon at bounding box center [1181, 619] width 12 height 20
type input "95857"
type input "[DATE]"
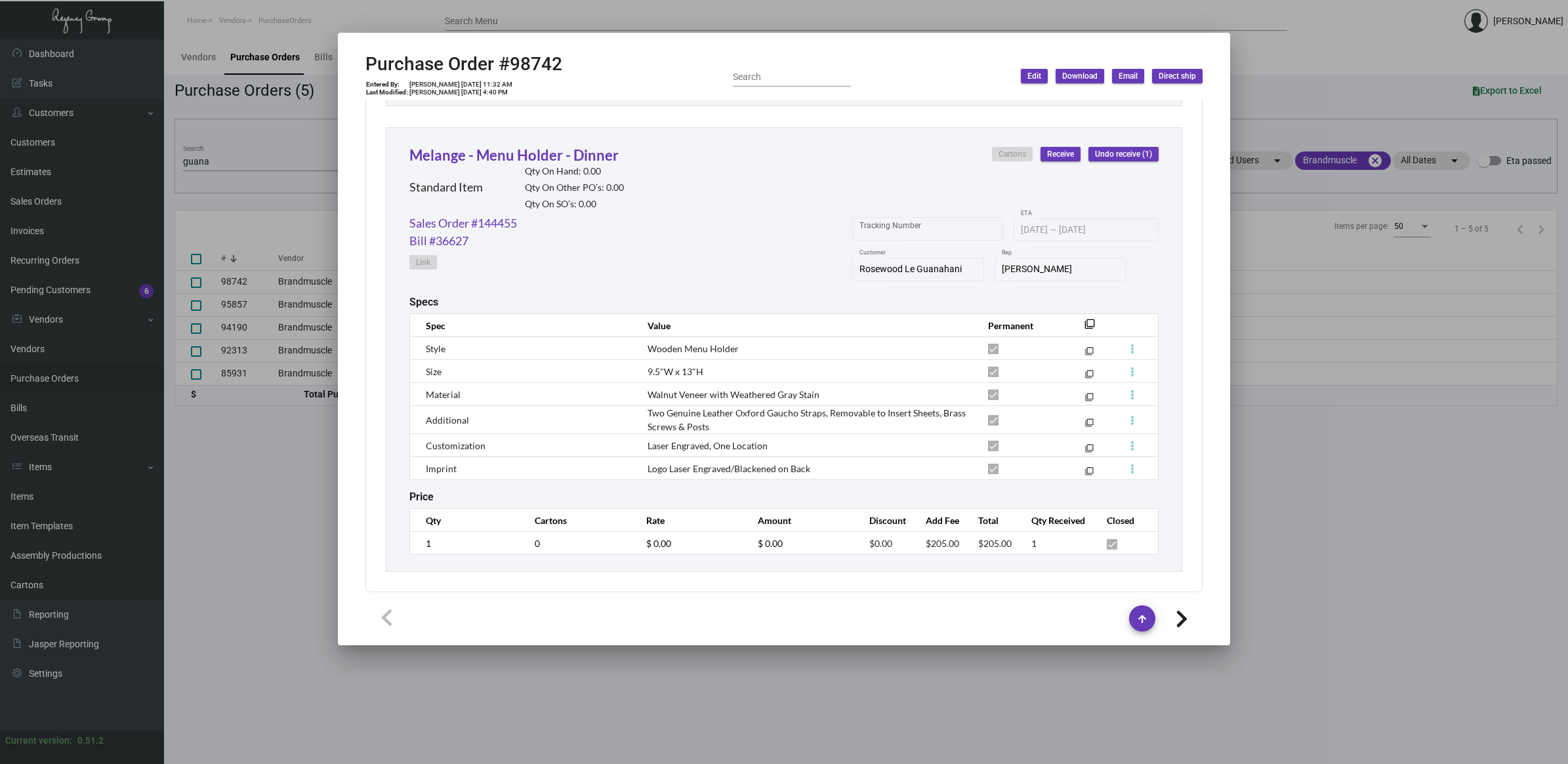
type textarea "Ship via UPS Ground Acct# 1AY276."
type textarea "[PERSON_NAME] Regency Group NJ [STREET_ADDRESS]"
type input "Regency Group [GEOGRAPHIC_DATA]"
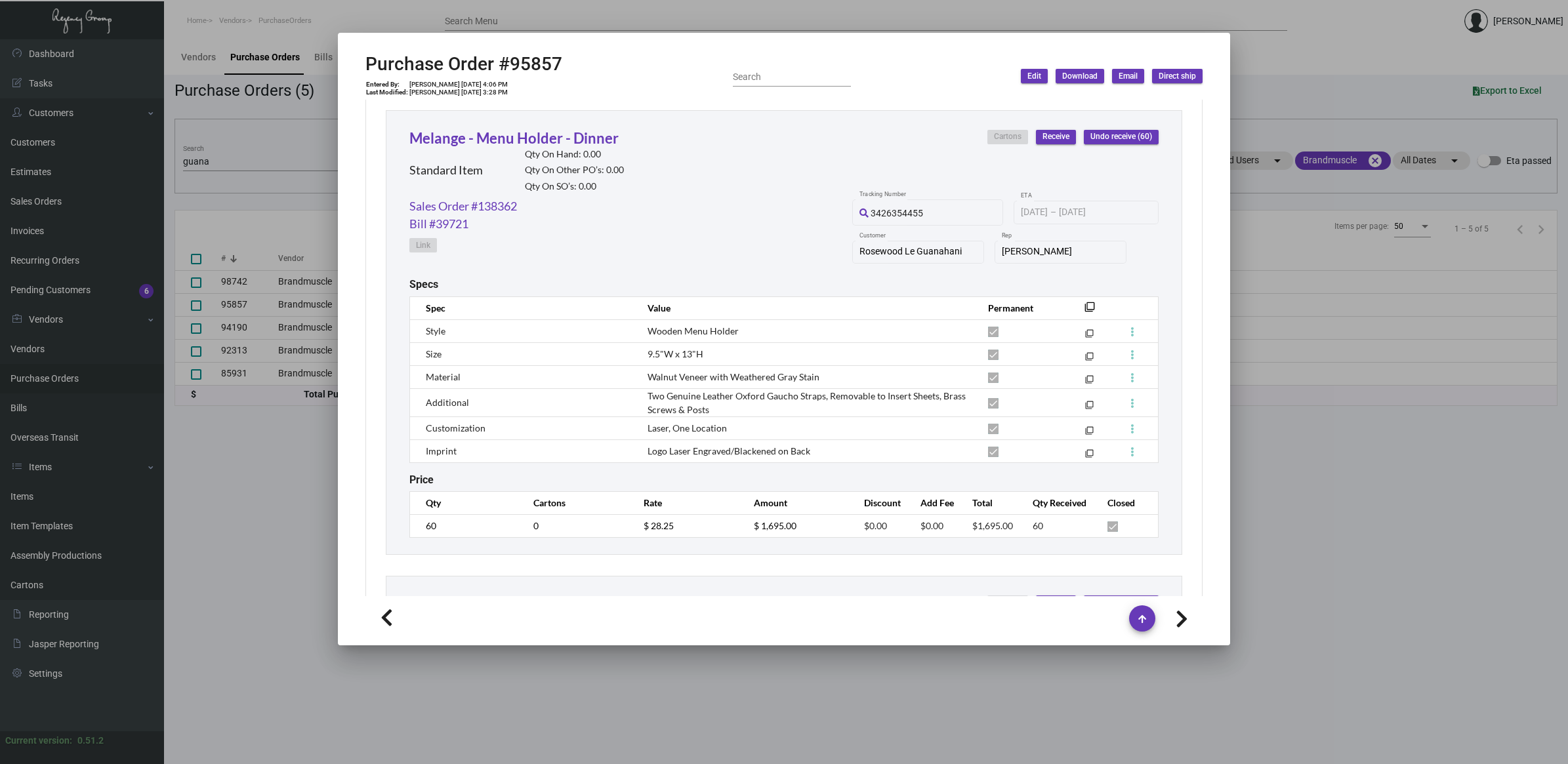
scroll to position [2377, 0]
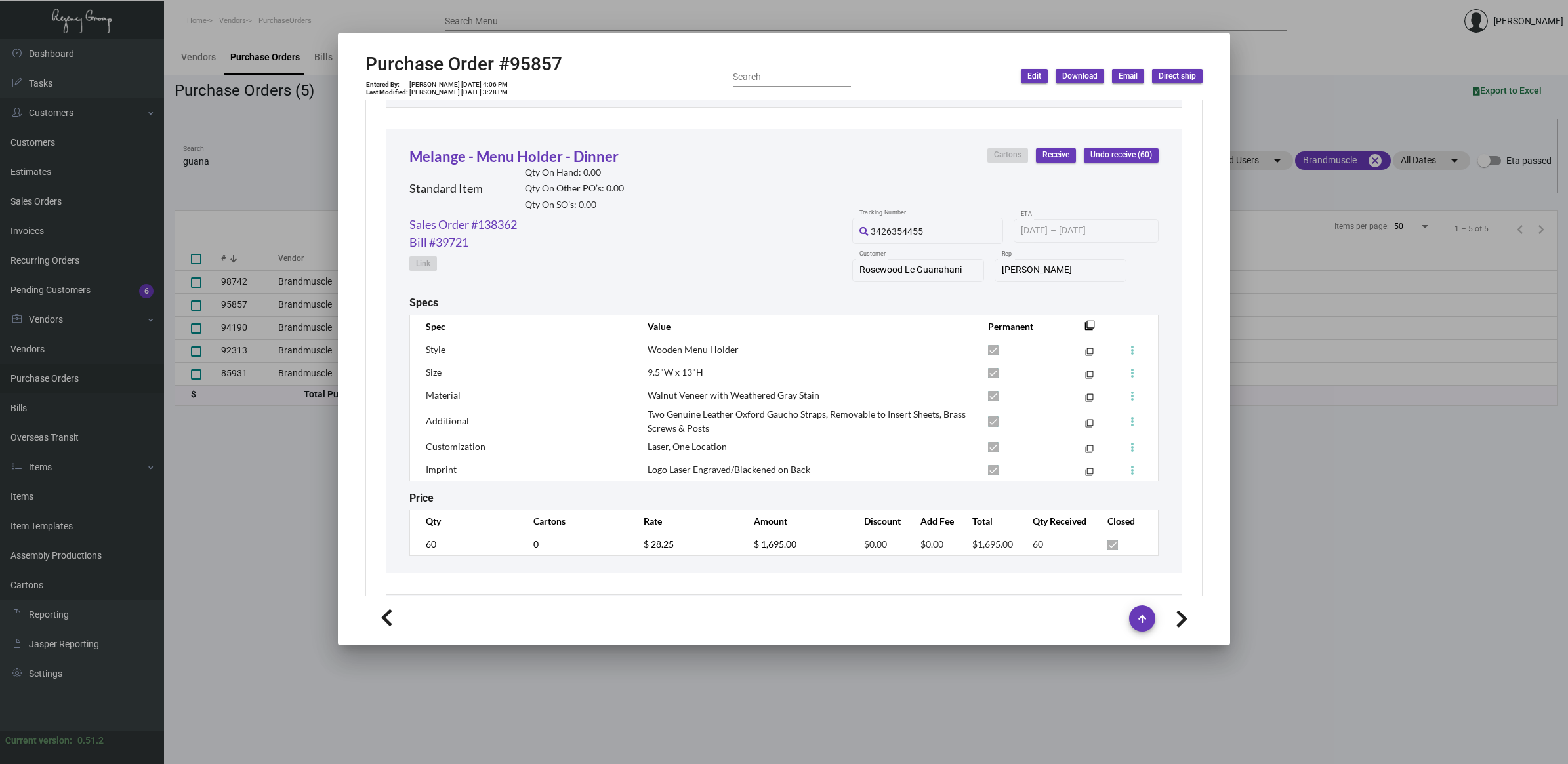
click at [217, 164] on div at bounding box center [784, 382] width 1568 height 764
click at [217, 164] on input "guana" at bounding box center [289, 162] width 213 height 11
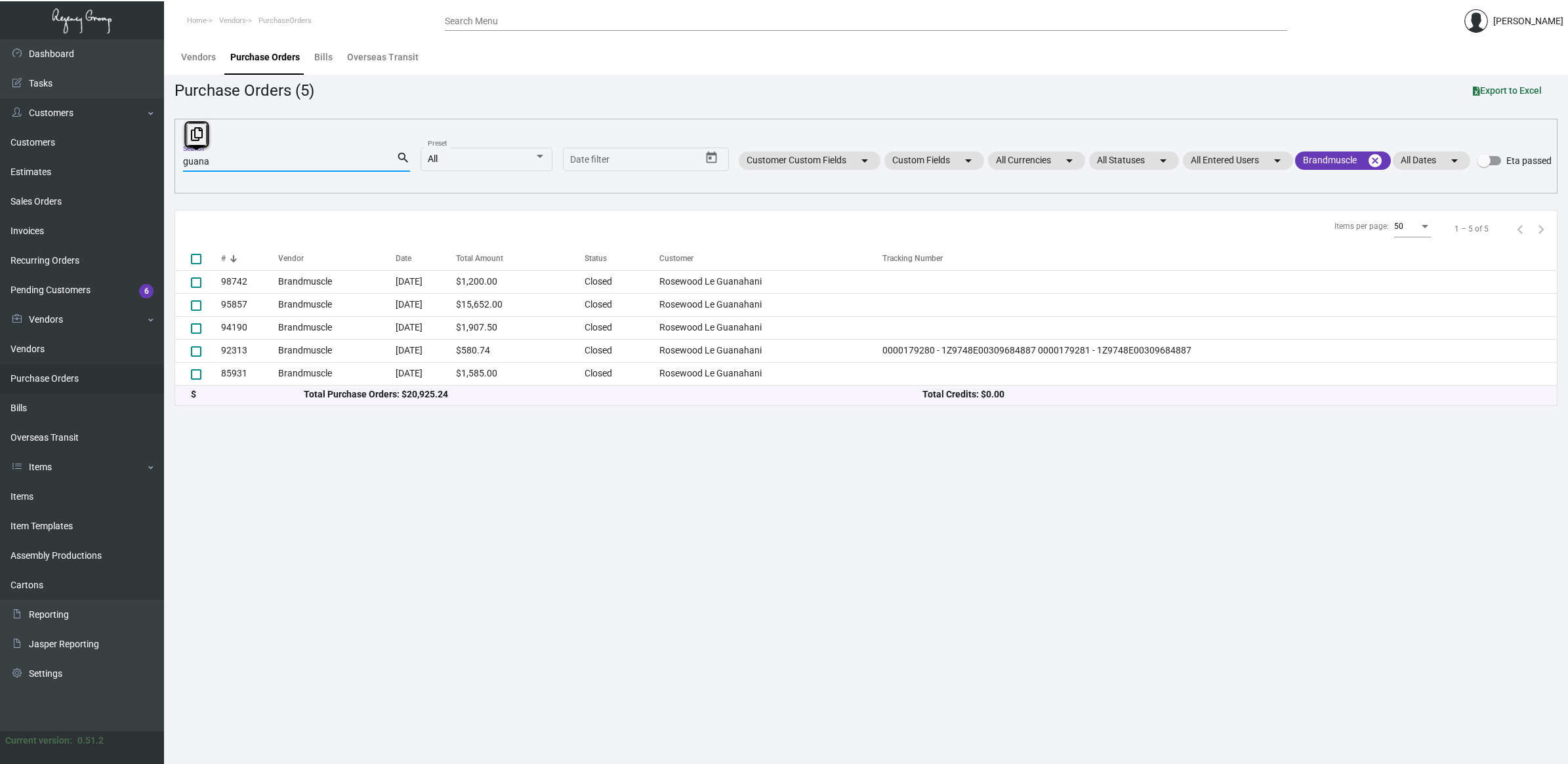
click at [217, 164] on input "guana" at bounding box center [289, 162] width 213 height 11
paste input "101708"
type input "101708"
checkbox input "true"
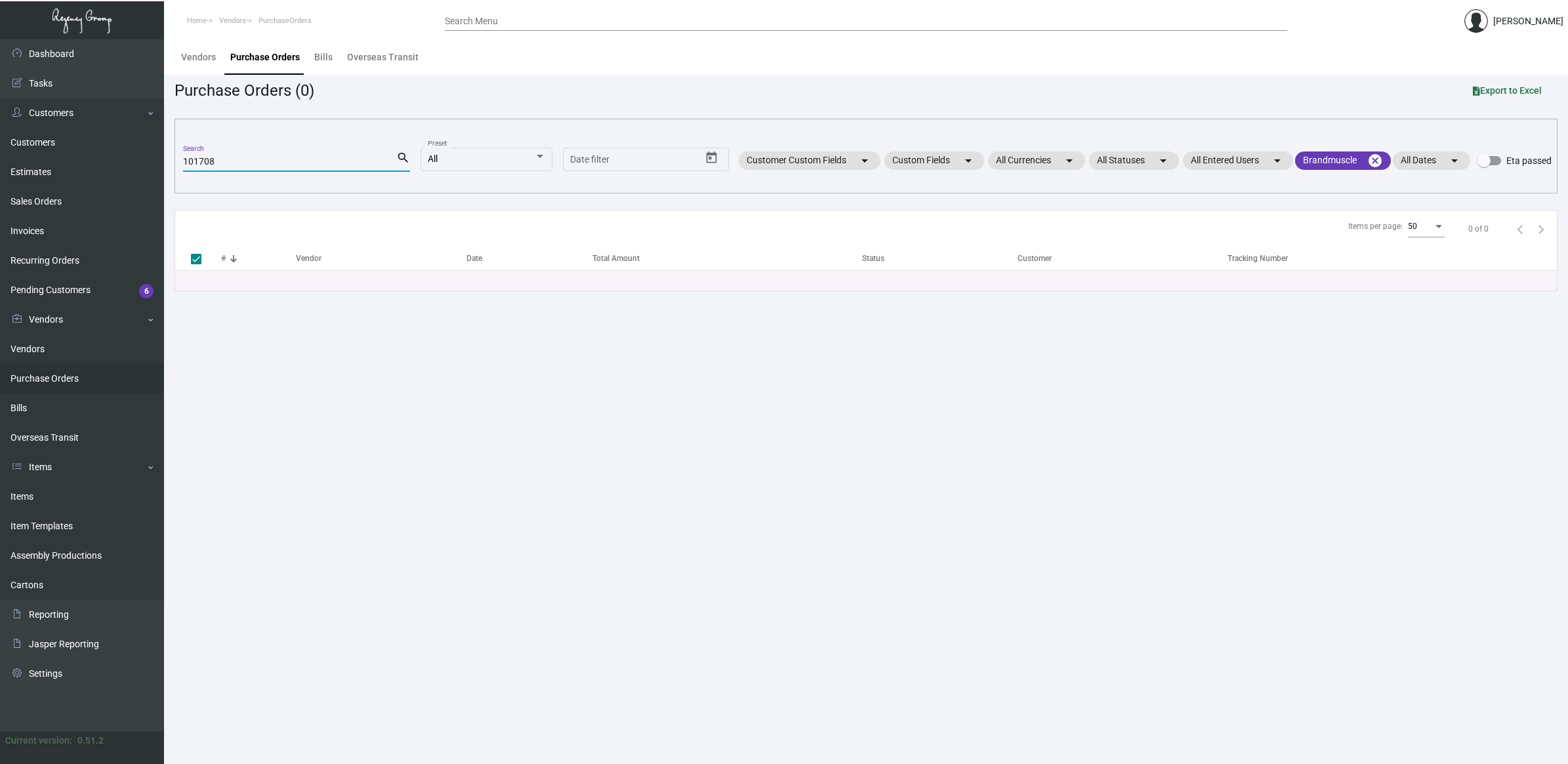
type input "101708"
click at [1371, 161] on mat-icon "cancel" at bounding box center [1375, 160] width 16 height 16
checkbox input "false"
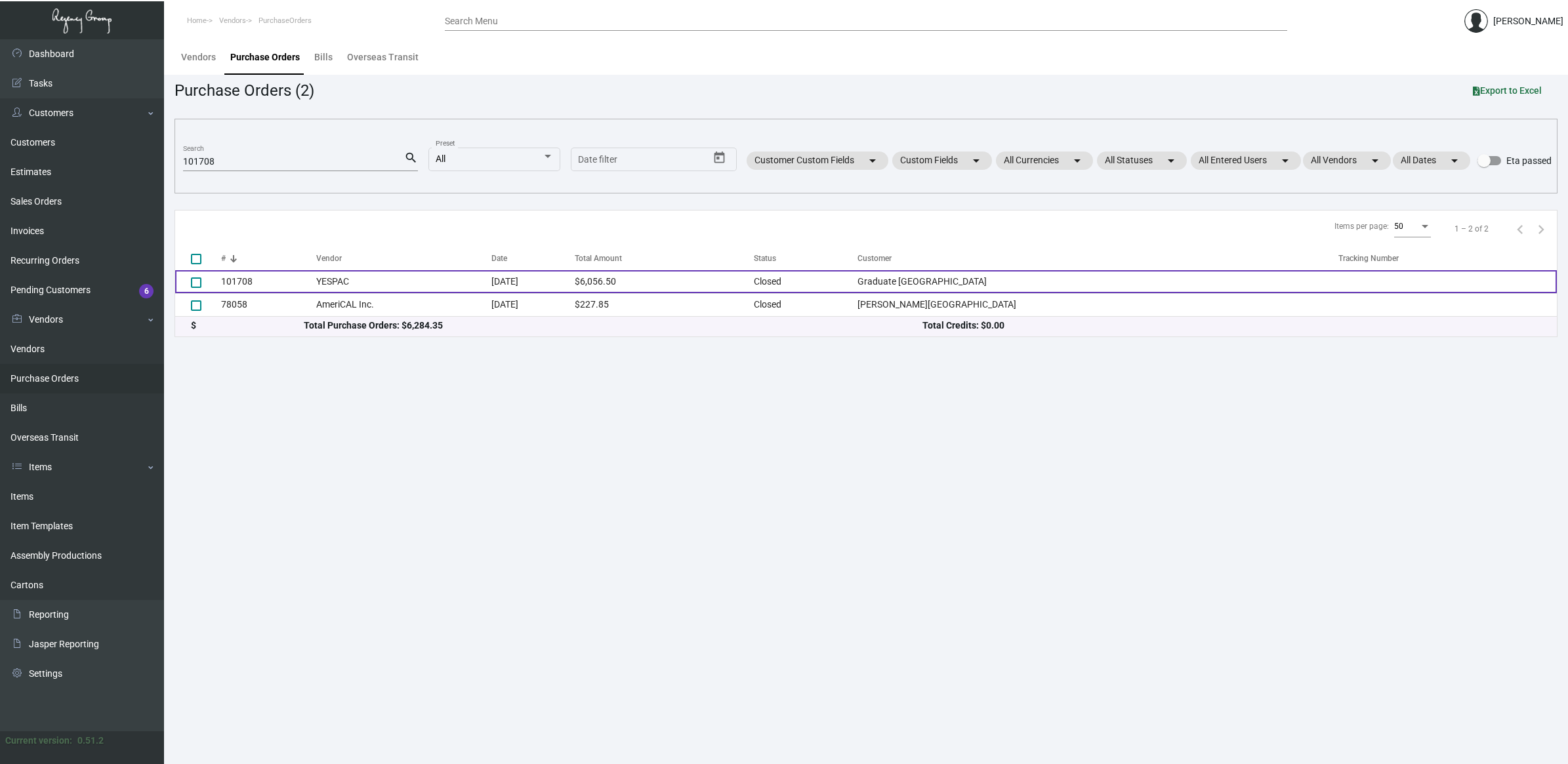
click at [401, 279] on td "YESPAC" at bounding box center [404, 282] width 175 height 23
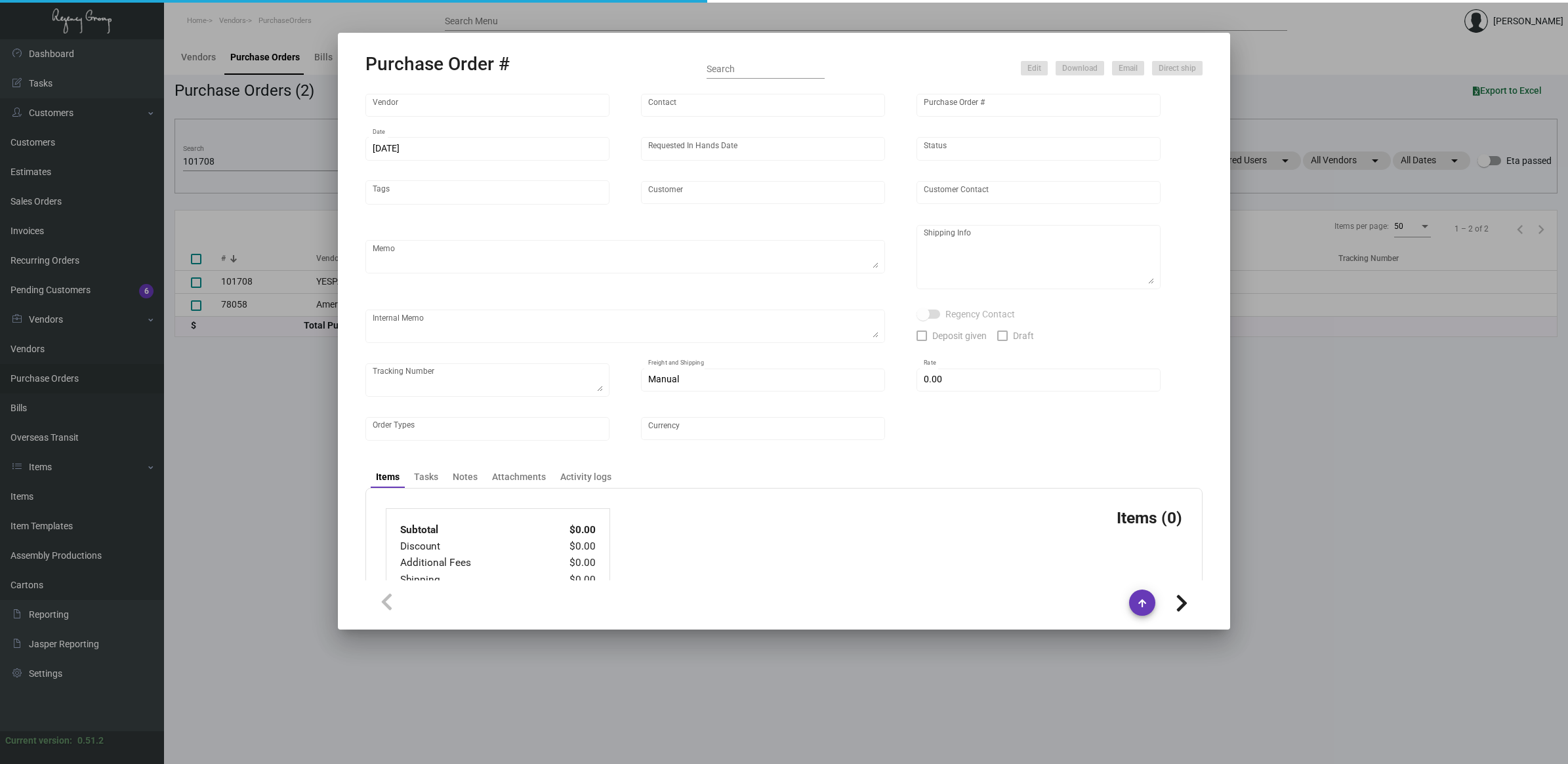
type input "YESPAC"
type input "Order Entry"
type input "101708"
type input "[DATE]"
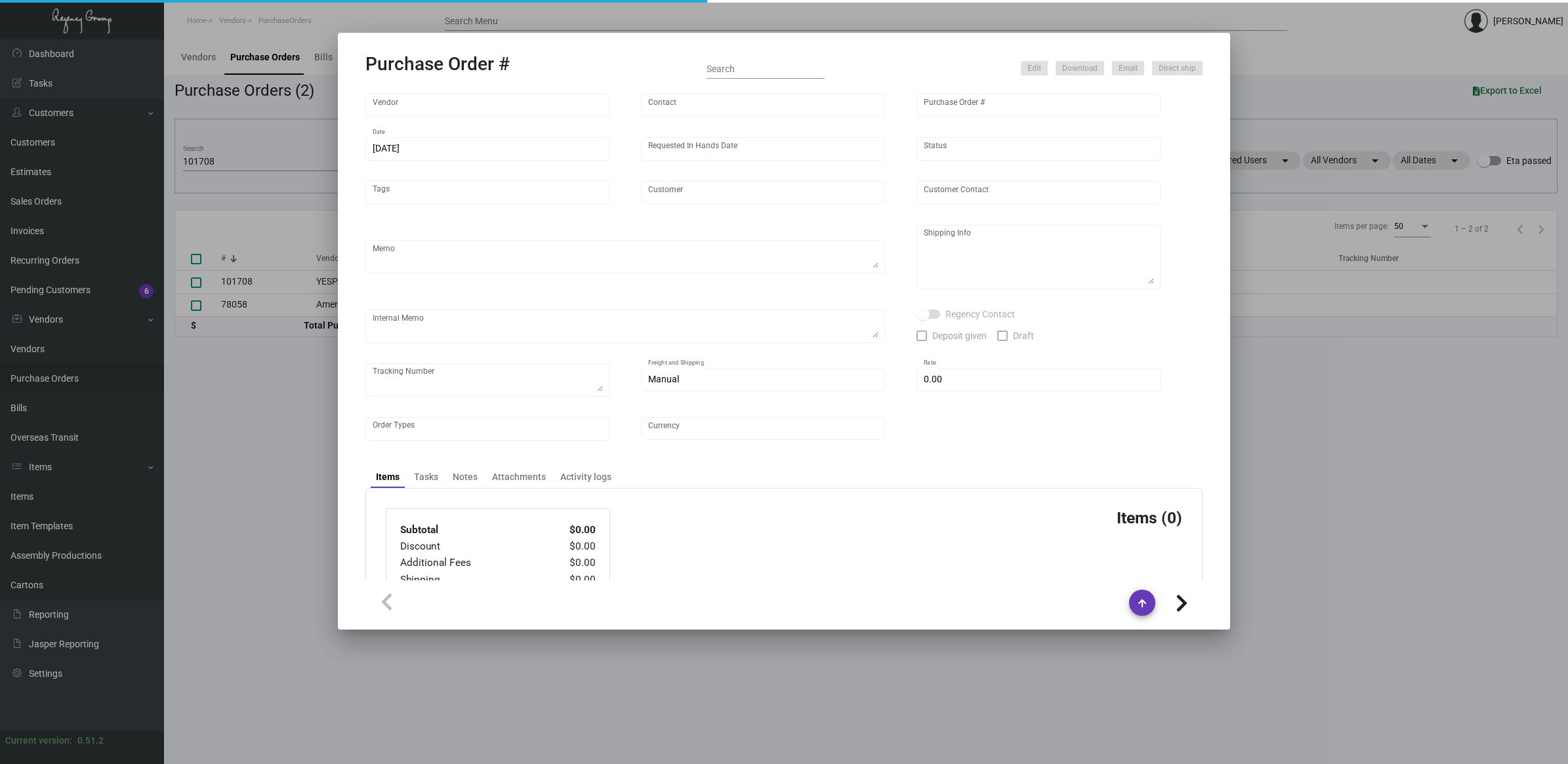
type input "Graduate [GEOGRAPHIC_DATA]"
type textarea "Please confirm freight quote before shipping."
type textarea "Regency Group NJ - [PERSON_NAME] [STREET_ADDRESS]"
type textarea "NJ Warehouse. 11/20 - 3 pallets, fast freight/fast and secure $275.00 - 114110"
checkbox input "true"
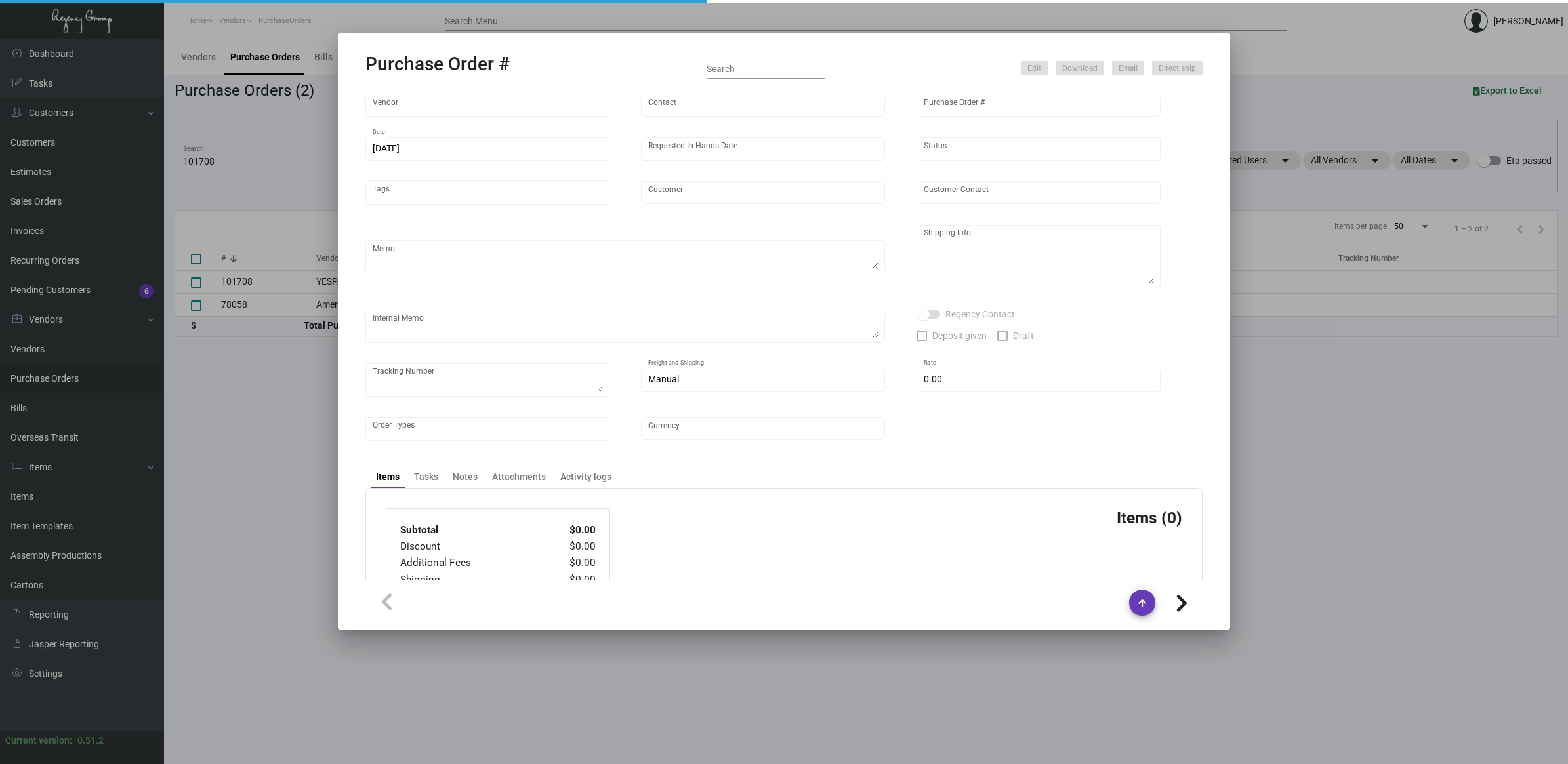
type input "$ 14.00"
type input "United States Dollar $"
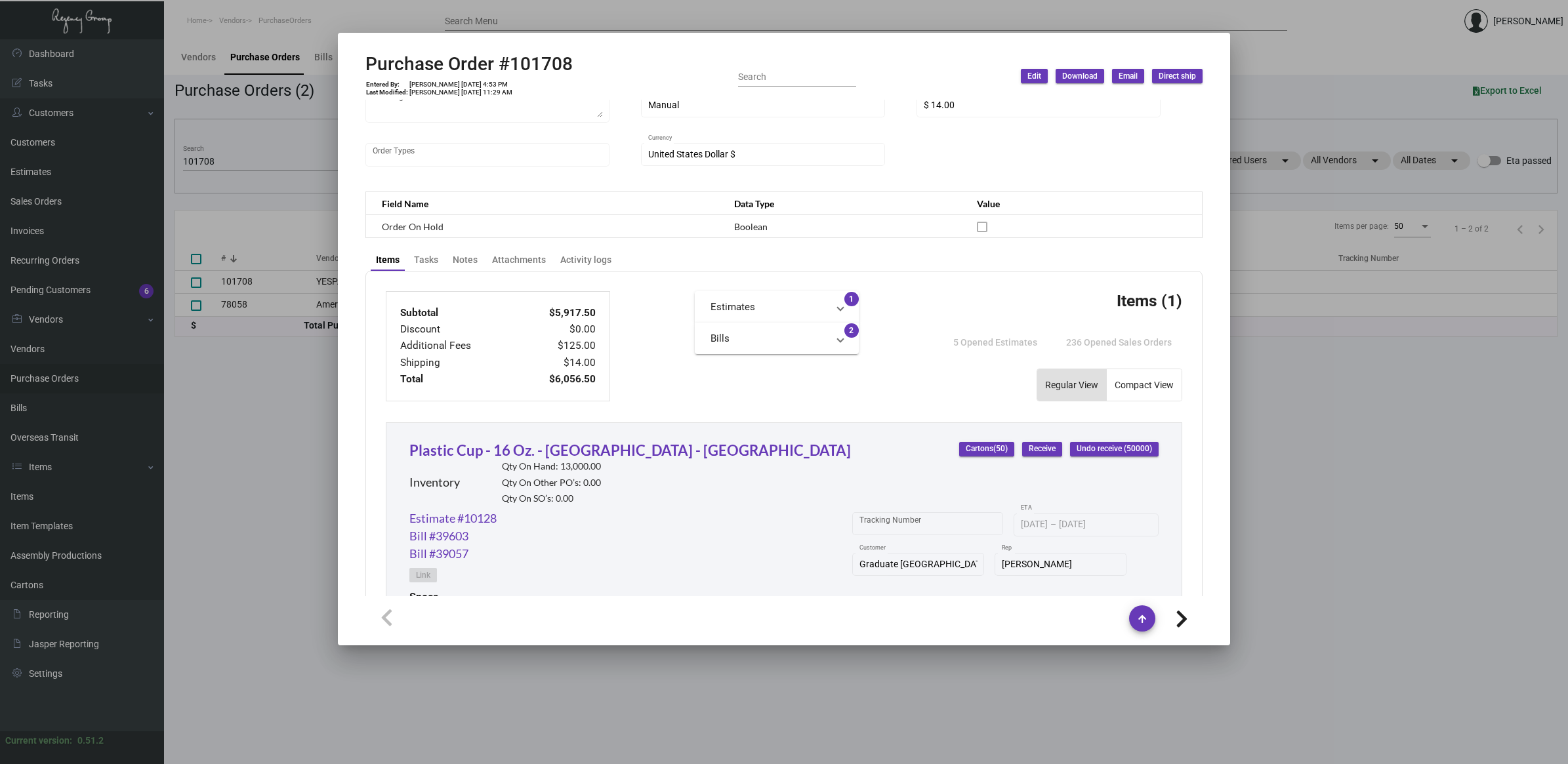
scroll to position [512, 0]
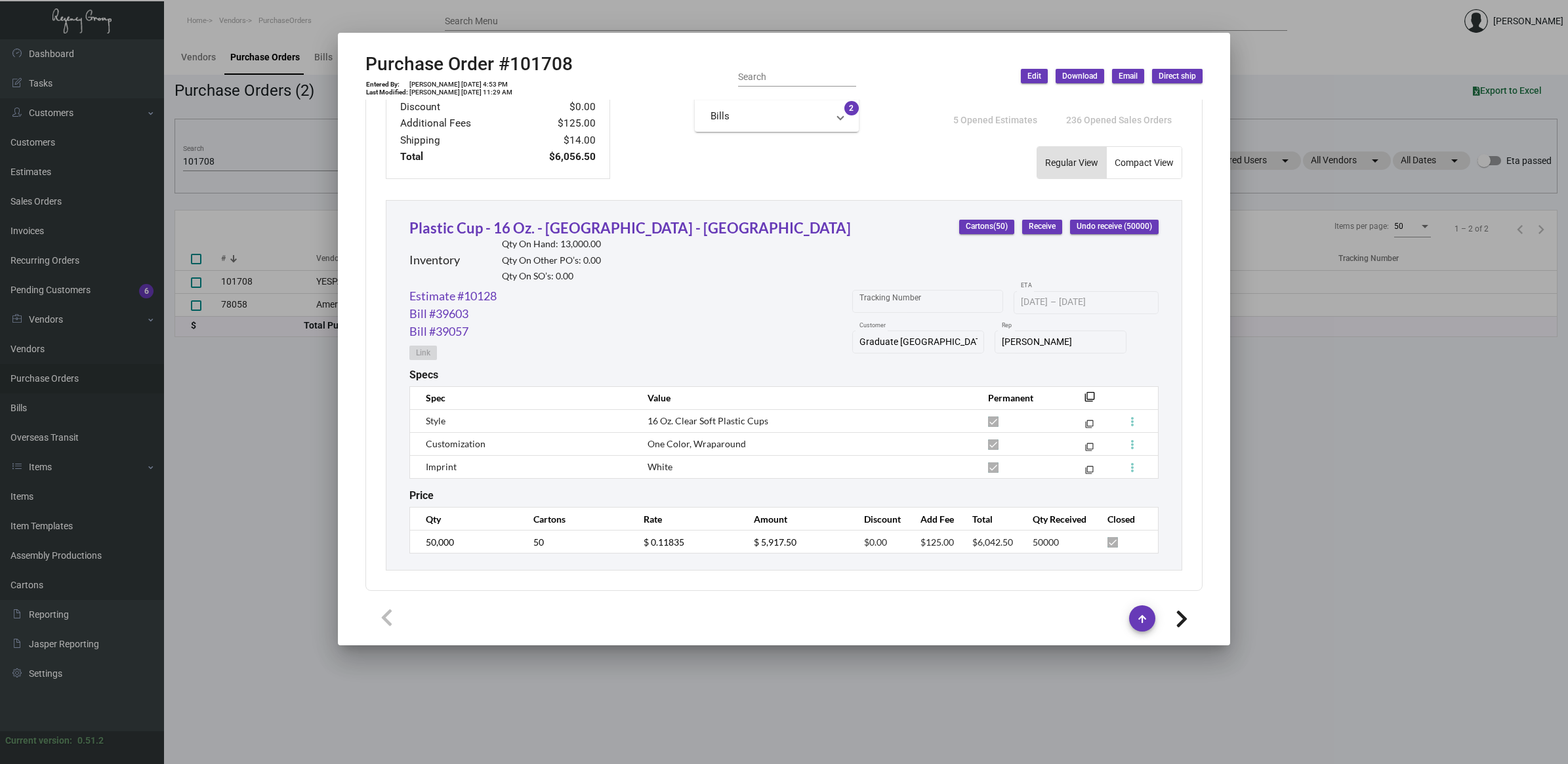
click at [550, 64] on h2 "Purchase Order #101708" at bounding box center [469, 64] width 208 height 22
copy h2 "101708"
click at [539, 32] on icon at bounding box center [540, 31] width 11 height 14
copy h2 "101708"
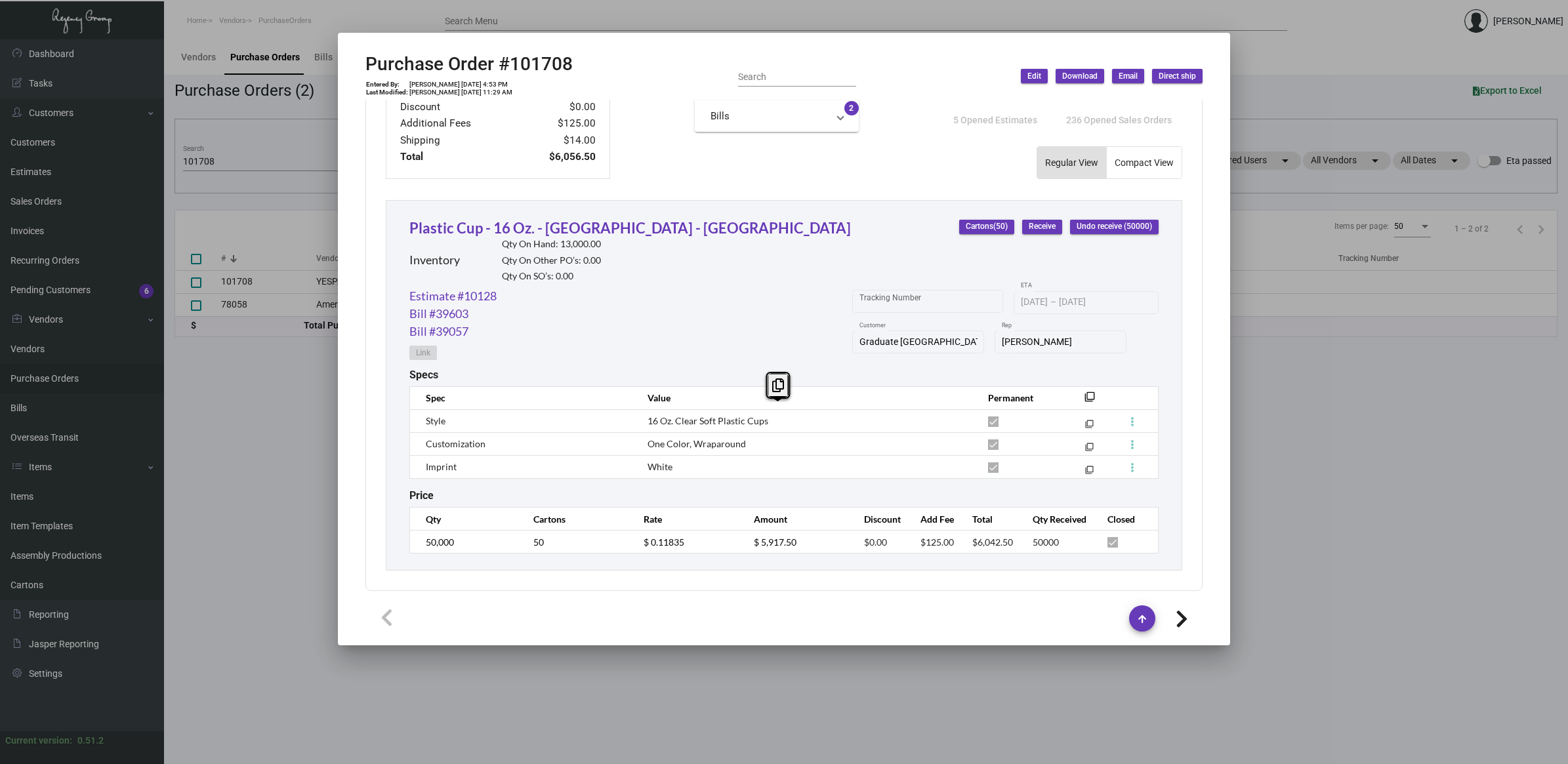
drag, startPoint x: 679, startPoint y: 469, endPoint x: 643, endPoint y: 418, distance: 62.4
click at [643, 418] on tbody "Style 16 Oz. Clear Soft Plastic Cups filter_none Customization One Color, Wrapa…" at bounding box center [785, 444] width 749 height 69
copy tbody "16 Oz. Clear Soft Plastic Cups filter_none Customization One Color, Wraparound …"
click at [1517, 311] on div at bounding box center [784, 382] width 1568 height 764
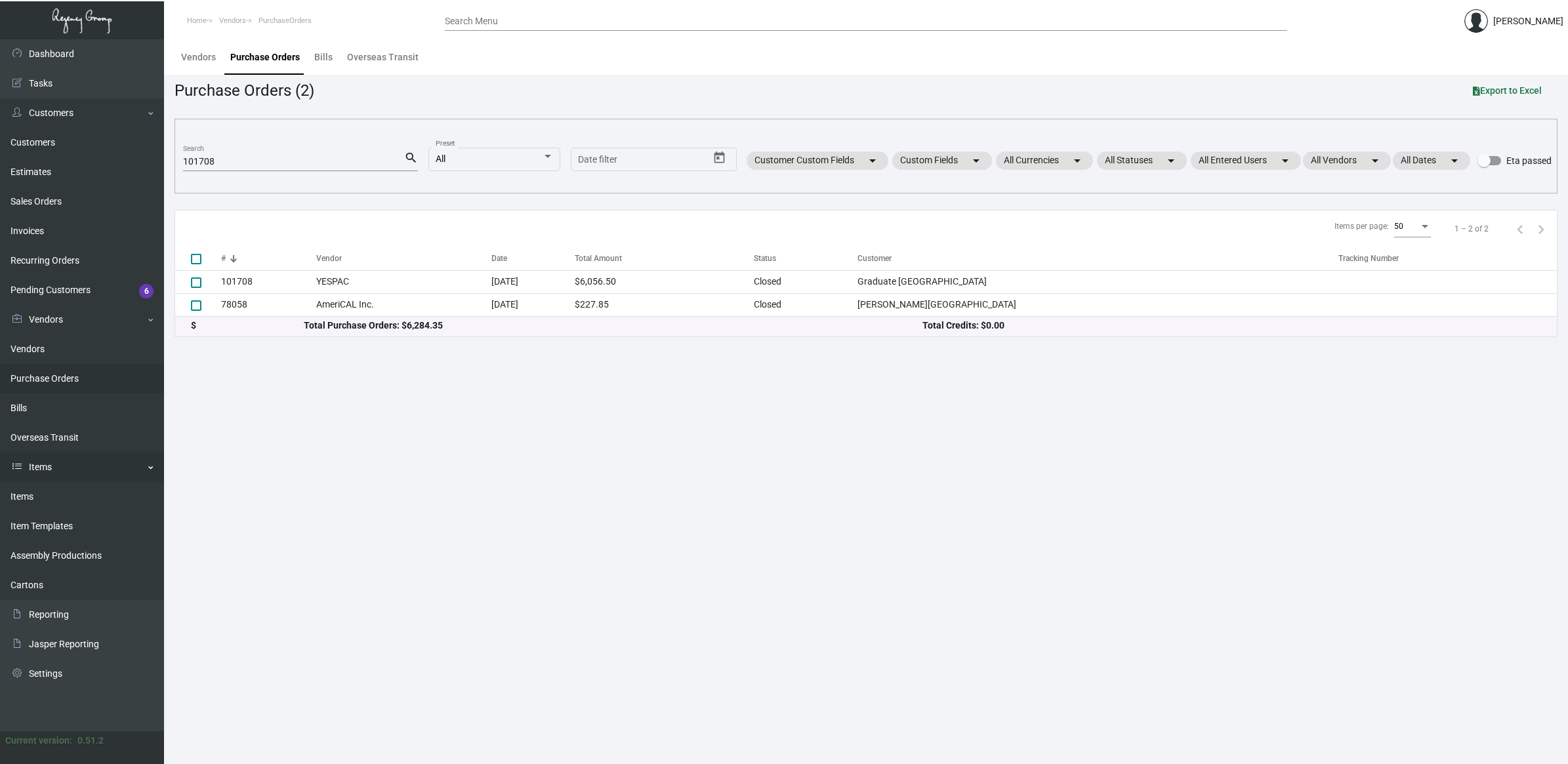
drag, startPoint x: 26, startPoint y: 503, endPoint x: 60, endPoint y: 474, distance: 44.7
click at [26, 503] on link "Items" at bounding box center [82, 497] width 164 height 29
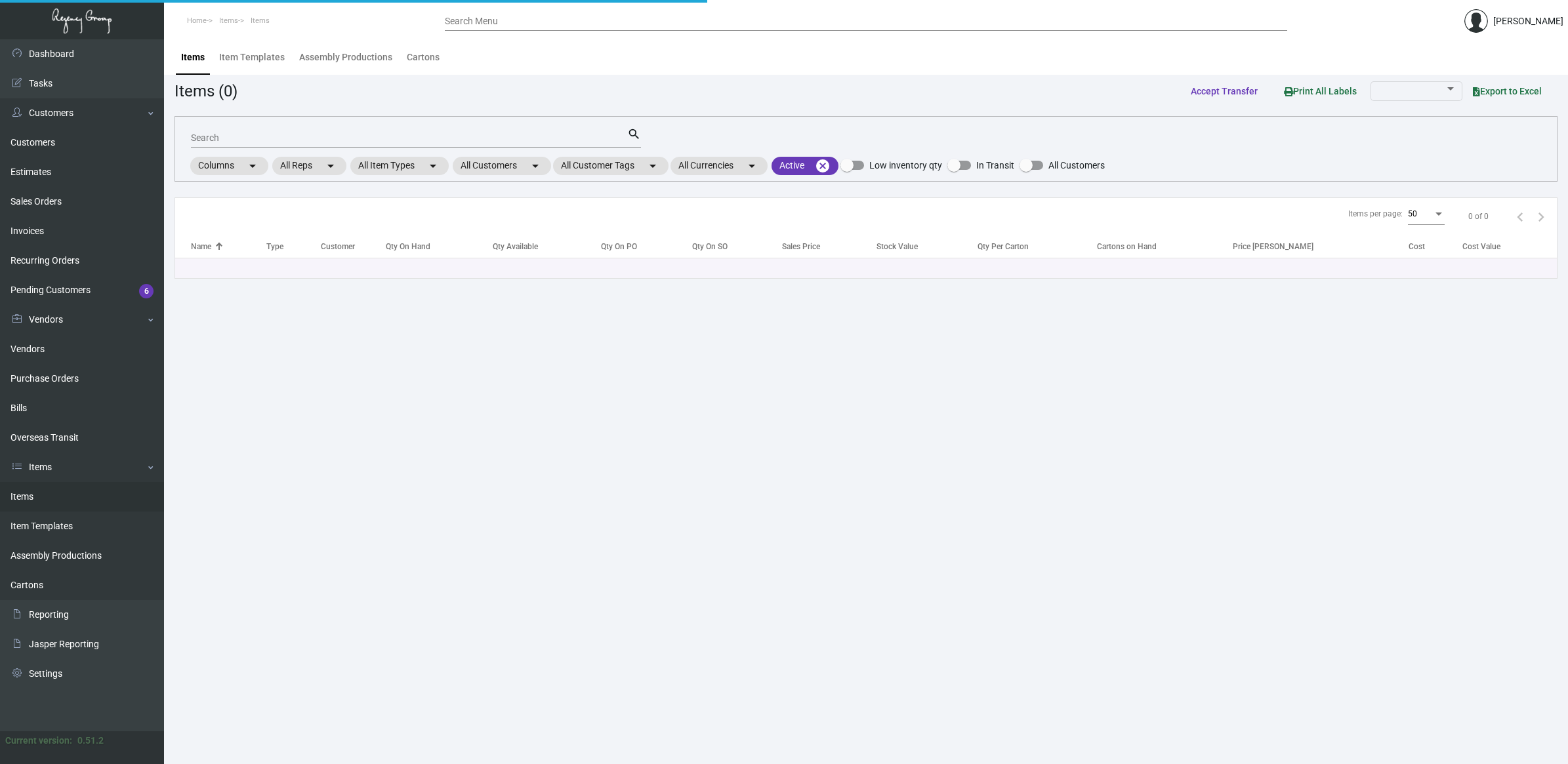
click at [250, 138] on input "Search" at bounding box center [410, 138] width 437 height 11
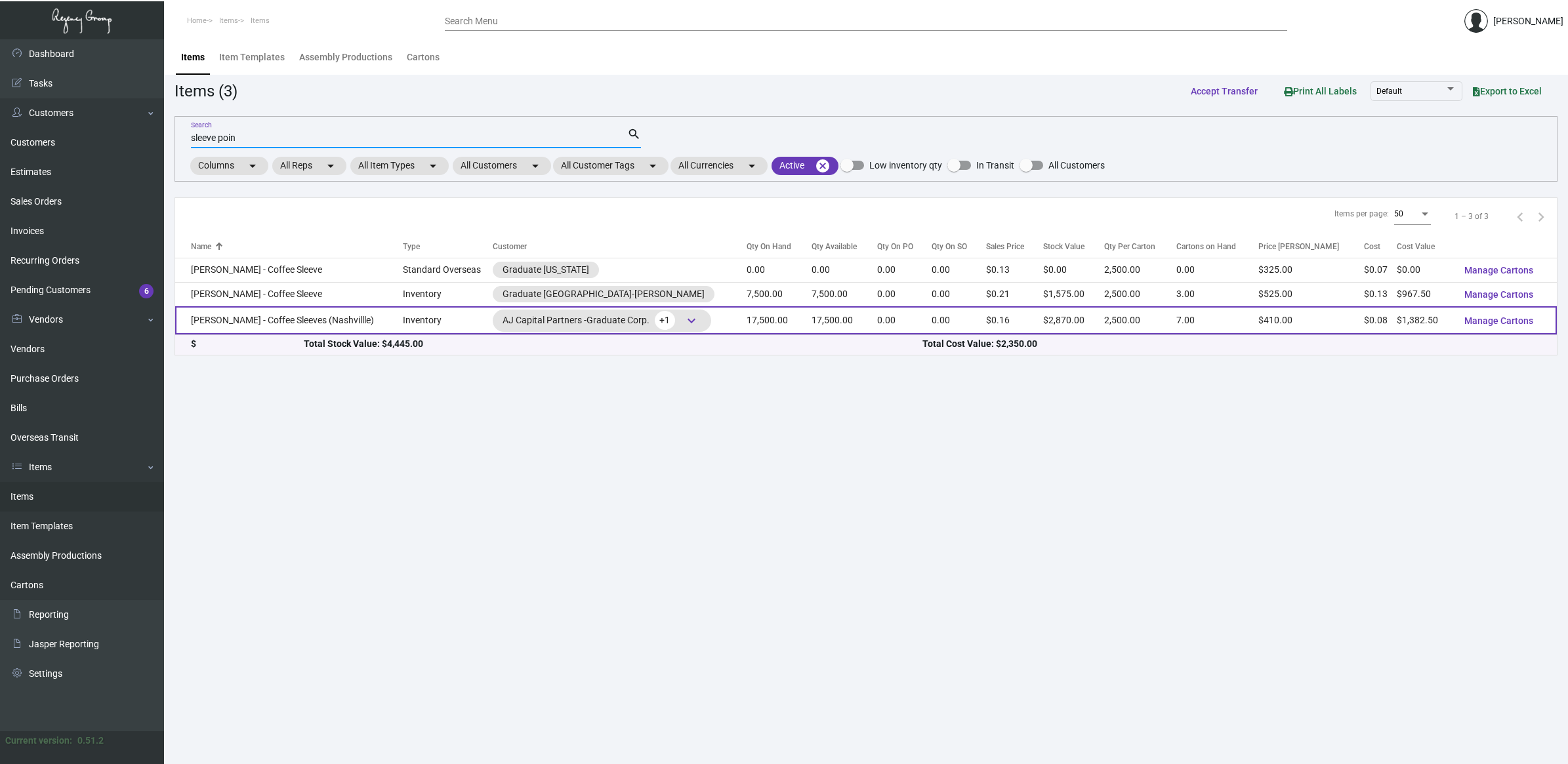
type input "sleeve poin"
click at [266, 315] on td "[PERSON_NAME] - Coffee Sleeves (Nashvillle)" at bounding box center [289, 320] width 228 height 29
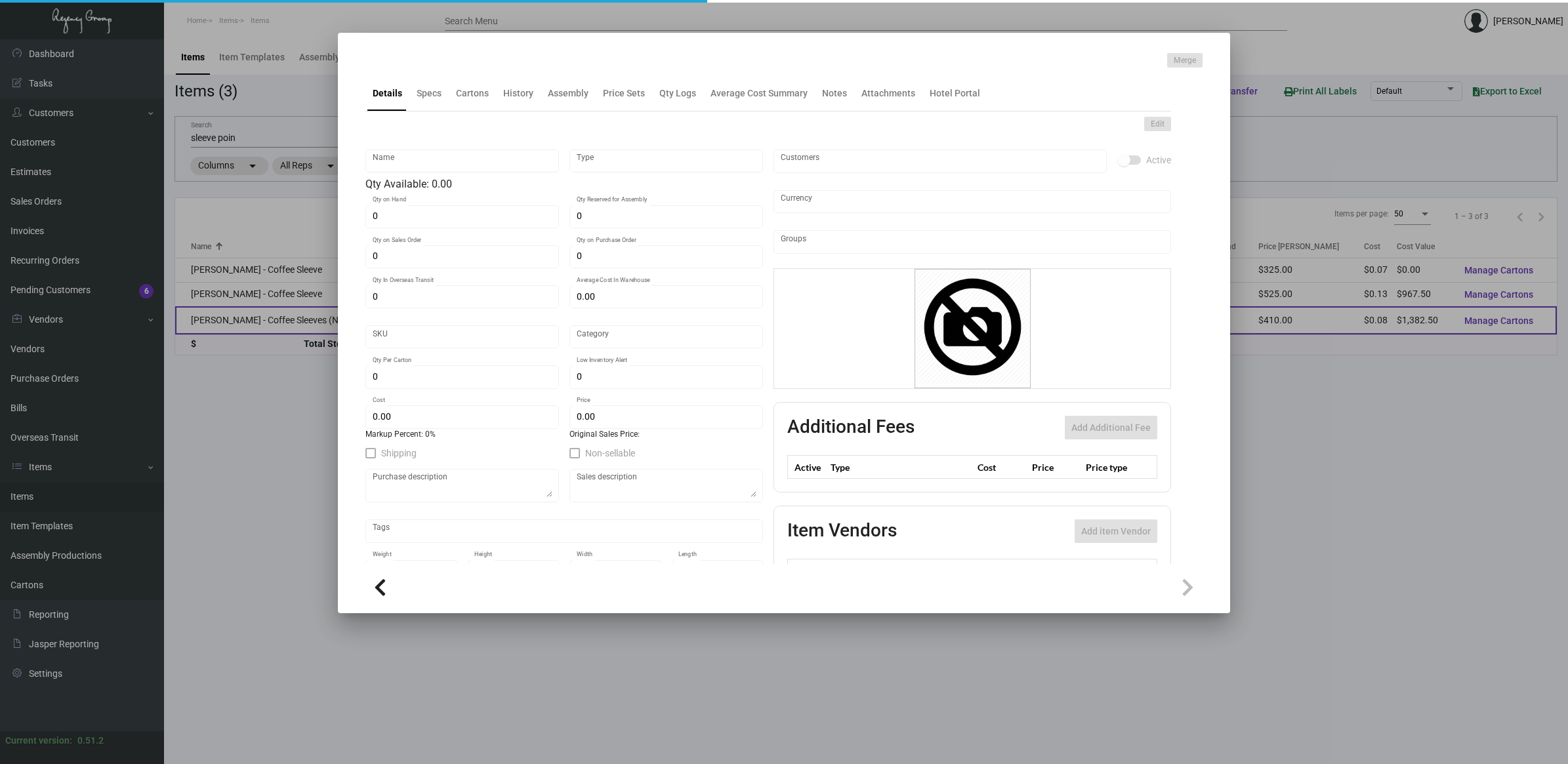
type input "[PERSON_NAME] - Coffee Sleeves (Nashvillle)"
type input "Inventory"
type input "17,500"
type input "$ 0.11434"
type input "SL"
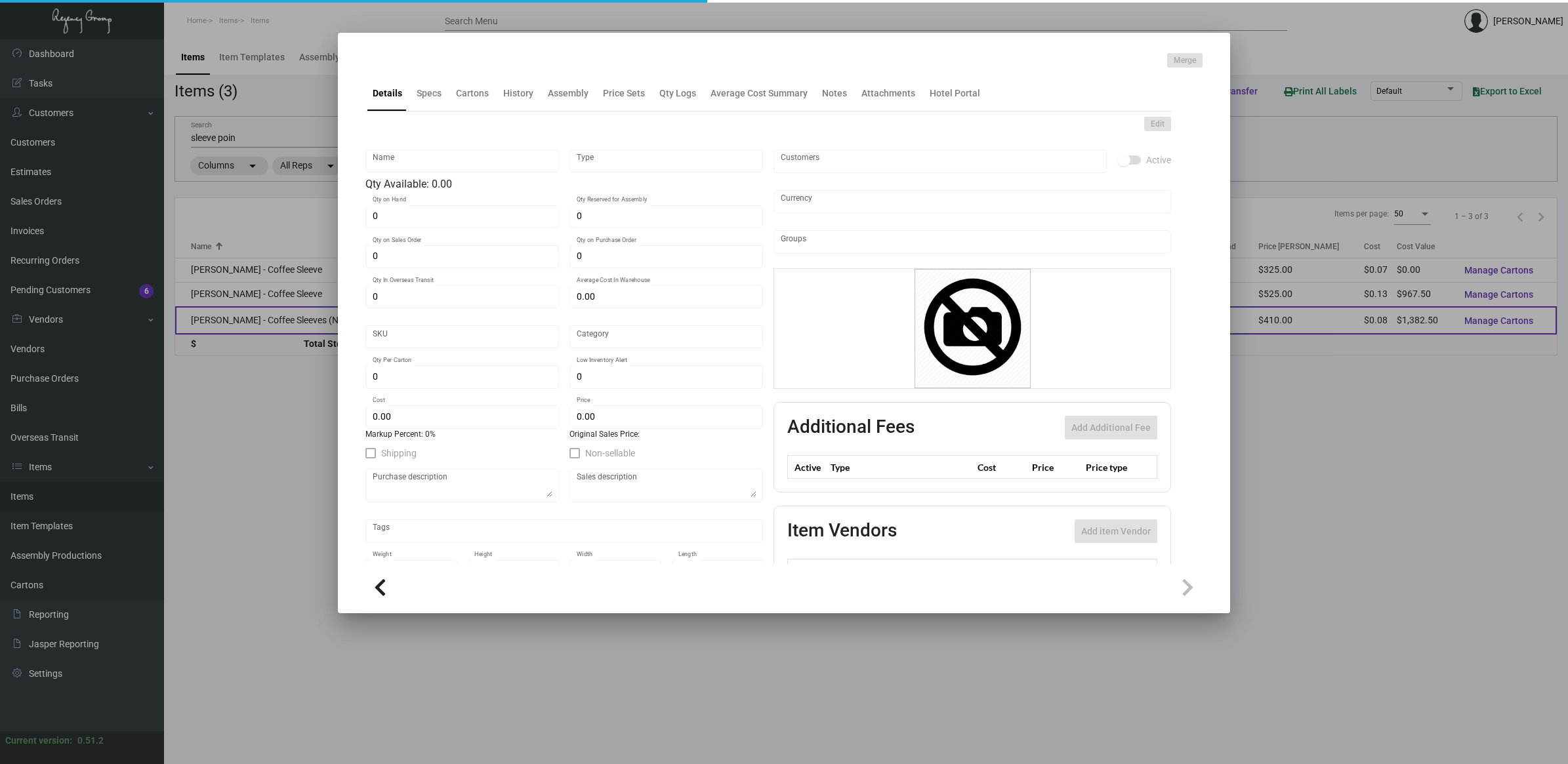
type input "Overseas"
type input "2,500"
type input "15,000"
type input "$ 0.079"
type input "$ 0.164"
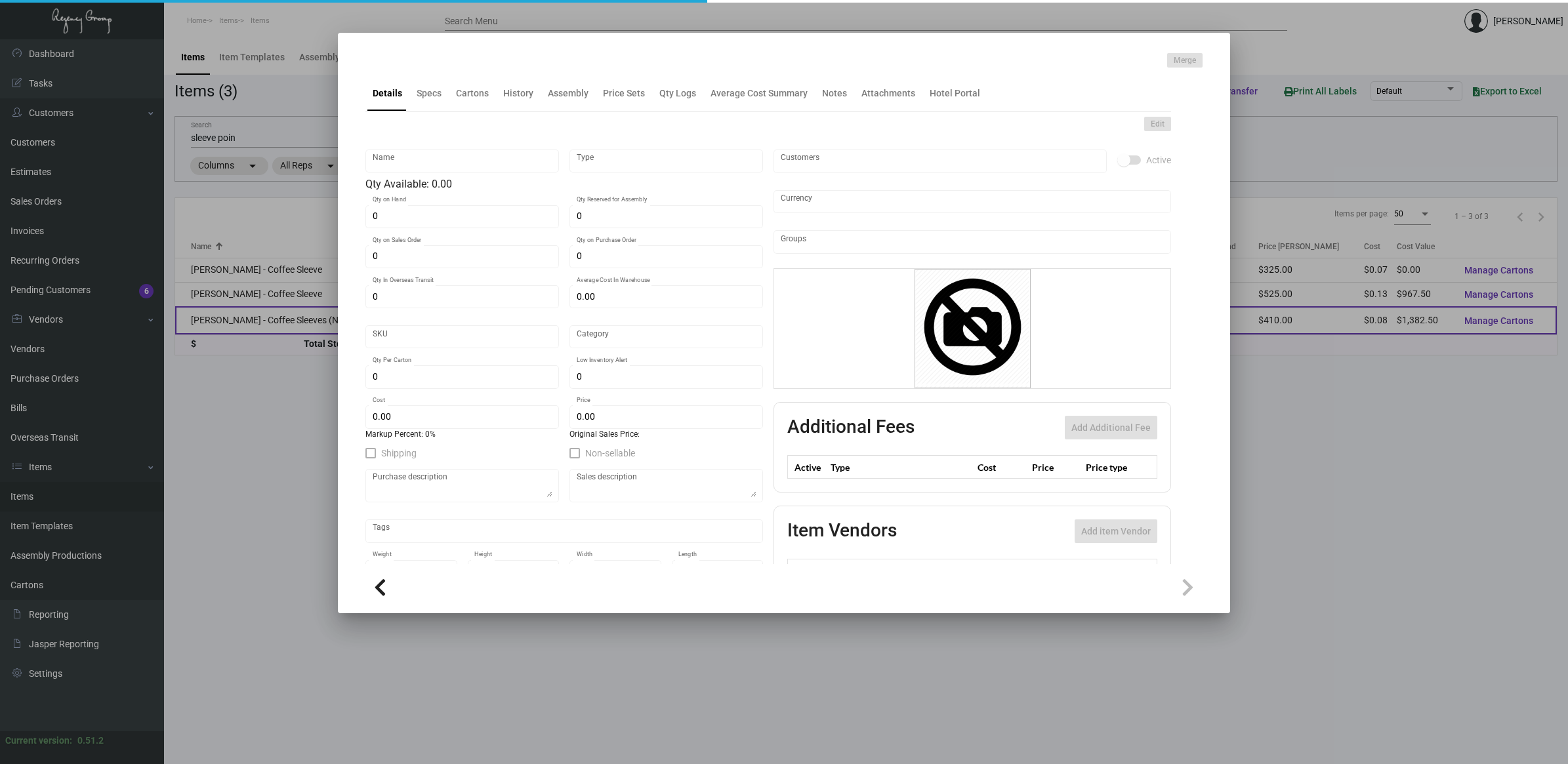
checkbox input "true"
type input "United States Dollar $"
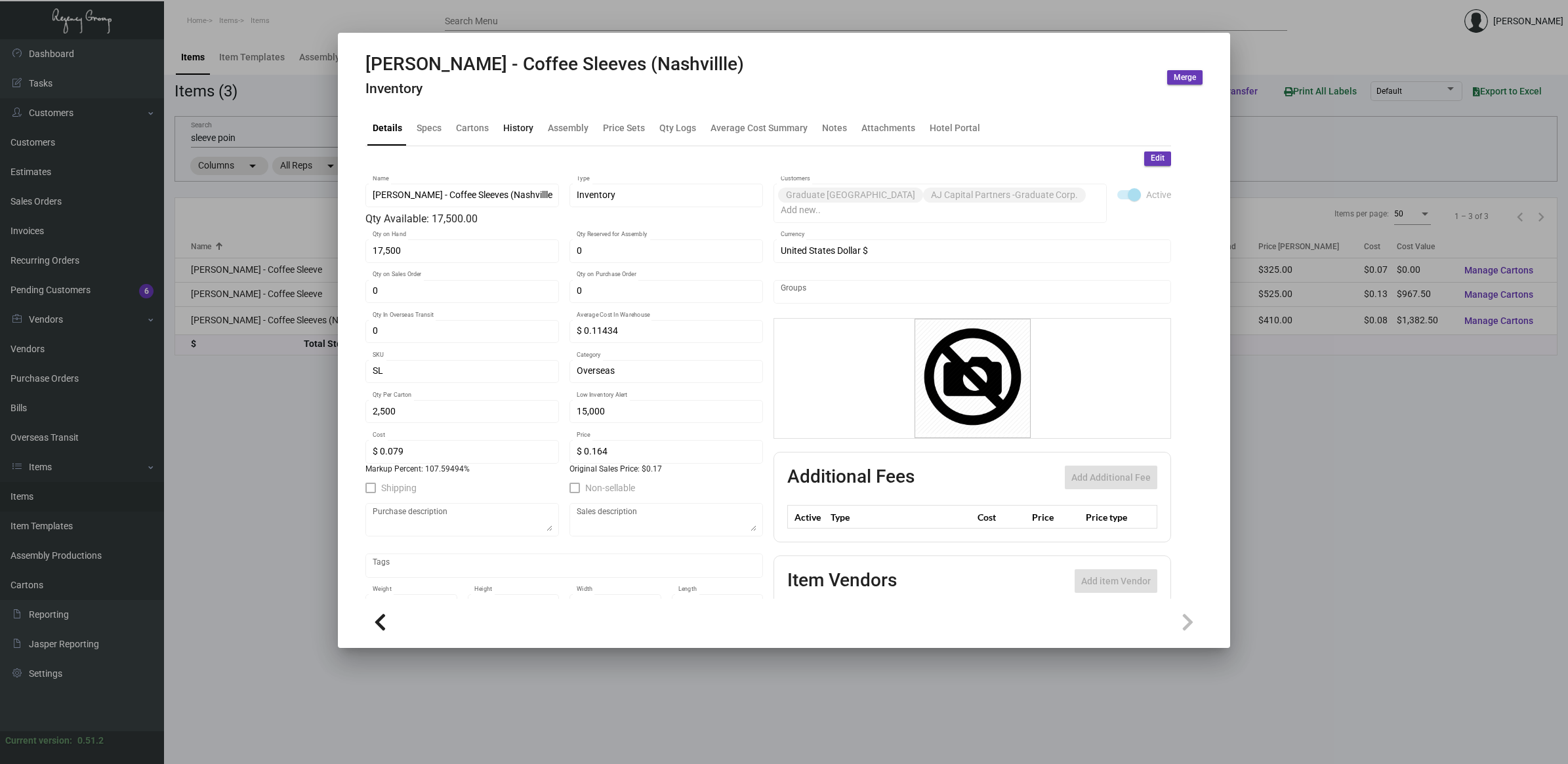
click at [508, 125] on div "History" at bounding box center [518, 127] width 30 height 14
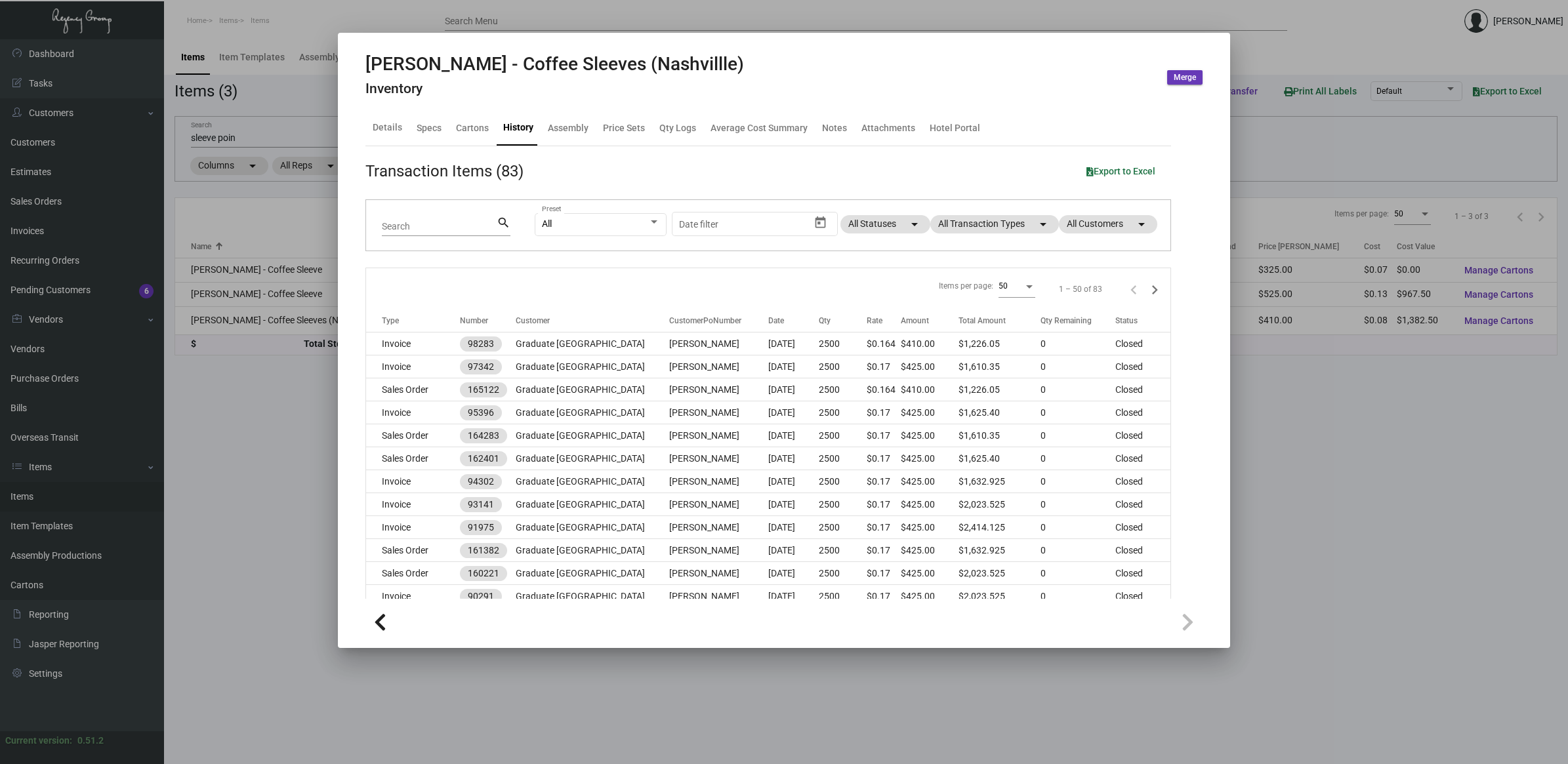
click at [1001, 213] on div "All Preset Start date – Date filter All Statuses arrow_drop_down All Transactio…" at bounding box center [844, 226] width 620 height 51
click at [1006, 225] on mat-chip "All Transaction Types arrow_drop_down" at bounding box center [994, 224] width 128 height 18
click at [251, 433] on div at bounding box center [784, 382] width 1568 height 764
click at [248, 427] on div at bounding box center [784, 382] width 1568 height 764
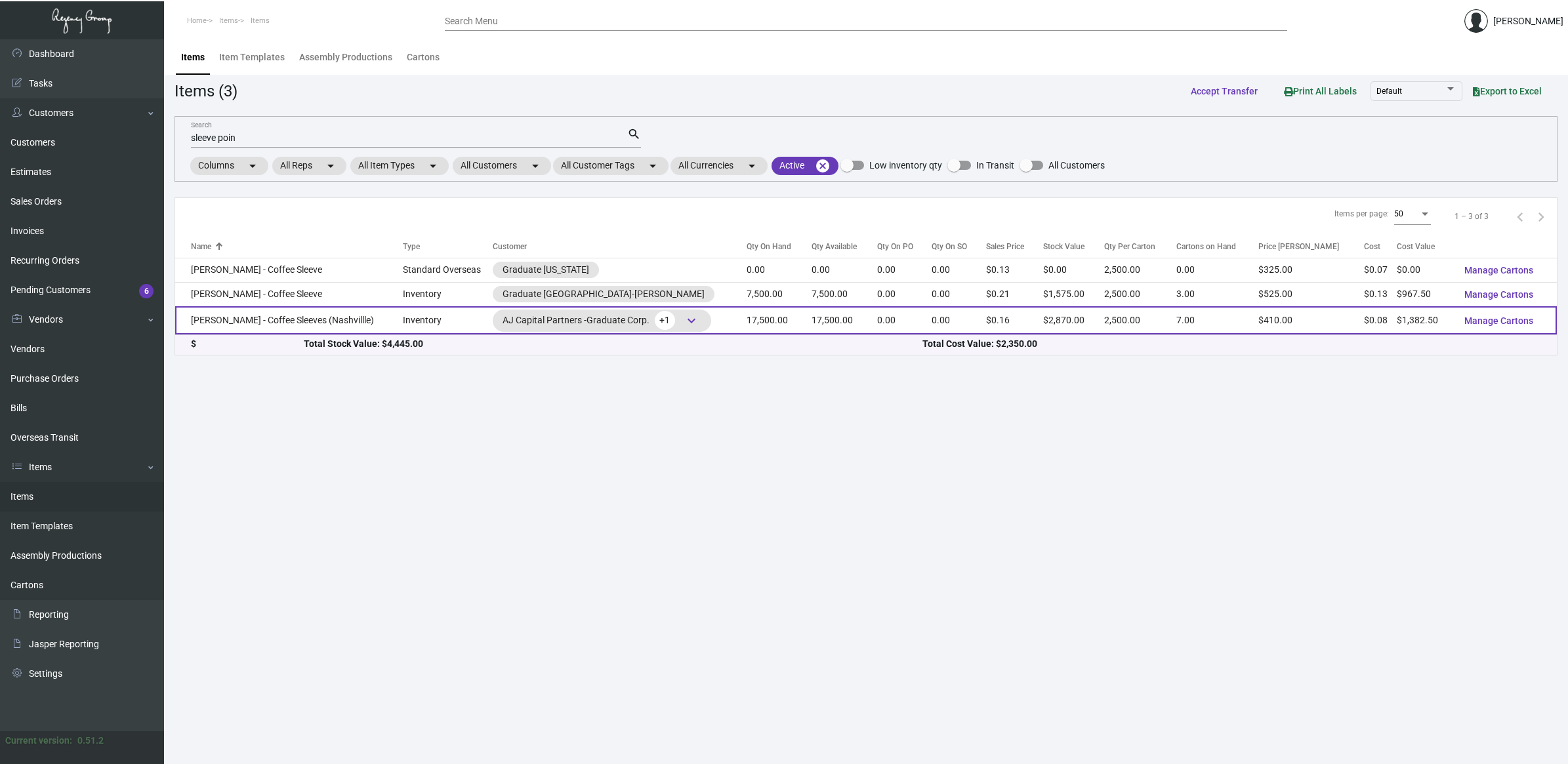
click at [235, 321] on td "[PERSON_NAME] - Coffee Sleeves (Nashvillle)" at bounding box center [289, 320] width 228 height 29
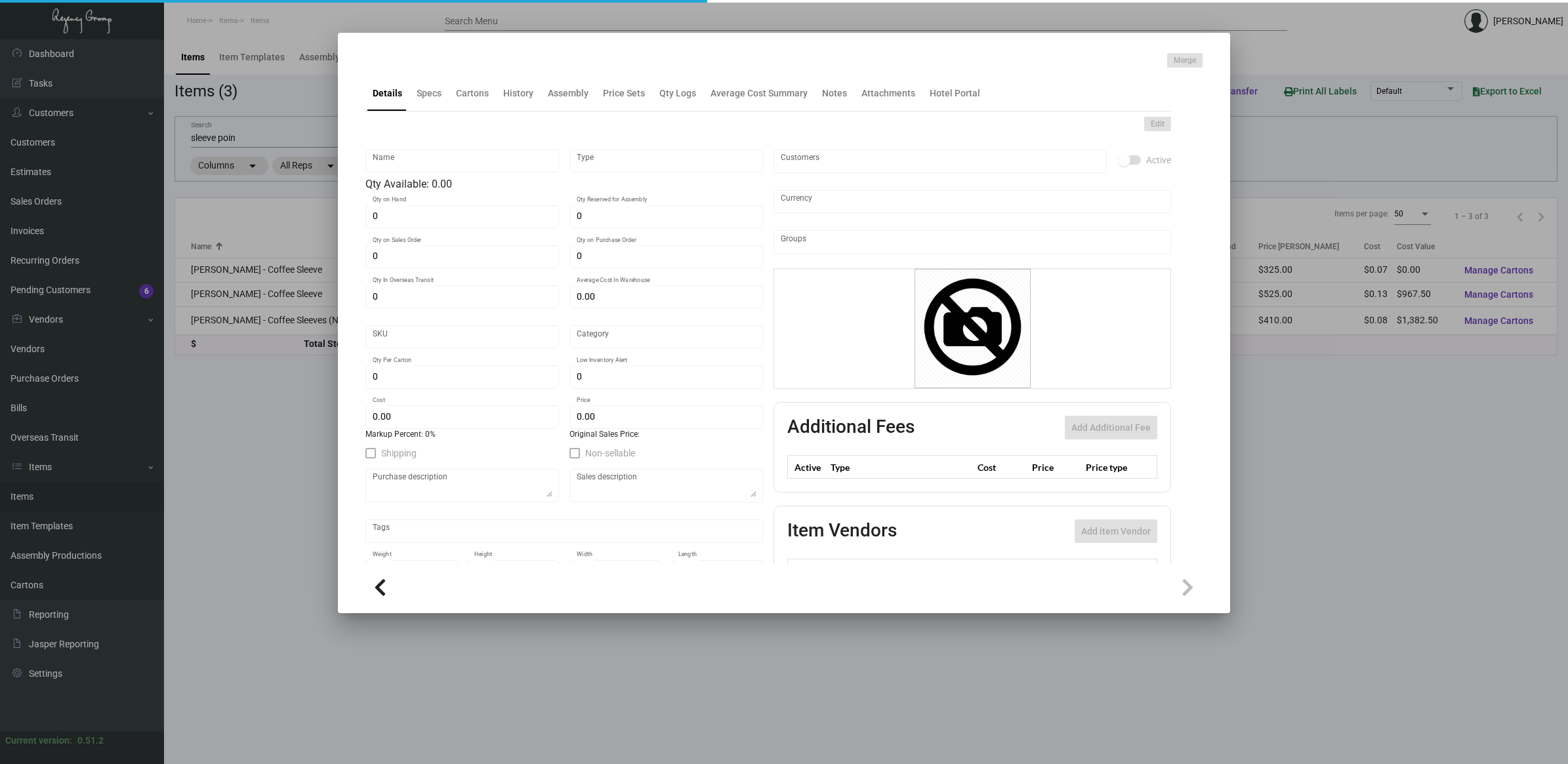
type input "[PERSON_NAME] - Coffee Sleeves (Nashvillle)"
type input "Inventory"
type input "17,500"
type input "$ 0.11434"
type input "SL"
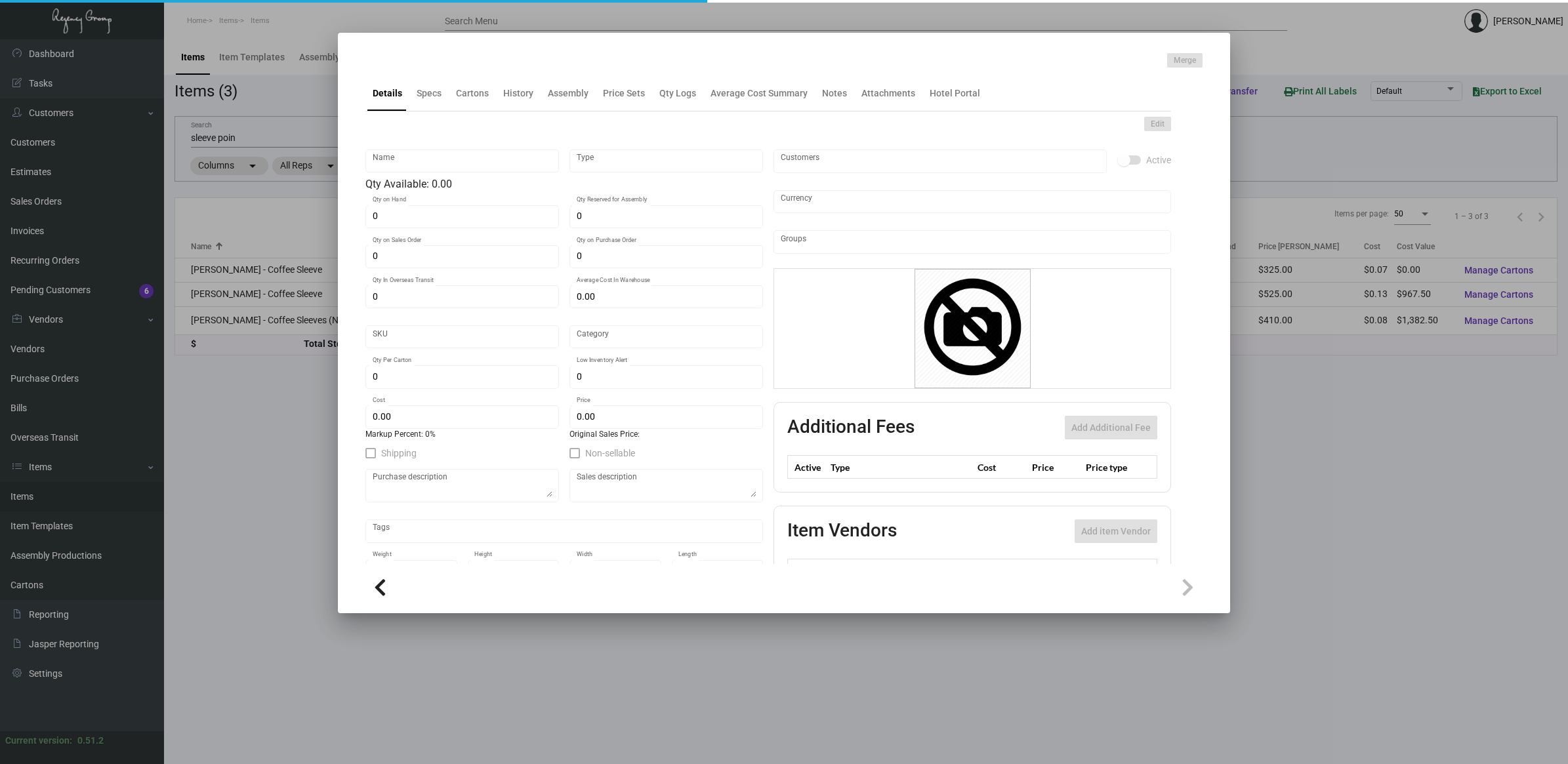
type input "Overseas"
type input "2,500"
type input "15,000"
type input "$ 0.079"
type input "$ 0.164"
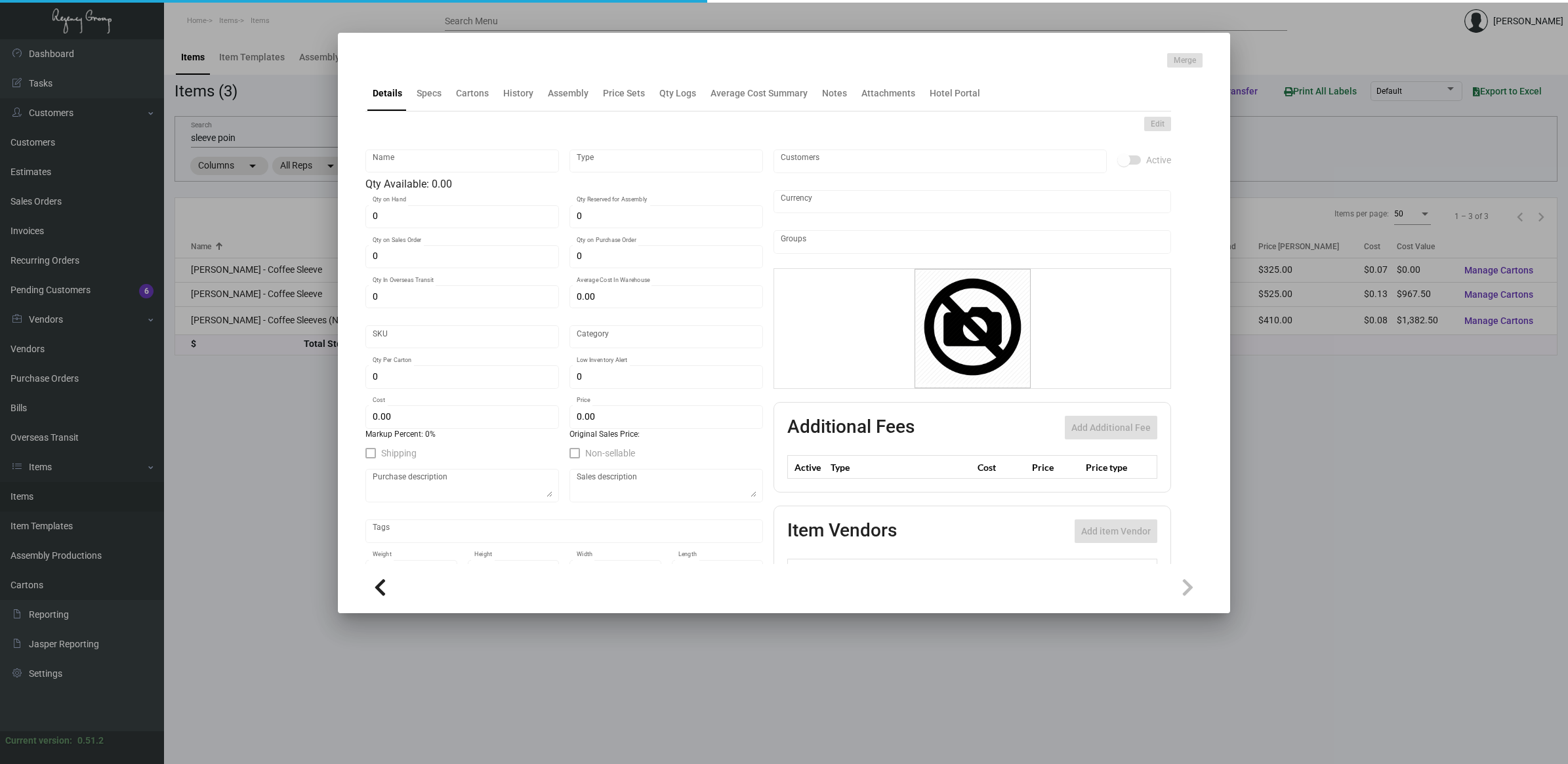
checkbox input "true"
type input "United States Dollar $"
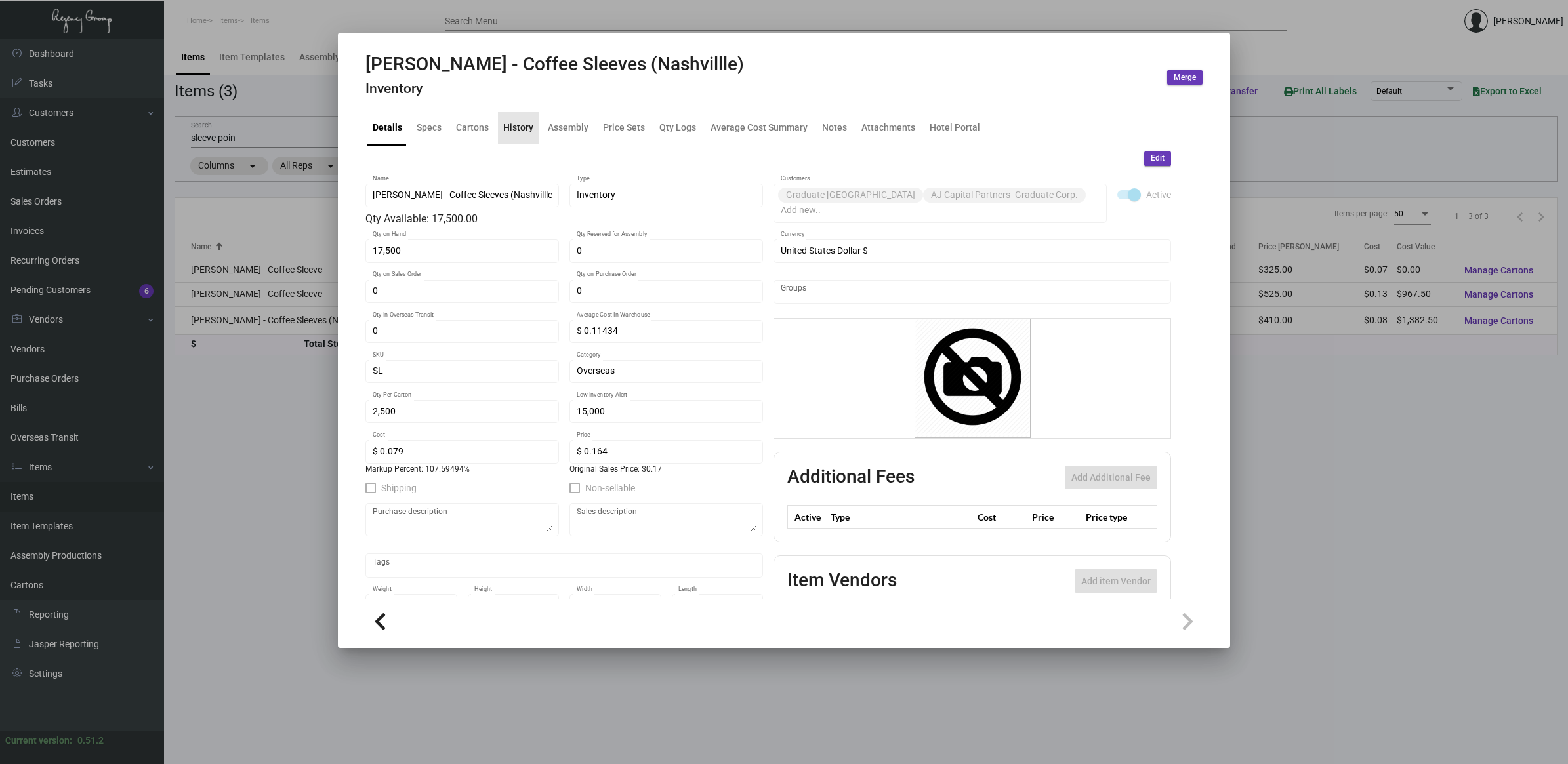
click at [529, 126] on div "History" at bounding box center [518, 127] width 30 height 14
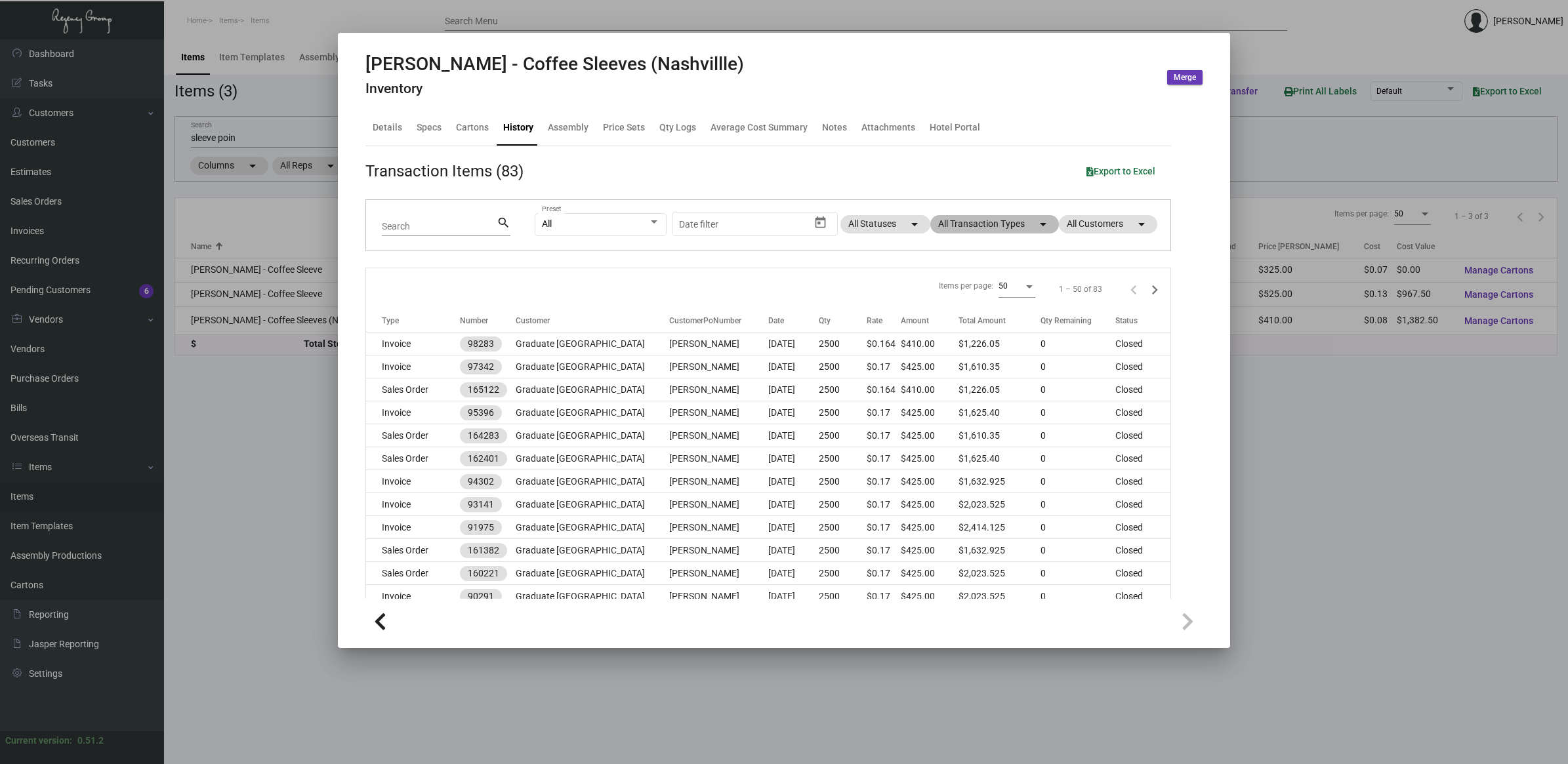
click at [1008, 224] on mat-chip "All Transaction Types arrow_drop_down" at bounding box center [994, 224] width 128 height 18
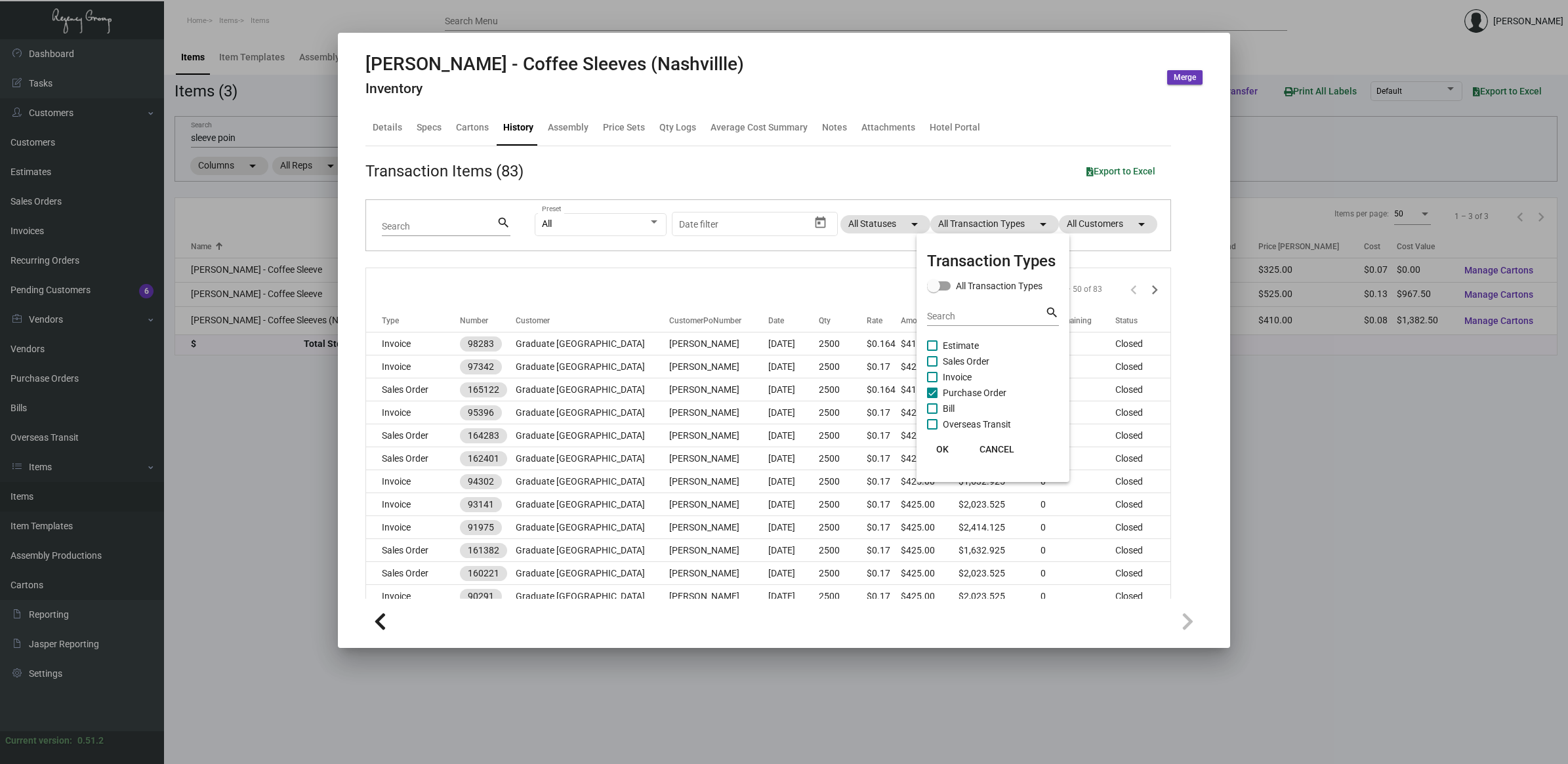
click at [1001, 391] on span "Purchase Order" at bounding box center [974, 392] width 64 height 16
click at [933, 398] on input "Purchase Order" at bounding box center [932, 398] width 1 height 1
click at [983, 392] on span "Purchase Order" at bounding box center [974, 392] width 64 height 16
click at [933, 398] on input "Purchase Order" at bounding box center [932, 398] width 1 height 1
checkbox input "true"
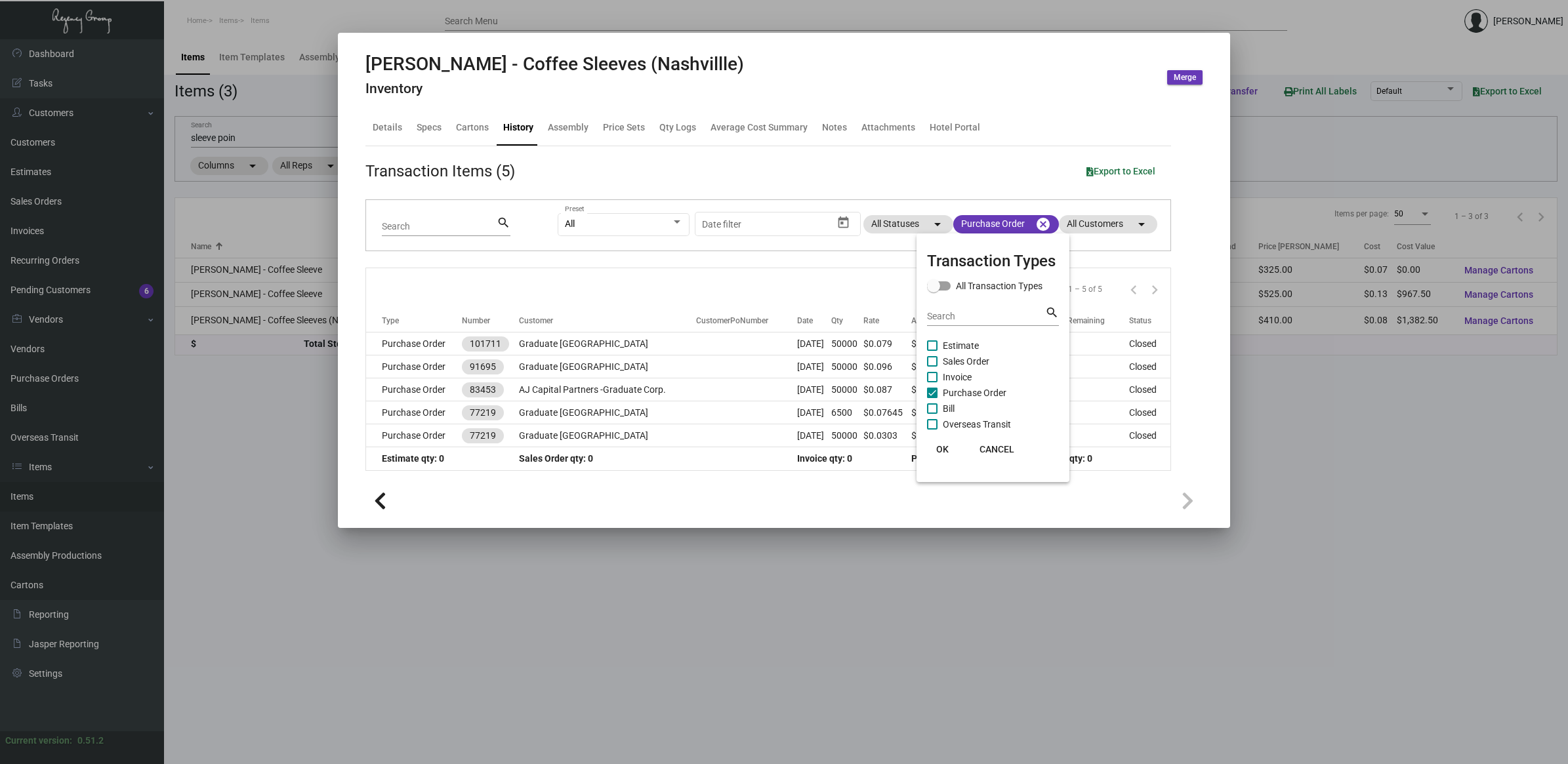
click at [946, 459] on button "OK" at bounding box center [943, 449] width 42 height 24
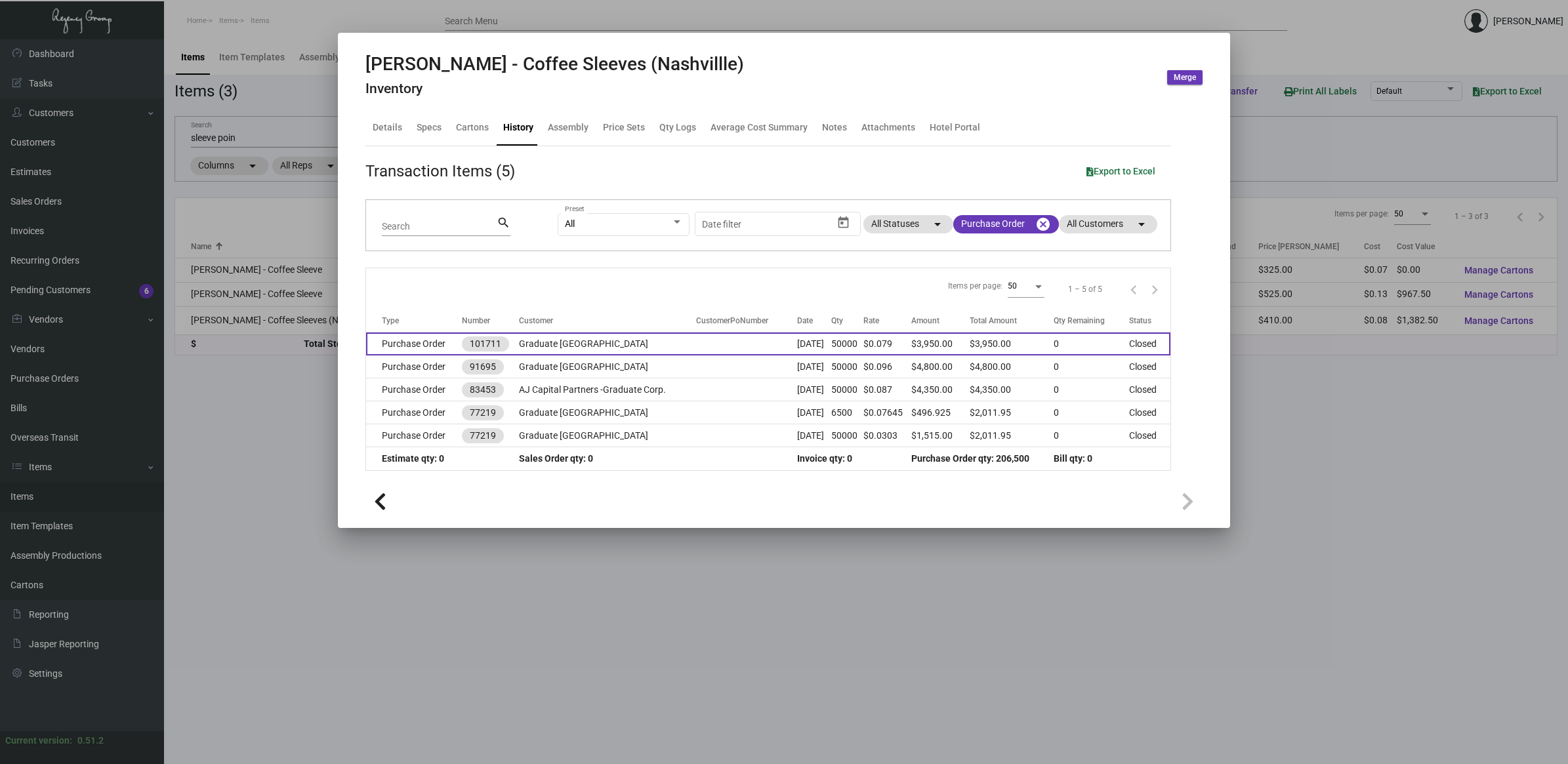
click at [576, 351] on td "Graduate [GEOGRAPHIC_DATA]" at bounding box center [607, 344] width 177 height 23
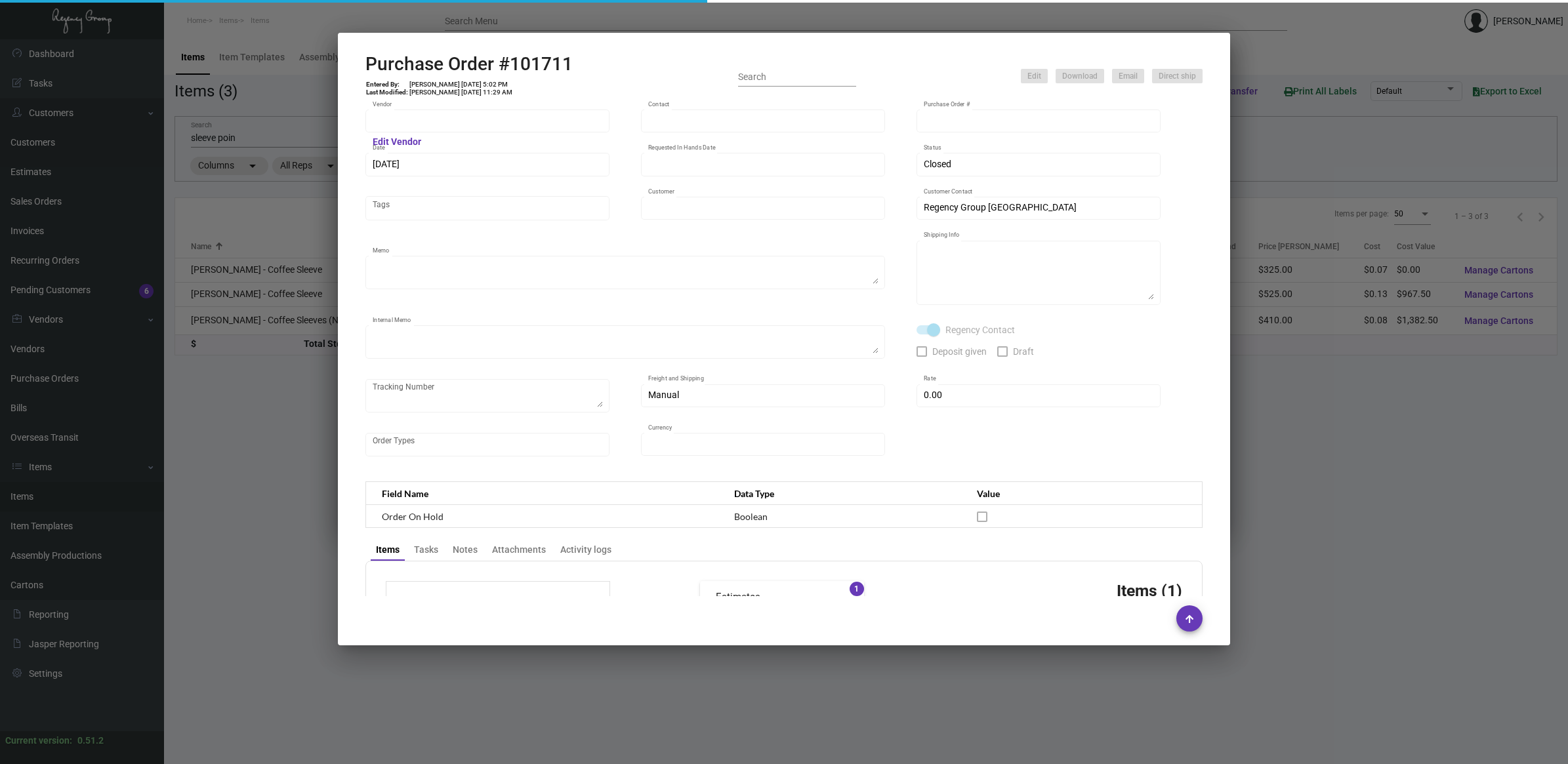
type input "SunPlus Promo Inc."
type input "[PERSON_NAME]"
type input "101711"
type input "[DATE]"
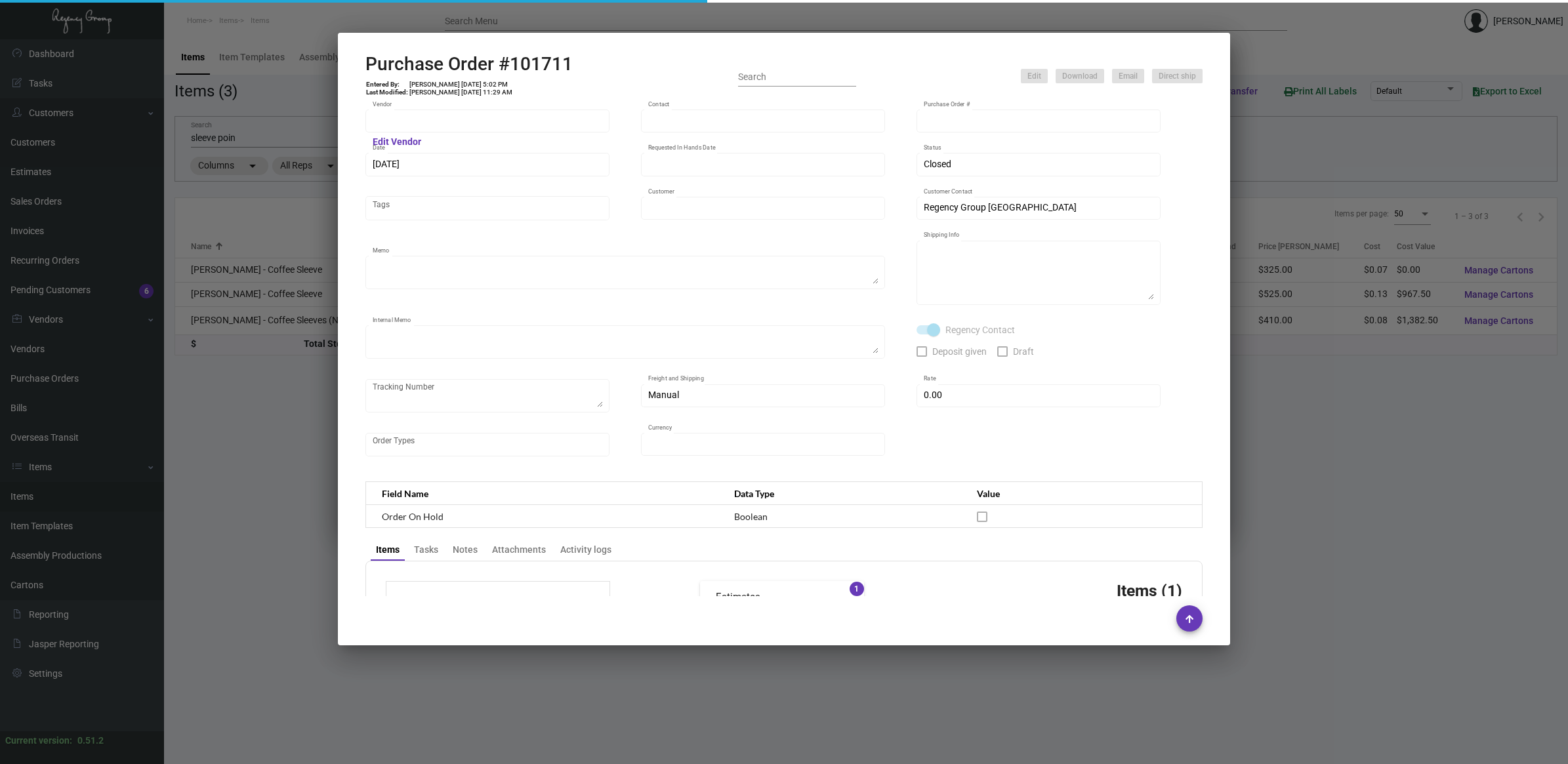
type input "Graduate [GEOGRAPHIC_DATA]"
type textarea "Ship via AIR."
type textarea "Regency Group NJ - [PERSON_NAME] [STREET_ADDRESS]"
type textarea "NJ Warehouse."
checkbox input "true"
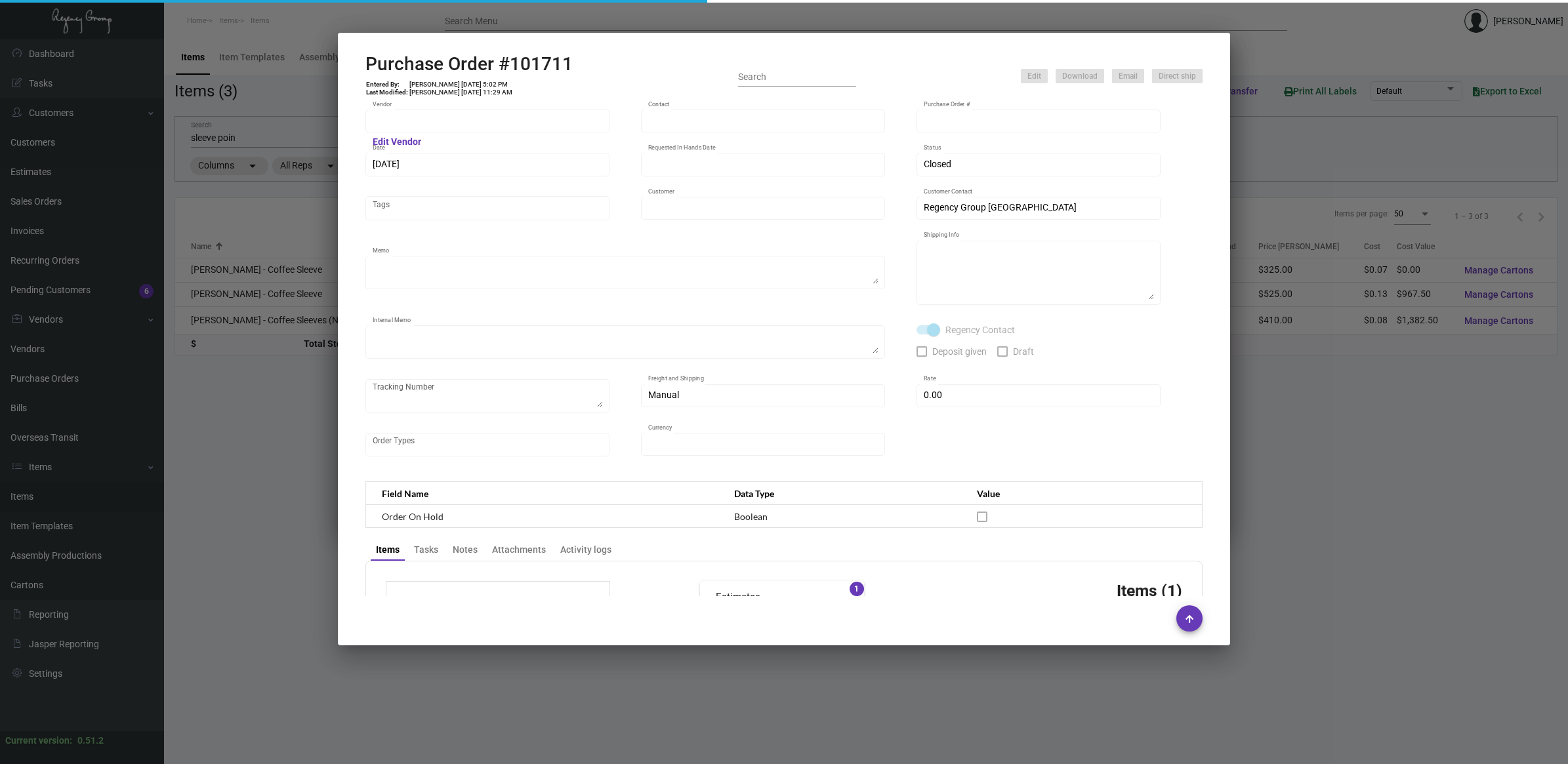
type input "$ 0.00"
type input "United States Dollar $"
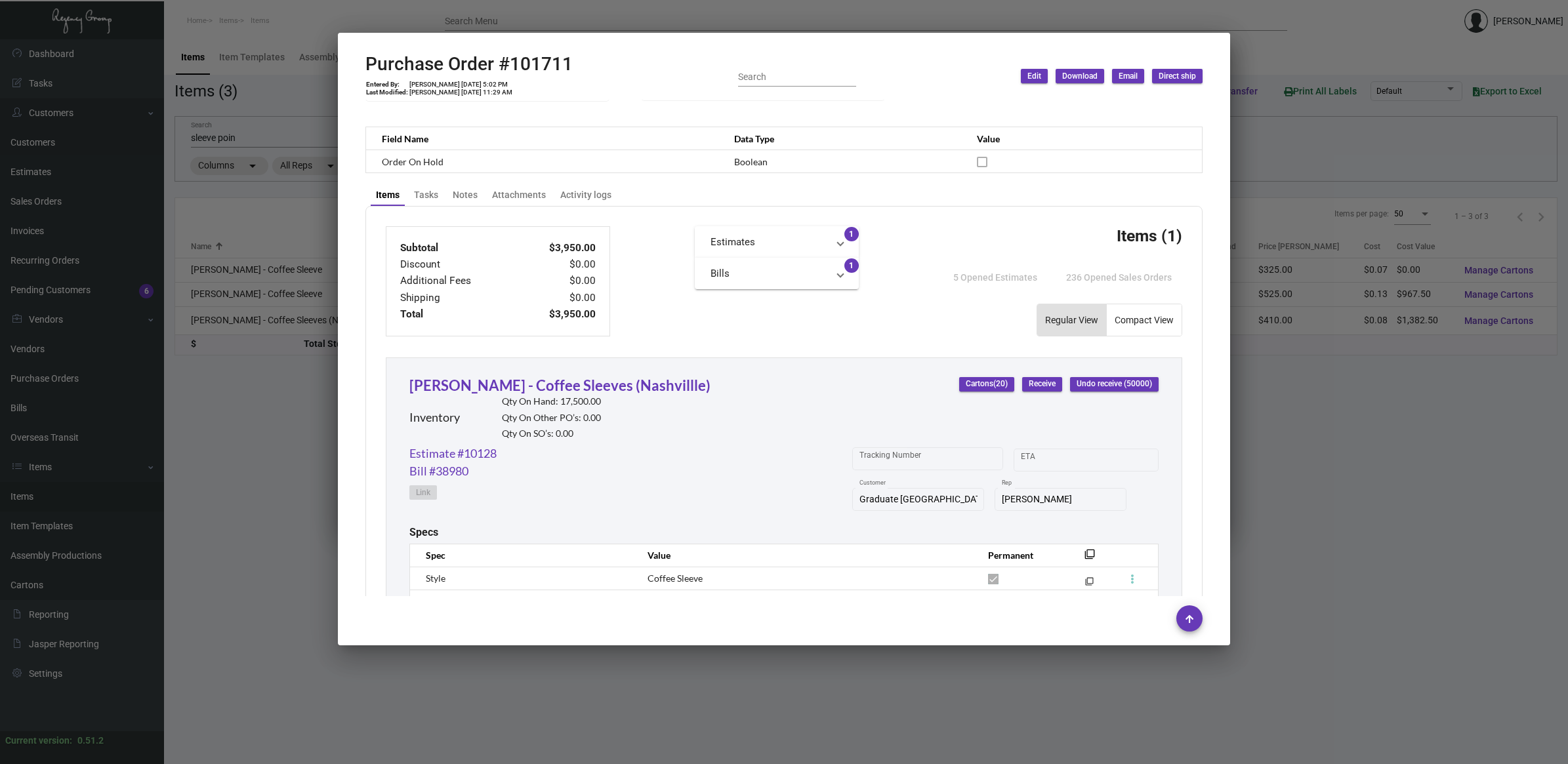
scroll to position [535, 0]
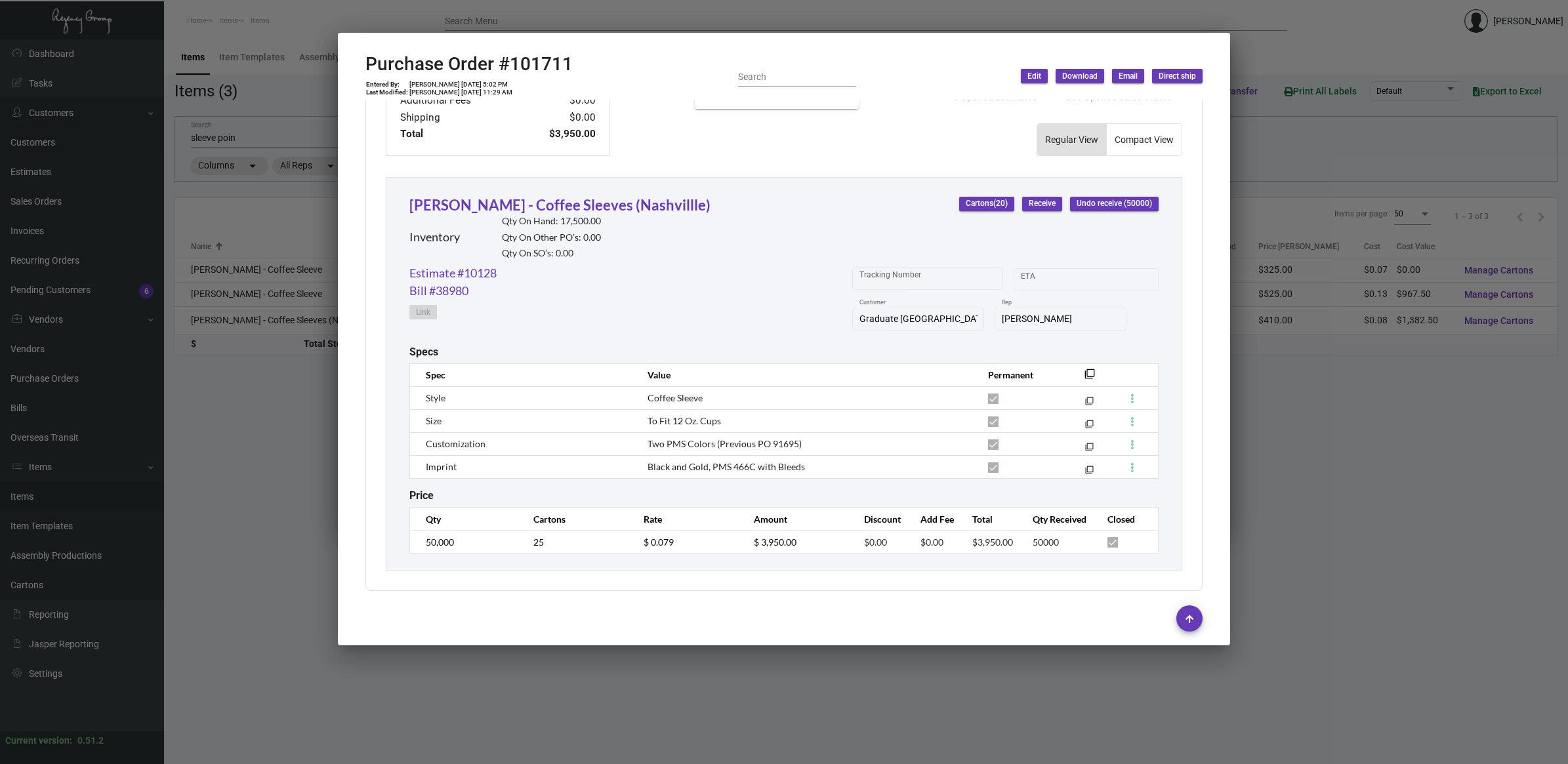
click at [785, 443] on span "Two PMS Colors (Previous PO 91695)" at bounding box center [724, 444] width 155 height 11
click at [785, 441] on span "Two PMS Colors (Previous PO 91695)" at bounding box center [724, 444] width 155 height 11
copy span "91695"
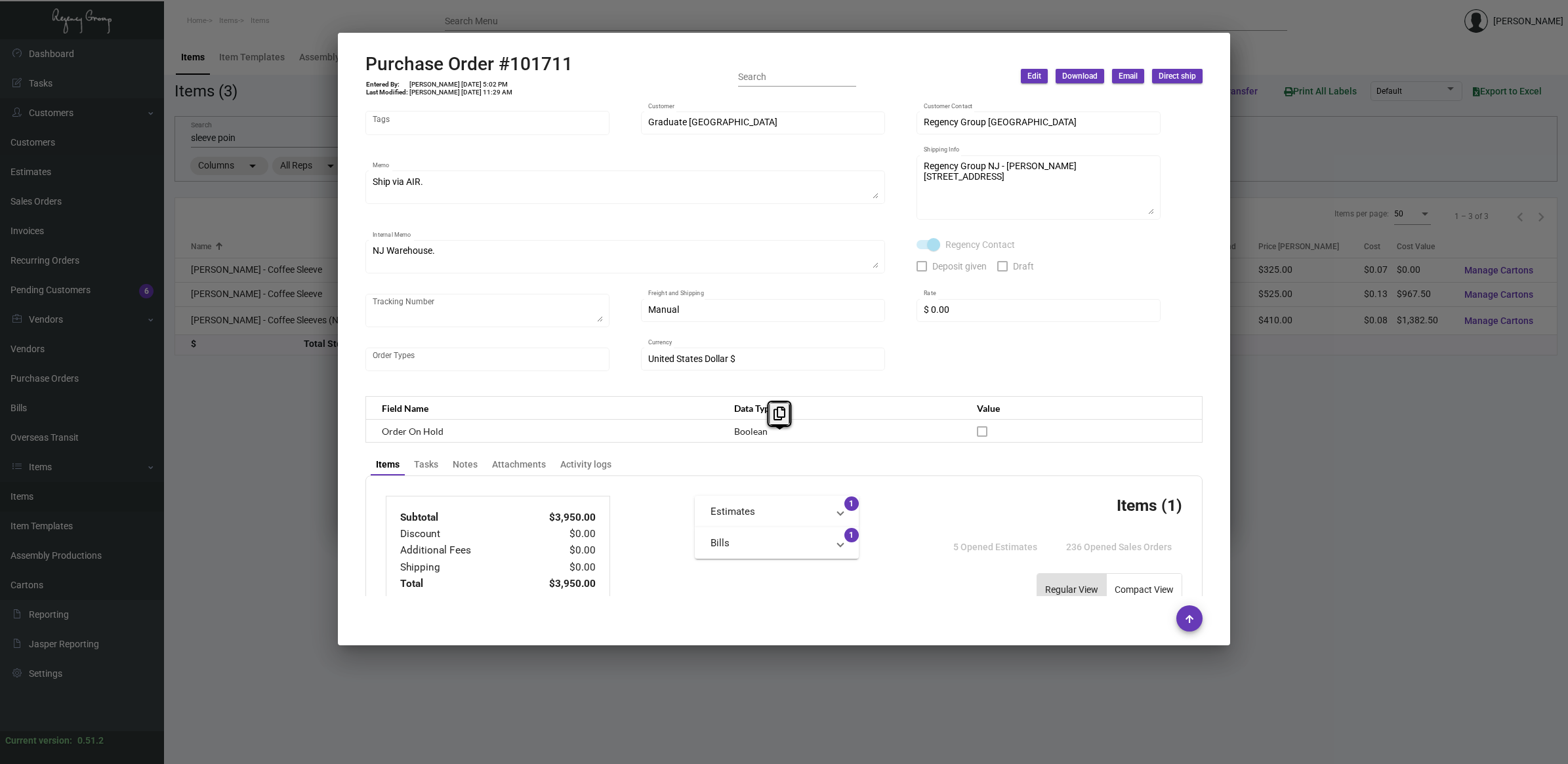
scroll to position [0, 0]
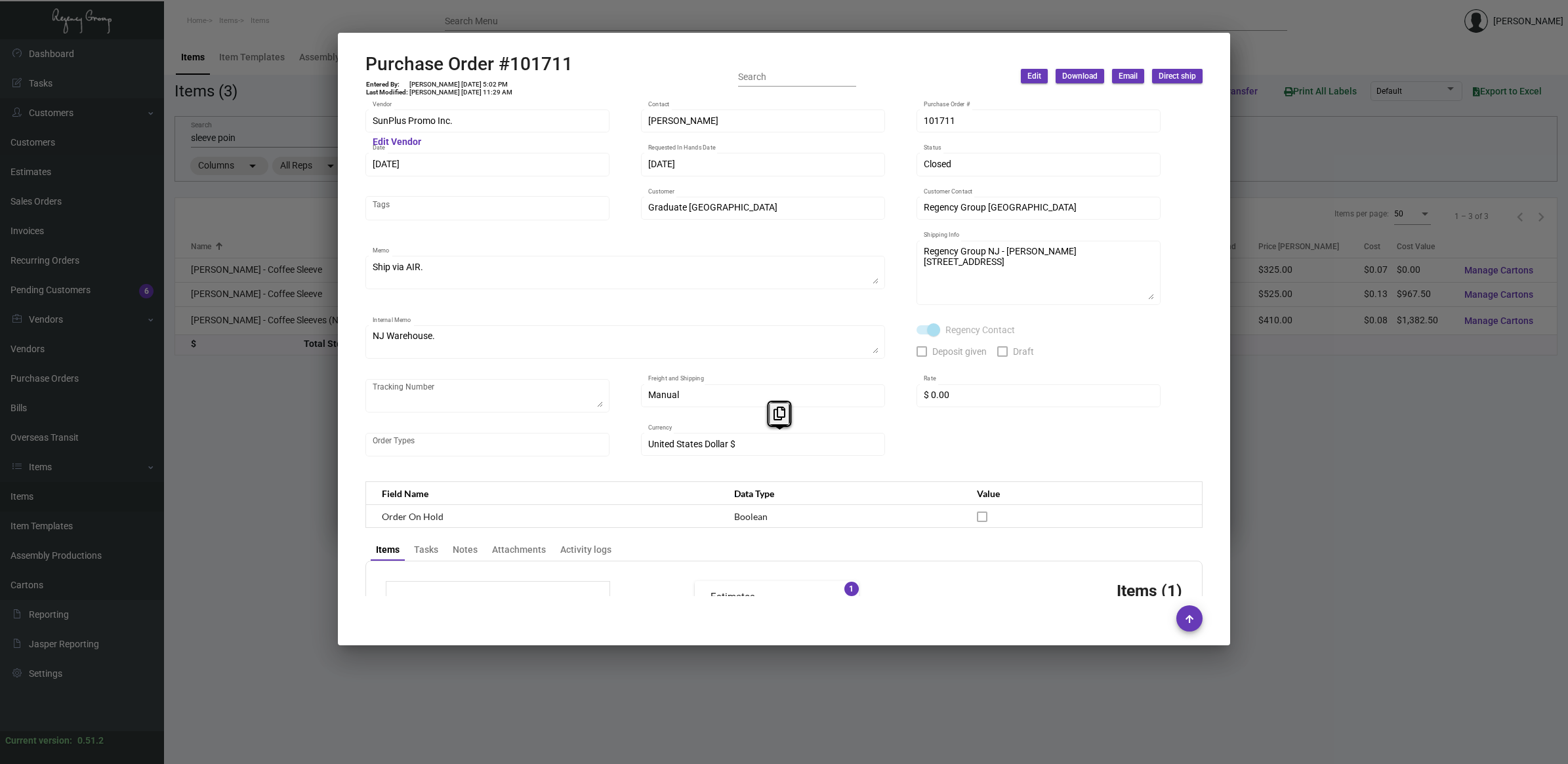
click at [538, 60] on h2 "Purchase Order #101711" at bounding box center [469, 64] width 208 height 22
click at [538, 60] on h2 "Purchase Order #101711" at bounding box center [469, 64] width 208 height 22
copy h2 "101711"
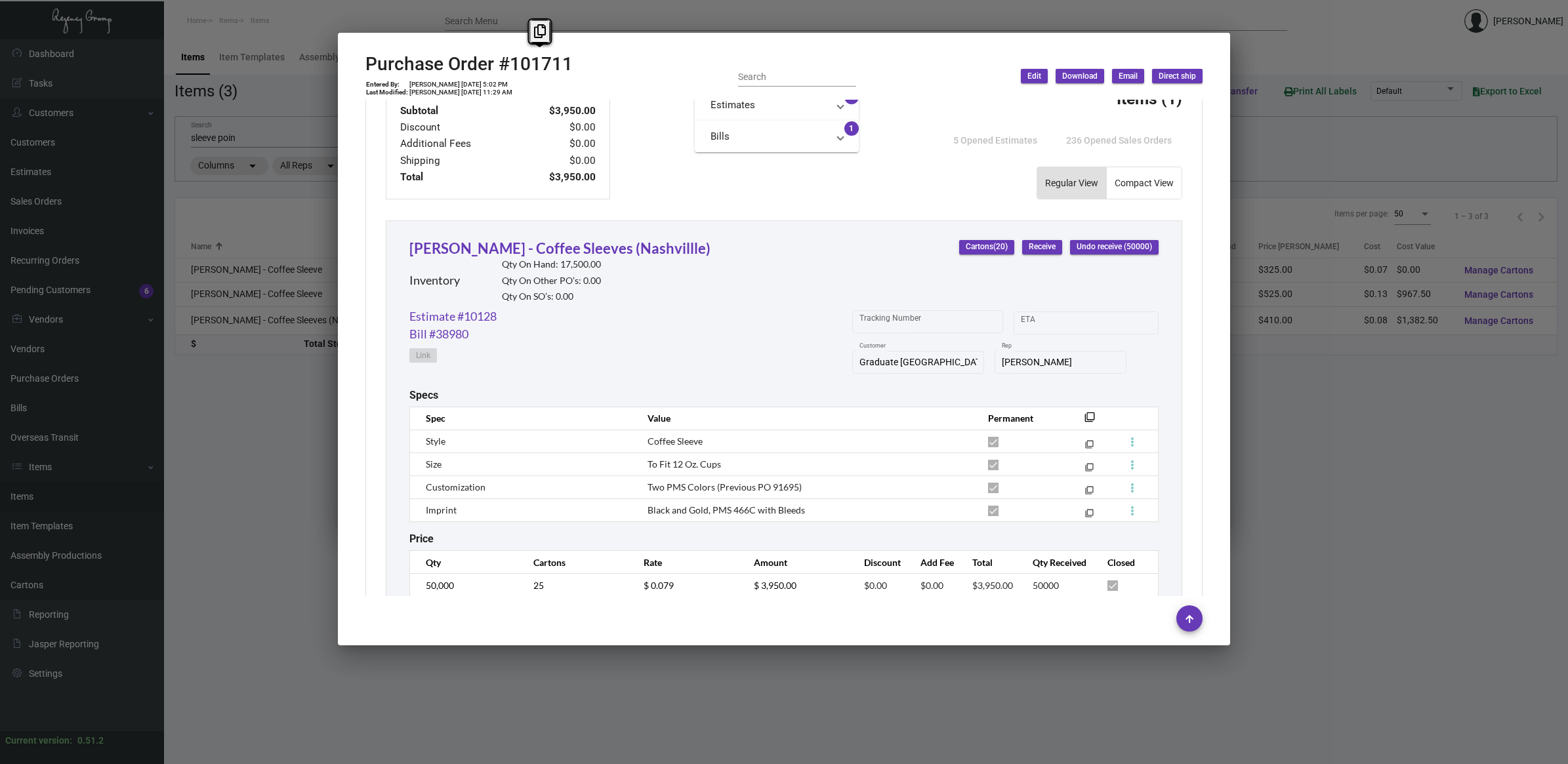
scroll to position [535, 0]
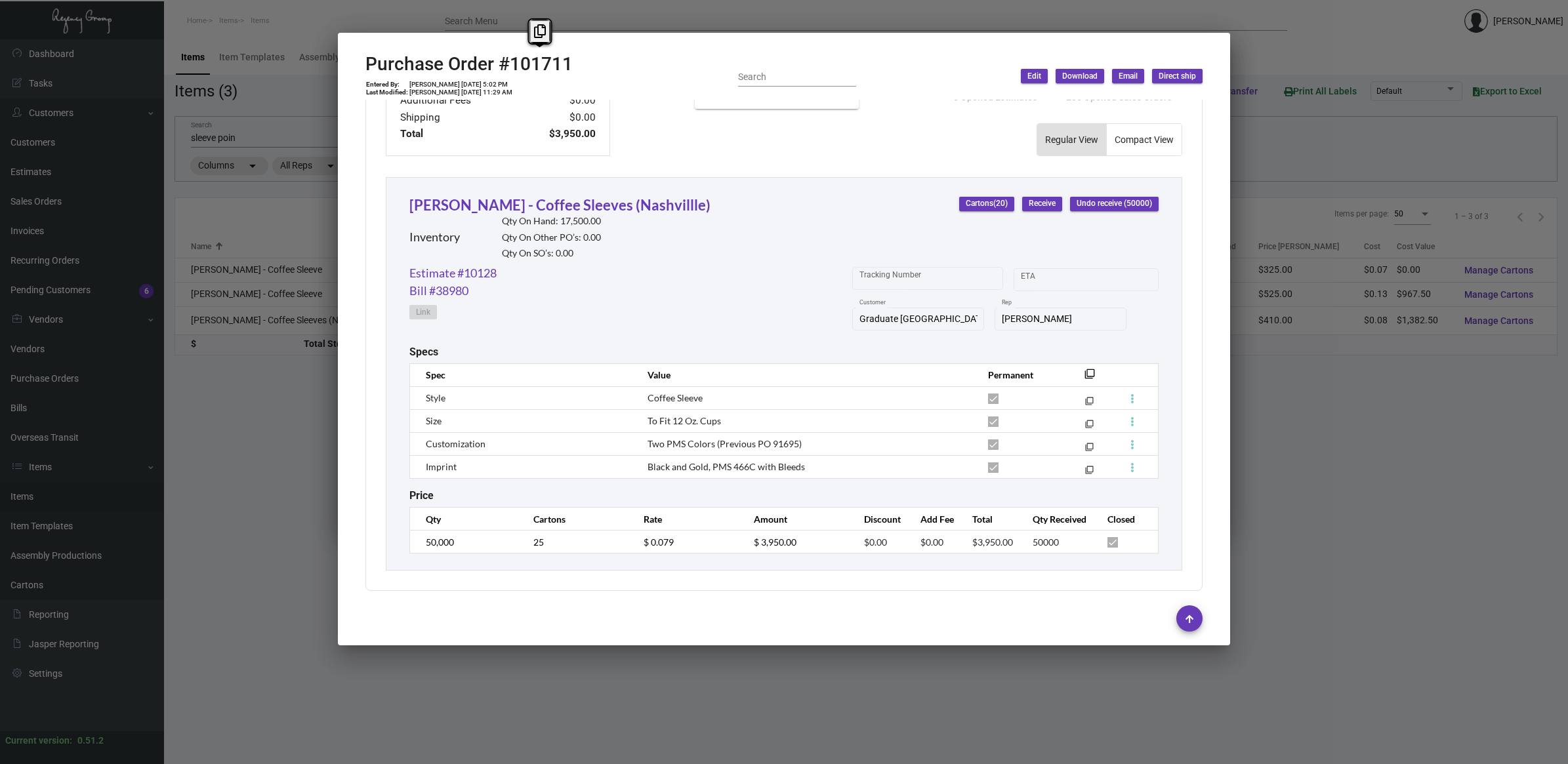
click at [261, 536] on div at bounding box center [784, 382] width 1568 height 764
